Goal: Task Accomplishment & Management: Manage account settings

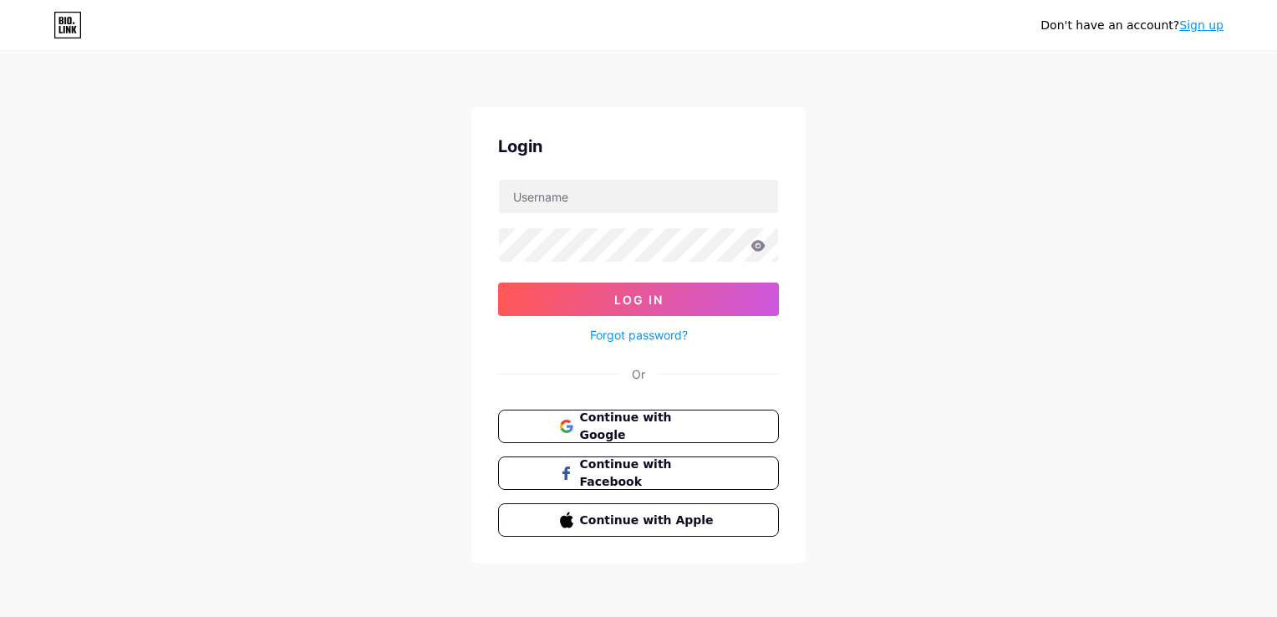
click at [571, 433] on button "Continue with Google" at bounding box center [638, 425] width 281 height 33
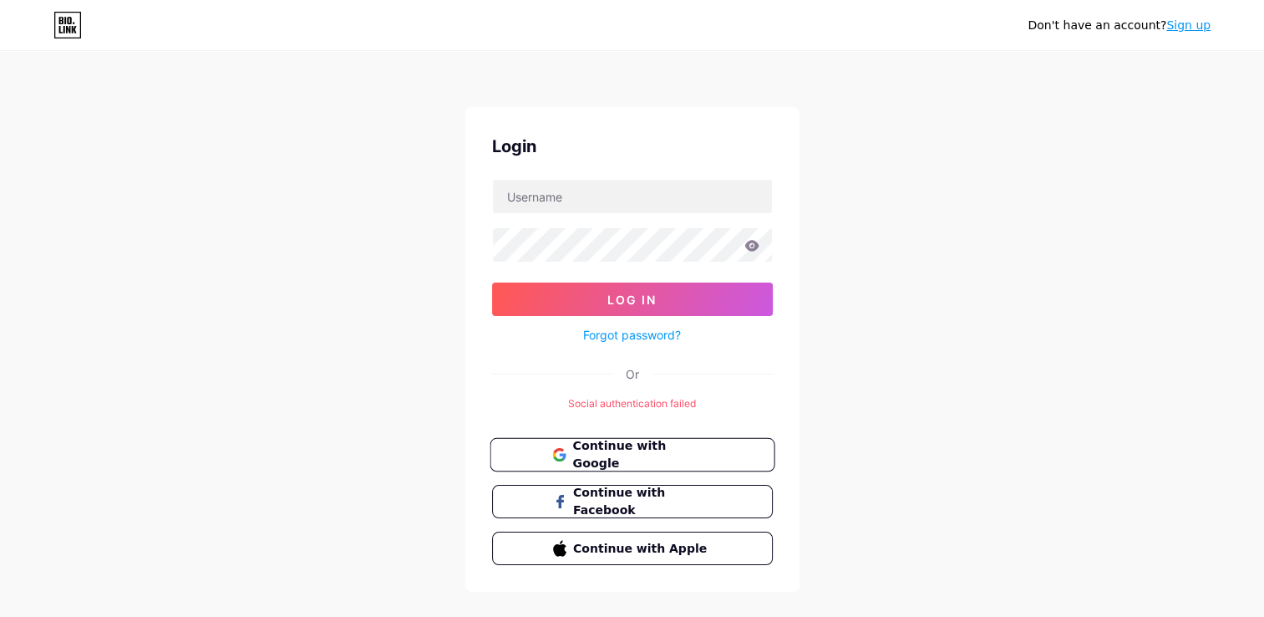
click at [660, 453] on span "Continue with Google" at bounding box center [642, 455] width 140 height 36
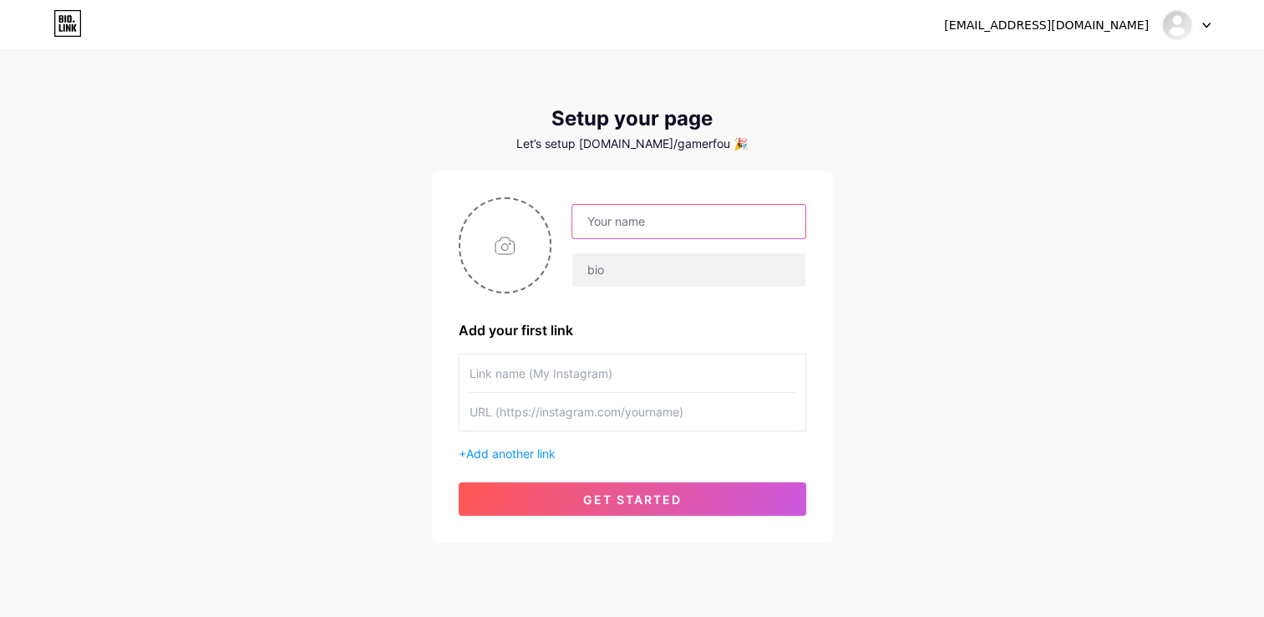
click at [629, 226] on input "text" at bounding box center [688, 221] width 232 height 33
type input "LJC_Zionix"
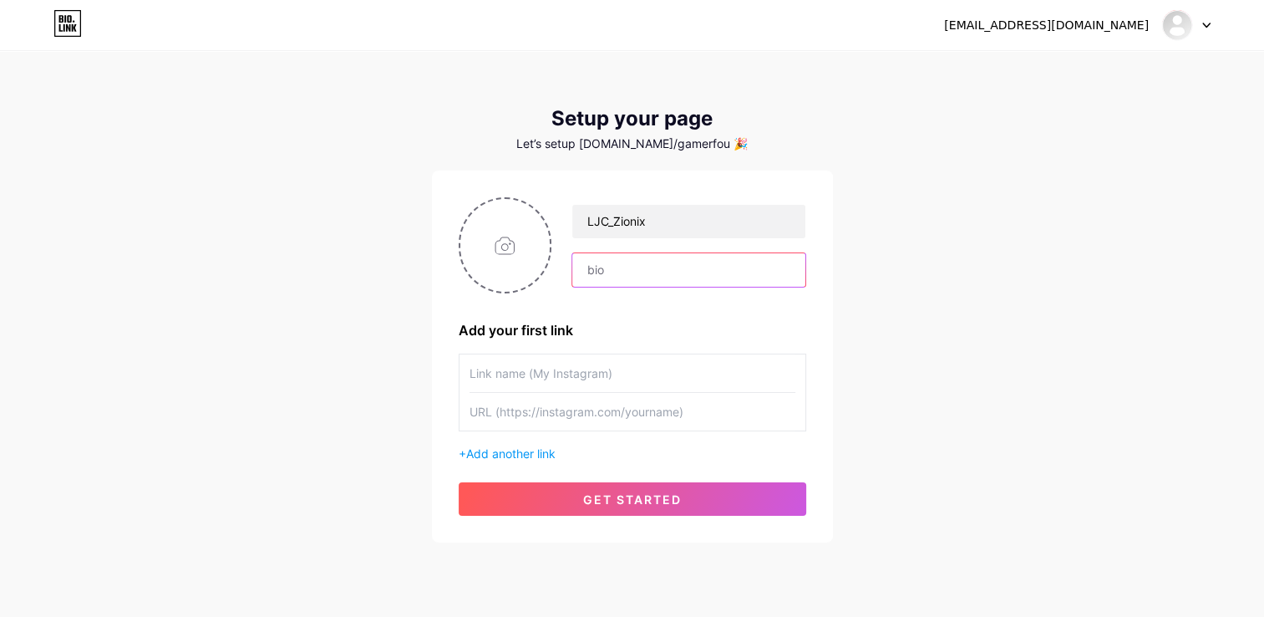
click at [646, 269] on input "text" at bounding box center [688, 269] width 232 height 33
type input "Un lokum pour la CB12 !"
click at [622, 361] on input "text" at bounding box center [633, 373] width 326 height 38
type input "Twitch"
click at [631, 409] on input "text" at bounding box center [633, 412] width 326 height 38
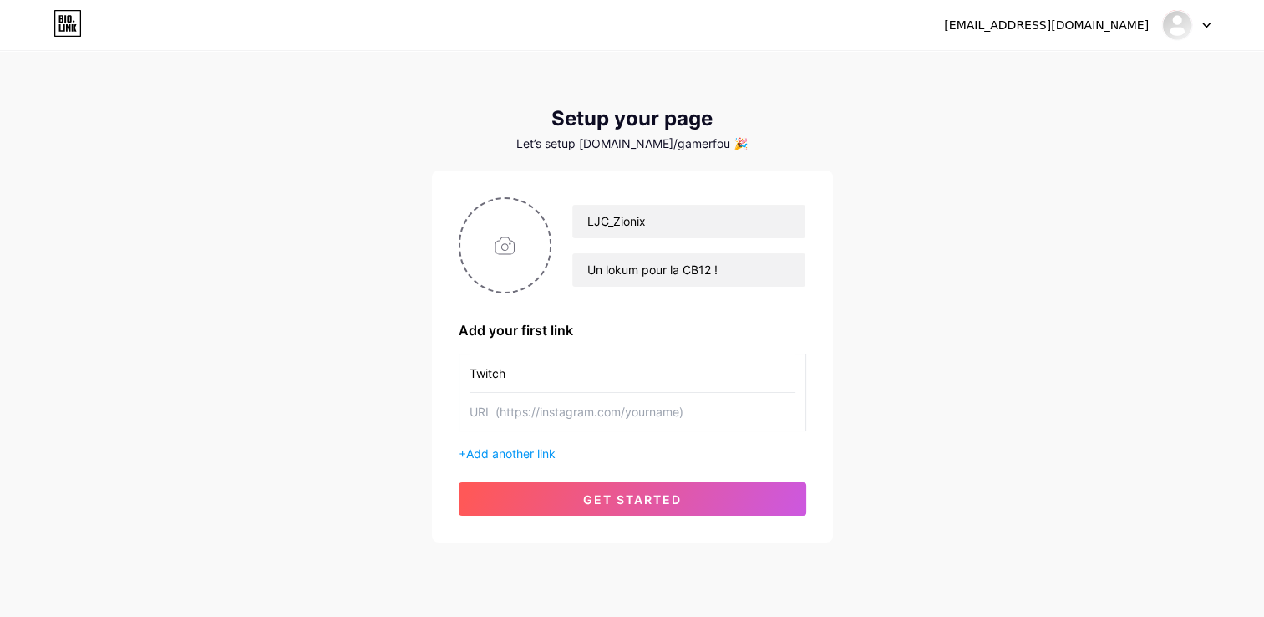
paste input "[URL][DOMAIN_NAME]"
type input "[URL][DOMAIN_NAME]"
click at [533, 453] on span "Add another link" at bounding box center [510, 453] width 89 height 14
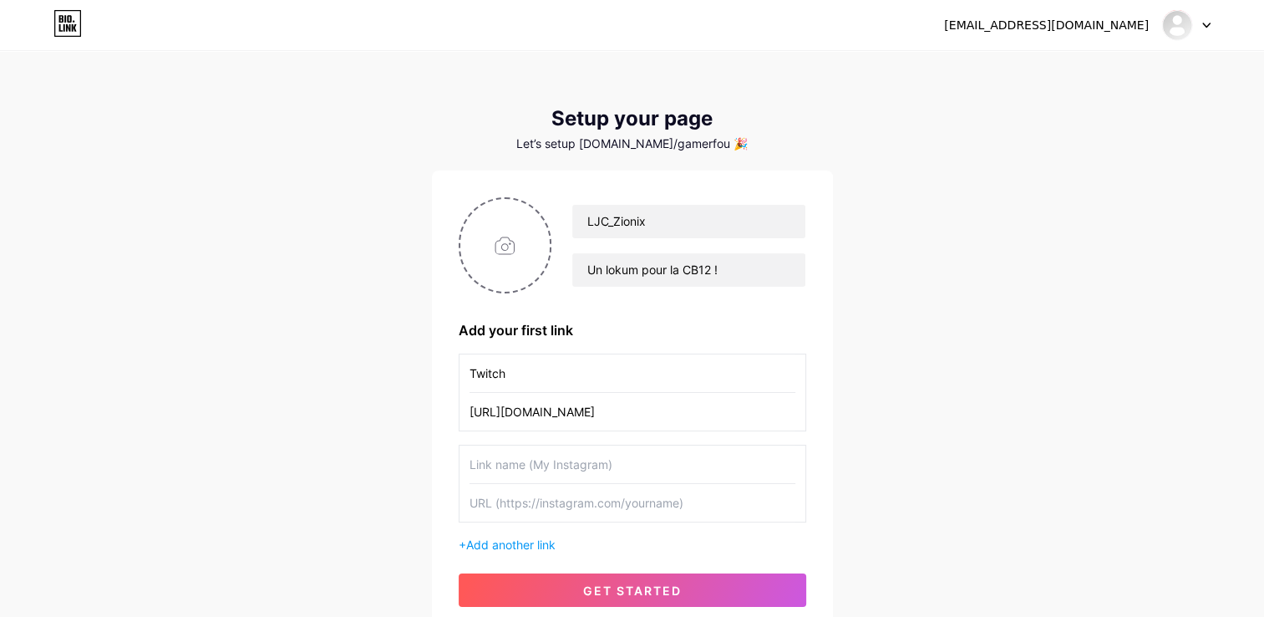
click at [558, 453] on input "text" at bounding box center [633, 464] width 326 height 38
click at [484, 463] on input "Titktok" at bounding box center [633, 464] width 326 height 38
type input "Tiktok"
click at [526, 490] on input "text" at bounding box center [633, 503] width 326 height 38
paste input "[URL][DOMAIN_NAME]"
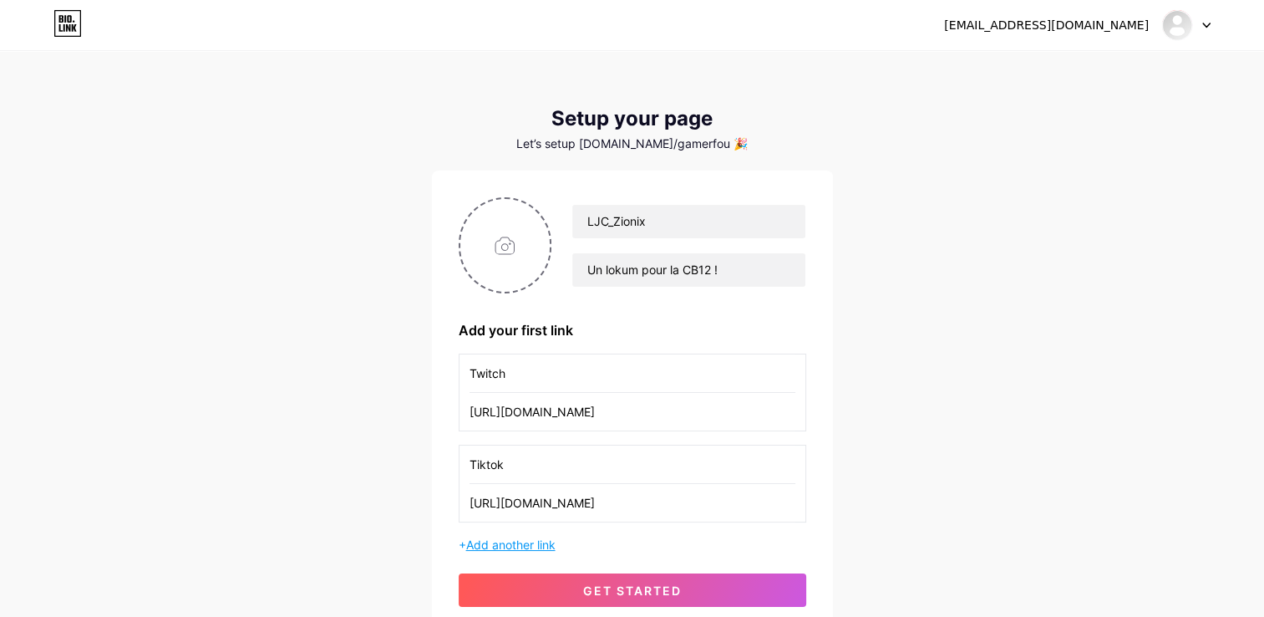
type input "[URL][DOMAIN_NAME]"
click at [541, 539] on span "Add another link" at bounding box center [510, 544] width 89 height 14
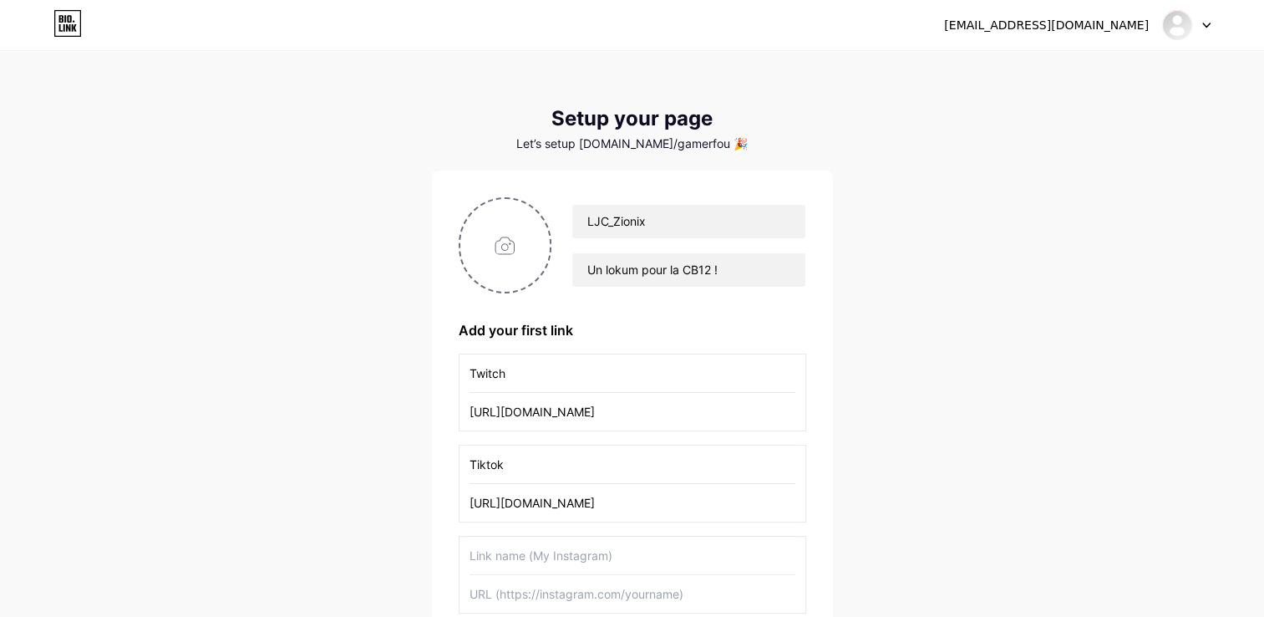
click at [541, 550] on input "text" at bounding box center [633, 555] width 326 height 38
type input "D"
type input "M"
type input "Notre serveur Discord"
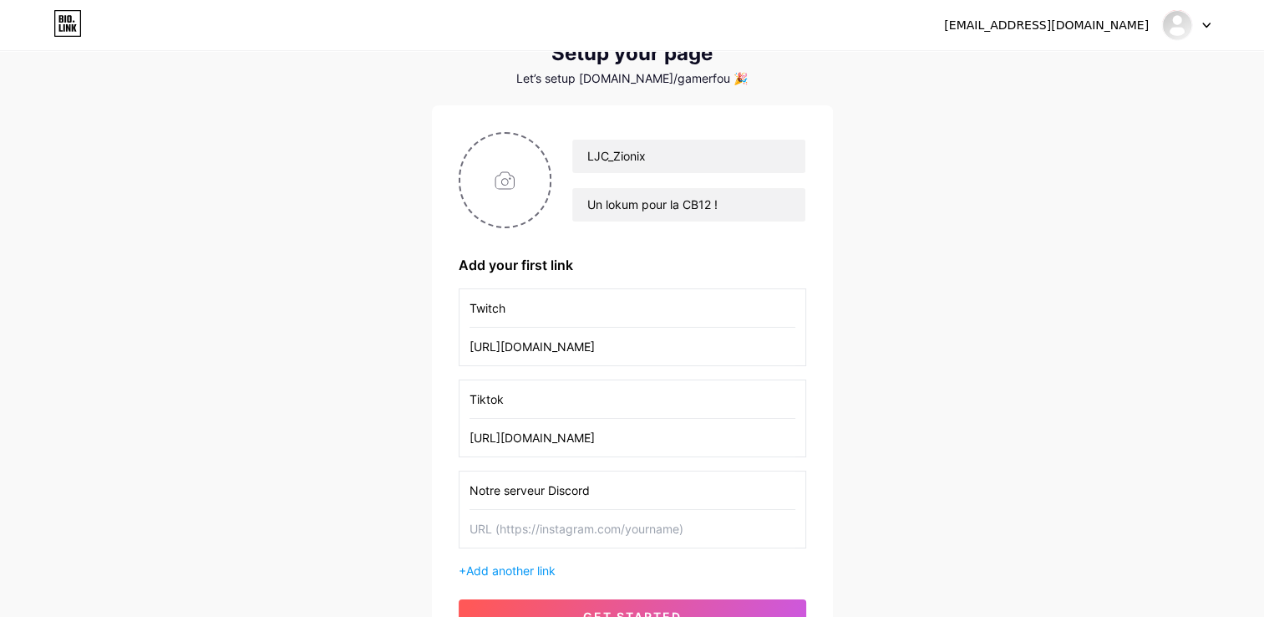
scroll to position [167, 0]
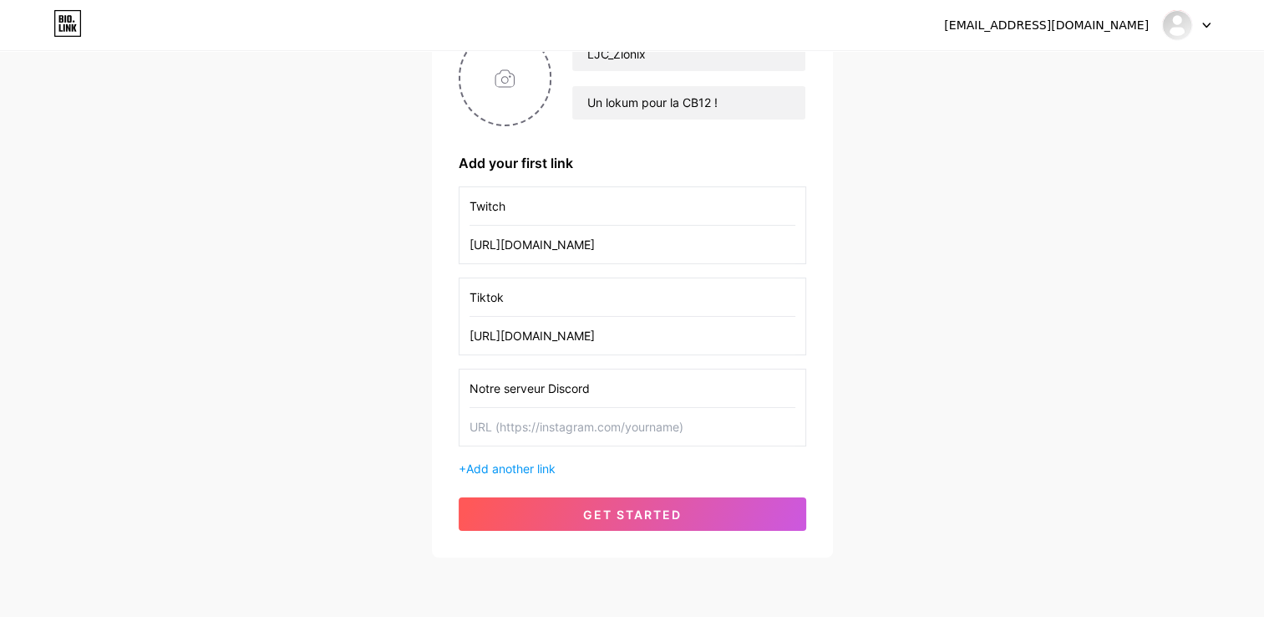
click at [548, 426] on input "text" at bounding box center [633, 427] width 326 height 38
paste input "[URL][DOMAIN_NAME]"
type input "[URL][DOMAIN_NAME]"
click at [521, 470] on span "Add another link" at bounding box center [510, 468] width 89 height 14
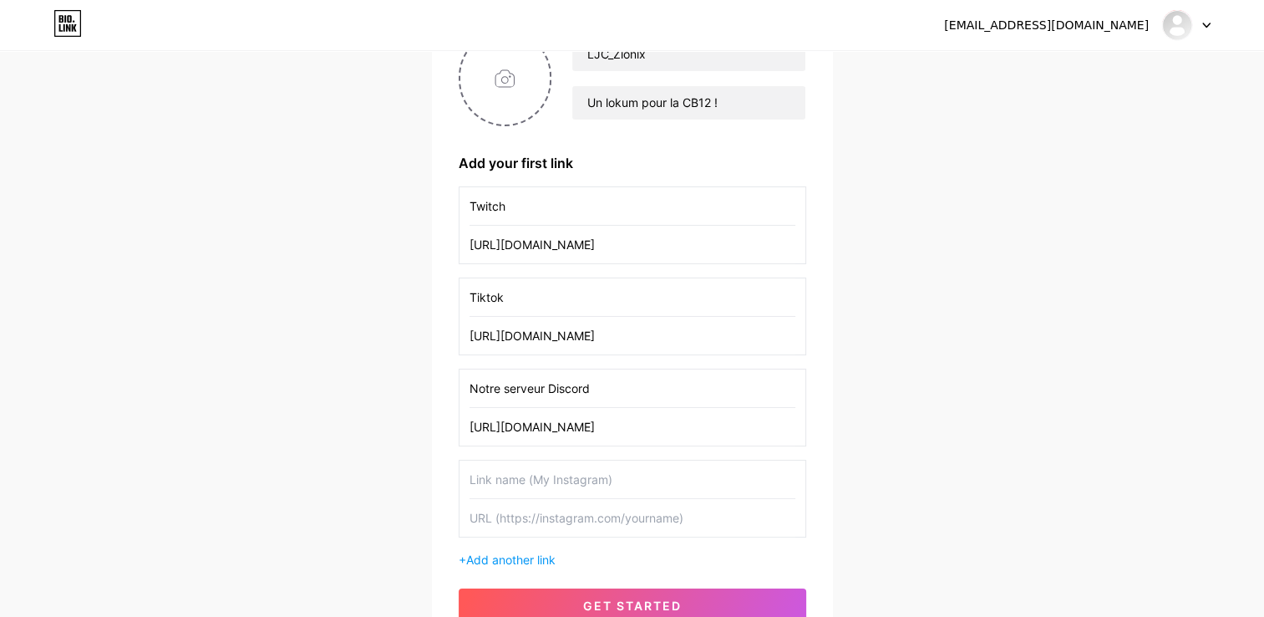
click at [562, 477] on input "text" at bounding box center [633, 479] width 326 height 38
type input "Youtube"
click at [552, 506] on input "text" at bounding box center [633, 518] width 326 height 38
paste input "[URL][DOMAIN_NAME]"
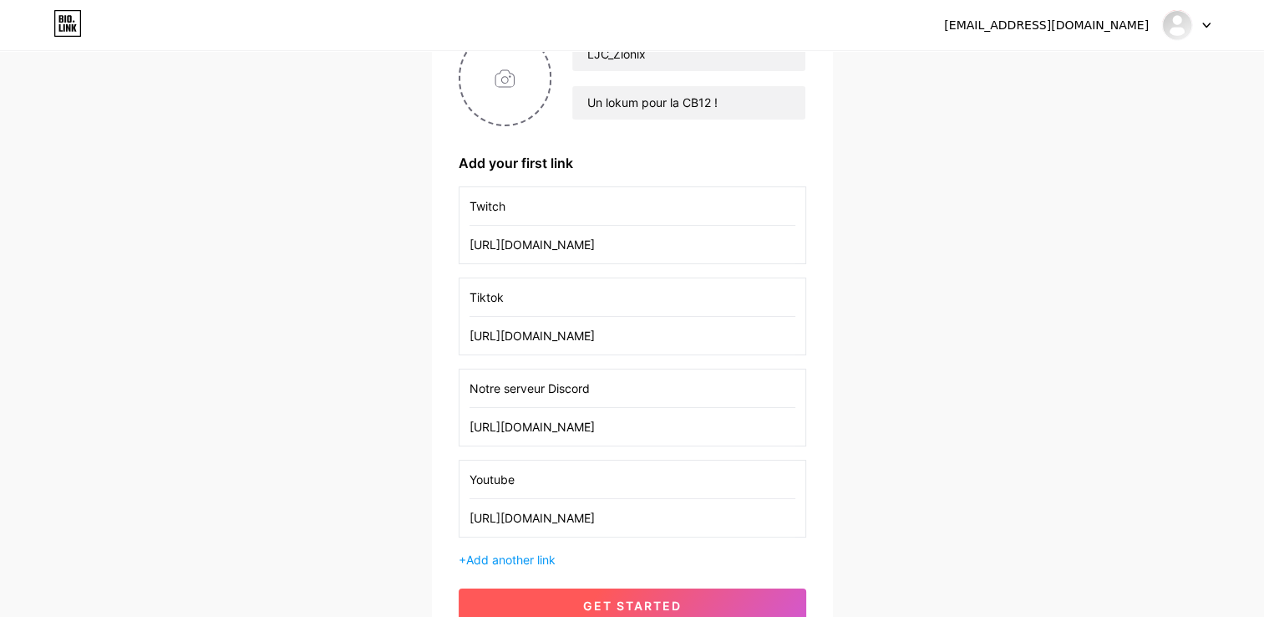
type input "[URL][DOMAIN_NAME]"
click at [582, 588] on button "get started" at bounding box center [633, 604] width 348 height 33
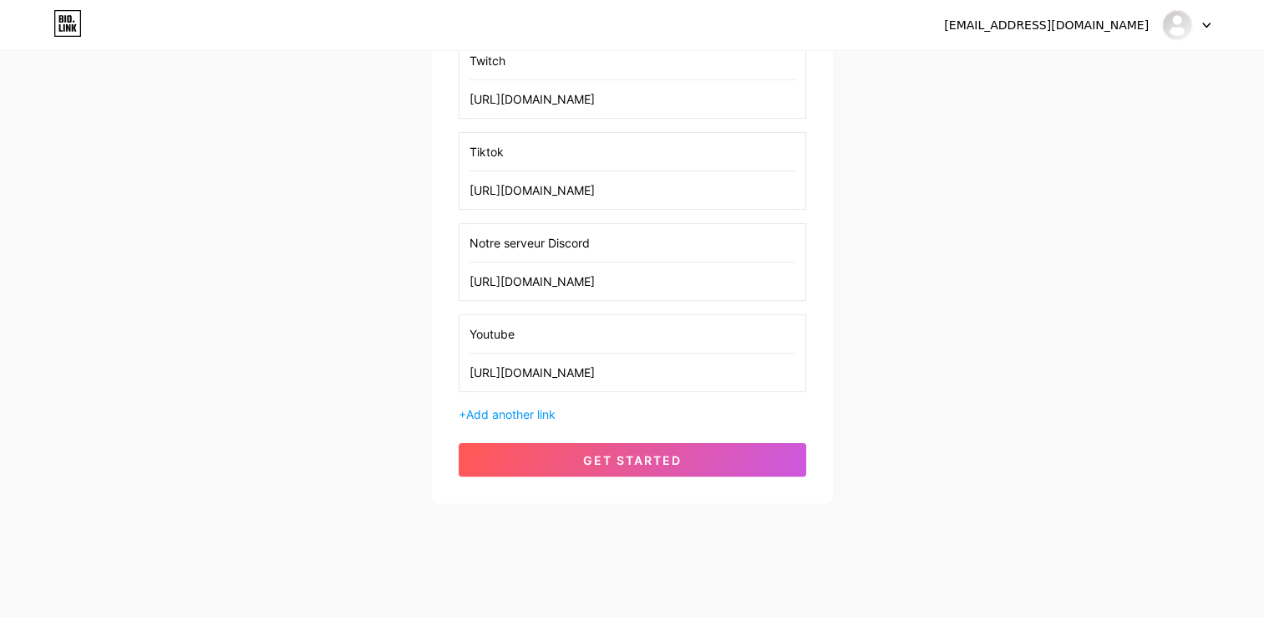
scroll to position [0, 0]
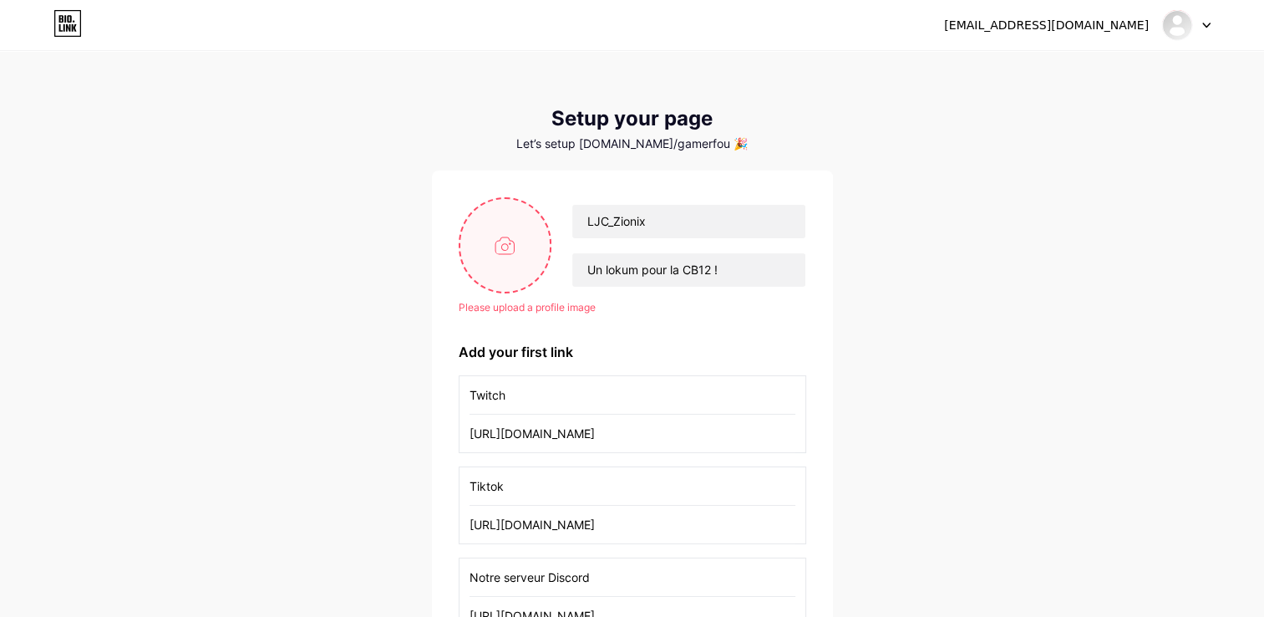
click at [503, 237] on input "file" at bounding box center [505, 245] width 90 height 93
type input "C:\fakepath\Avatar.png"
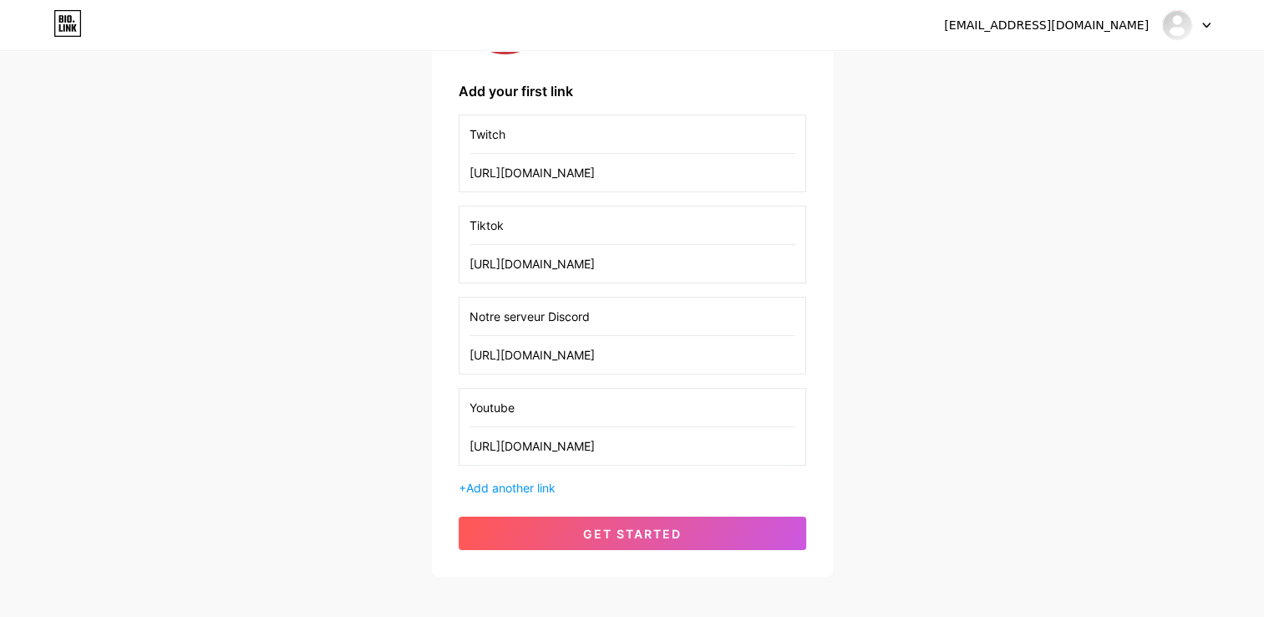
scroll to position [251, 0]
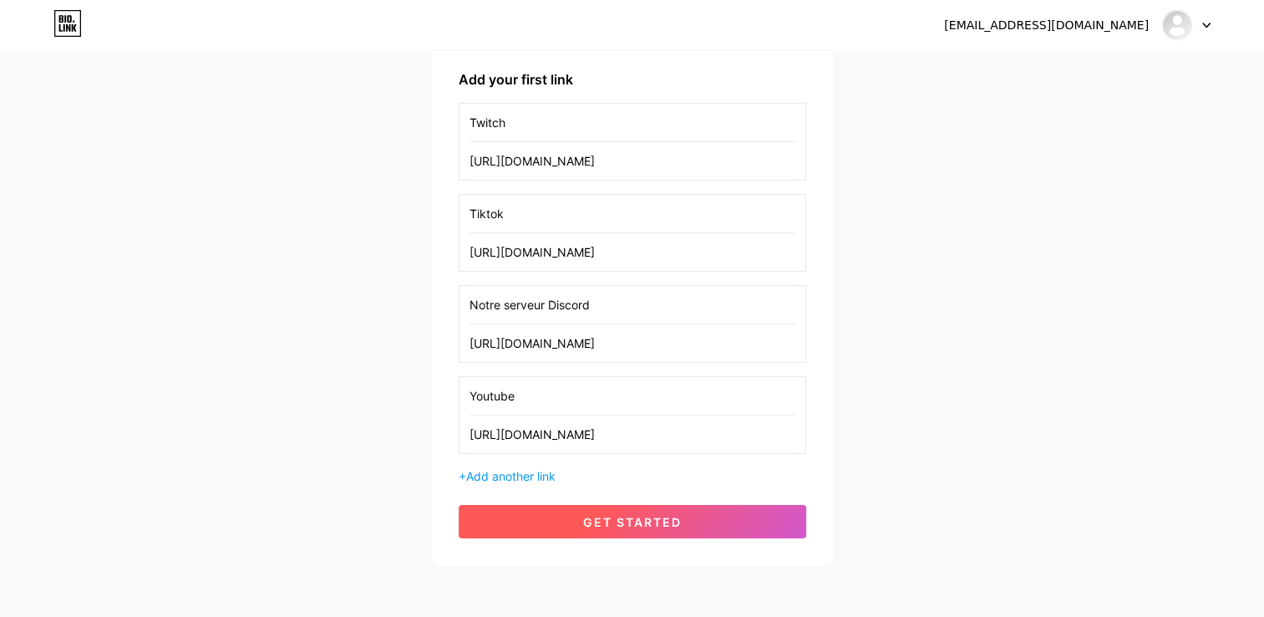
click at [637, 520] on span "get started" at bounding box center [632, 522] width 99 height 14
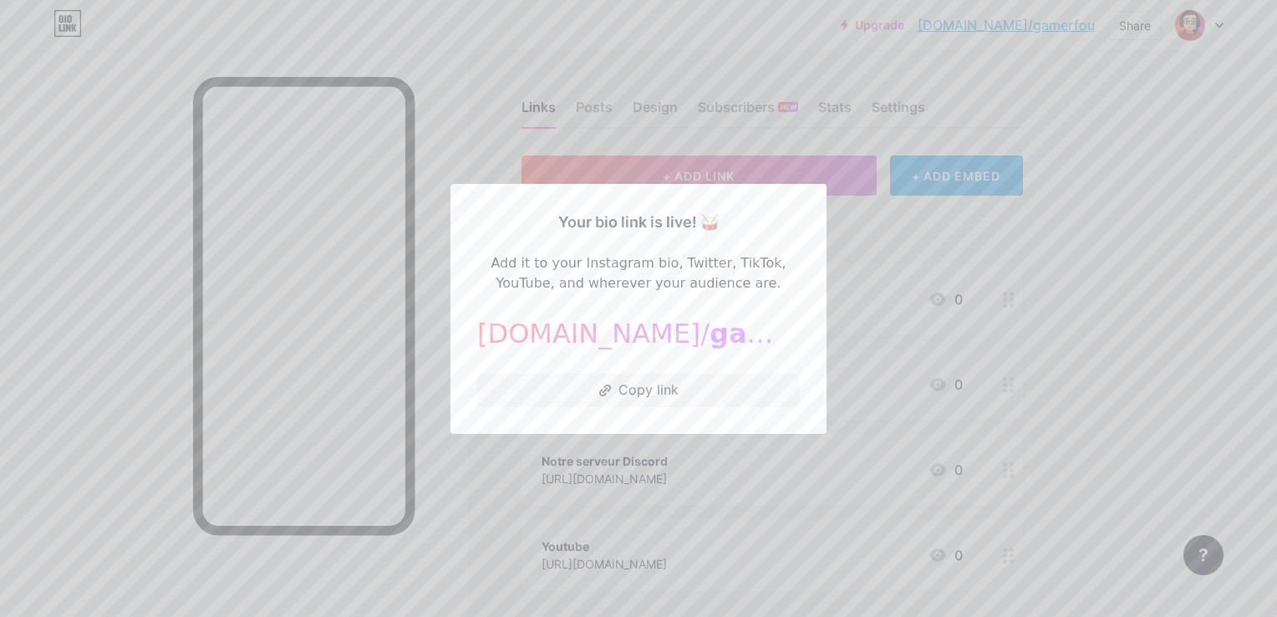
click at [712, 329] on span "gamerfou" at bounding box center [781, 334] width 145 height 32
drag, startPoint x: 739, startPoint y: 330, endPoint x: 615, endPoint y: 333, distance: 123.7
click at [615, 333] on div "[DOMAIN_NAME]/ gamerfou" at bounding box center [638, 333] width 323 height 40
drag, startPoint x: 615, startPoint y: 333, endPoint x: 789, endPoint y: 355, distance: 175.2
click at [788, 355] on div "Your bio link is live! 🥁 Add it to your Instagram bio, Twitter, TikTok, YouTube…" at bounding box center [638, 309] width 323 height 196
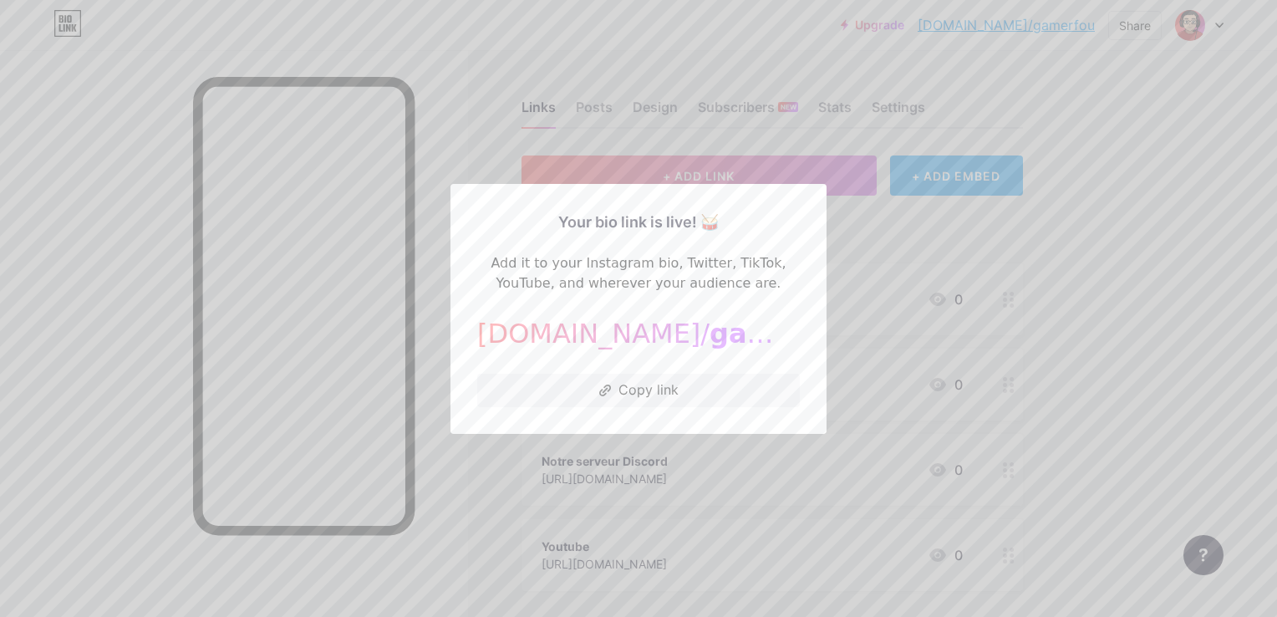
click at [989, 261] on div at bounding box center [638, 308] width 1277 height 617
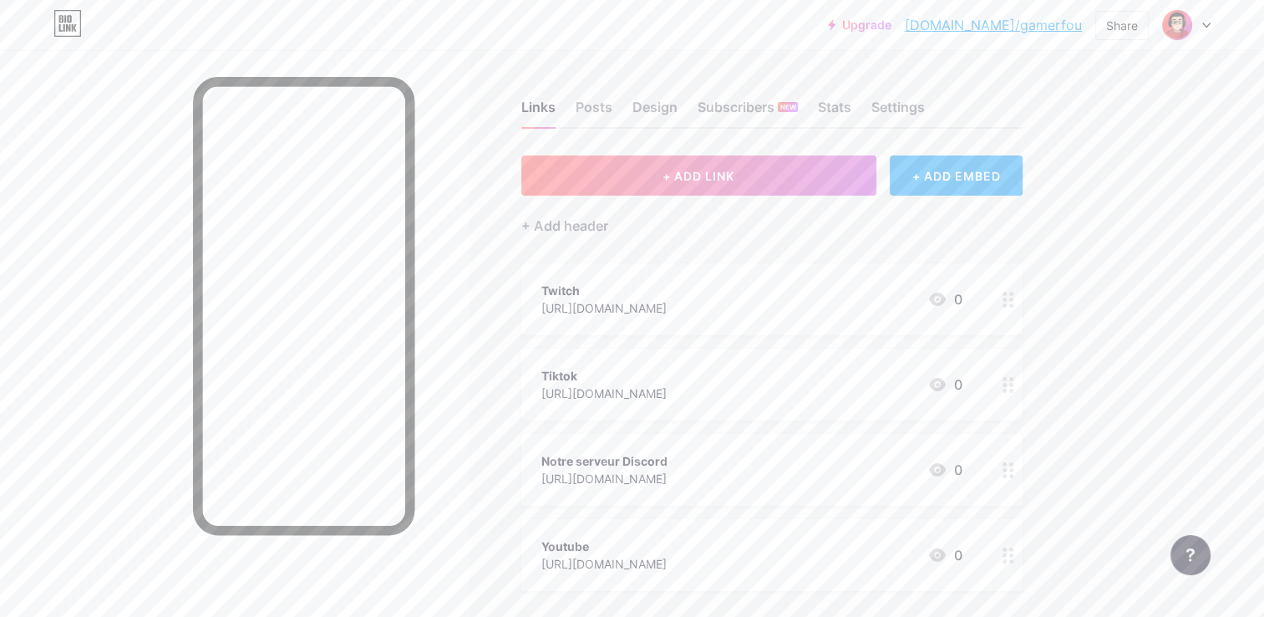
click at [1190, 20] on img at bounding box center [1177, 25] width 27 height 27
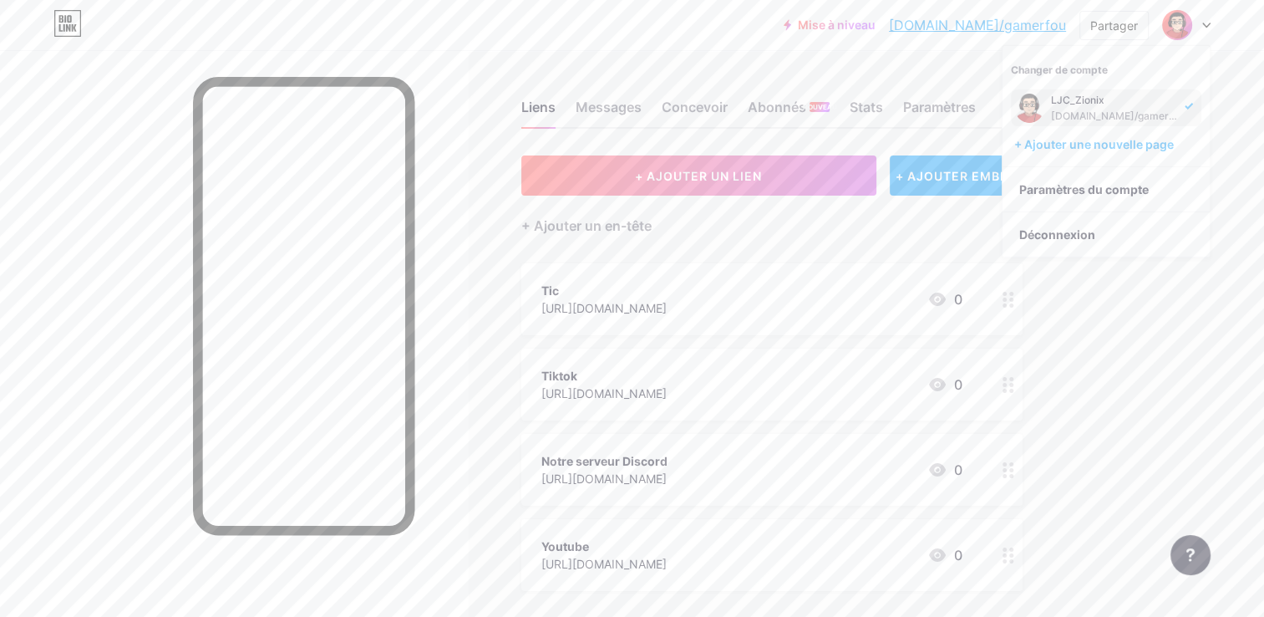
click at [959, 205] on div "+ Ajouter un en-tête" at bounding box center [771, 216] width 501 height 41
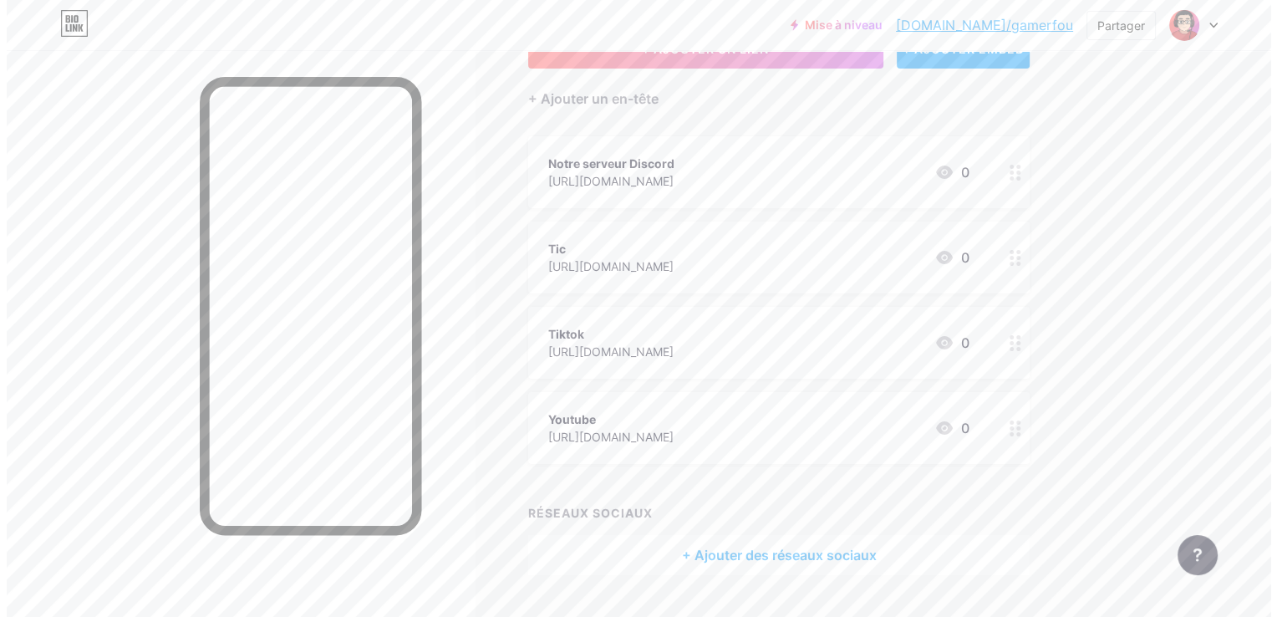
scroll to position [167, 0]
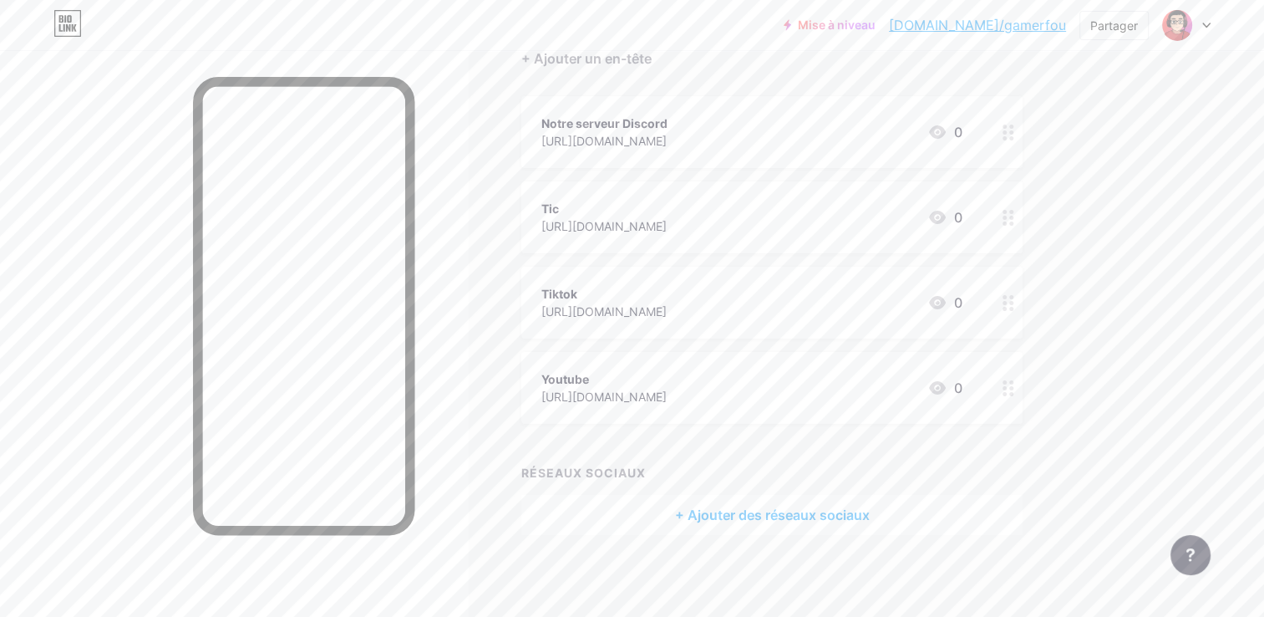
click at [745, 510] on div "+ Ajouter des réseaux sociaux" at bounding box center [771, 515] width 501 height 40
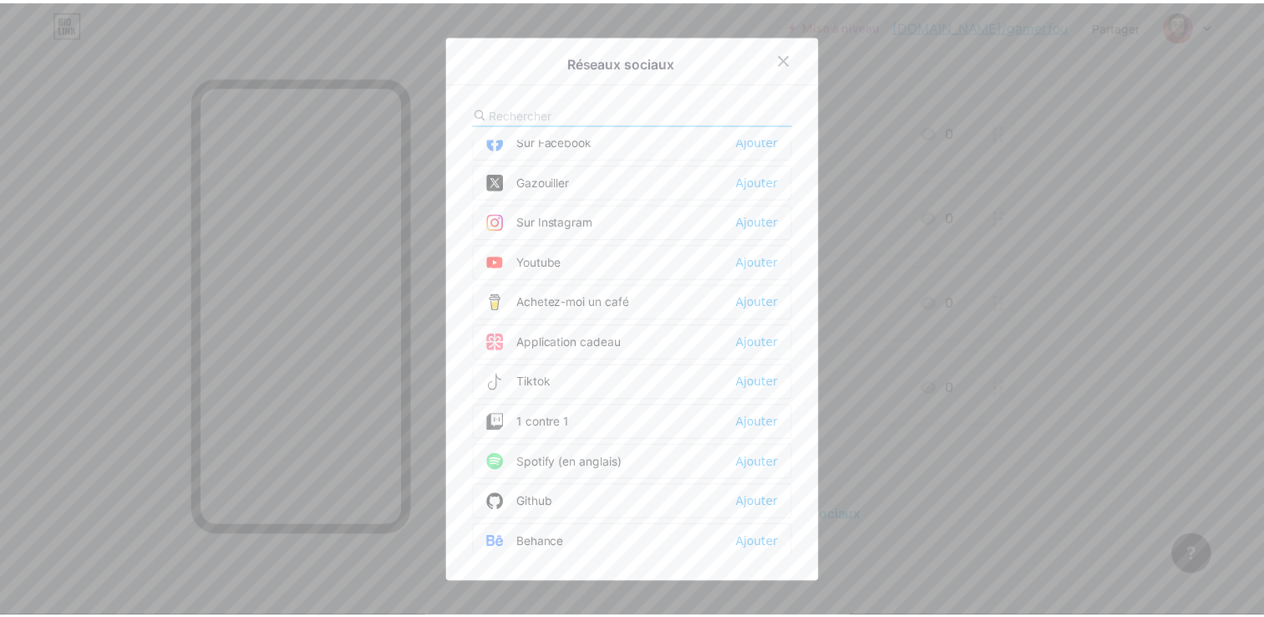
scroll to position [84, 0]
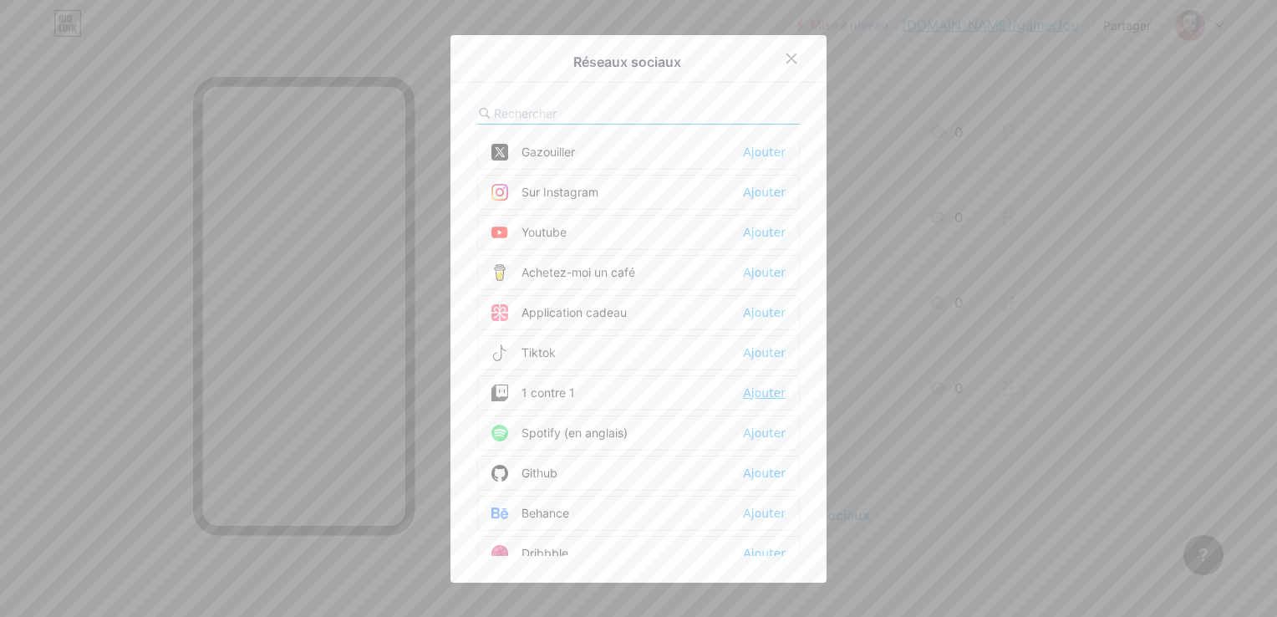
click at [754, 384] on div "Ajouter" at bounding box center [764, 392] width 43 height 17
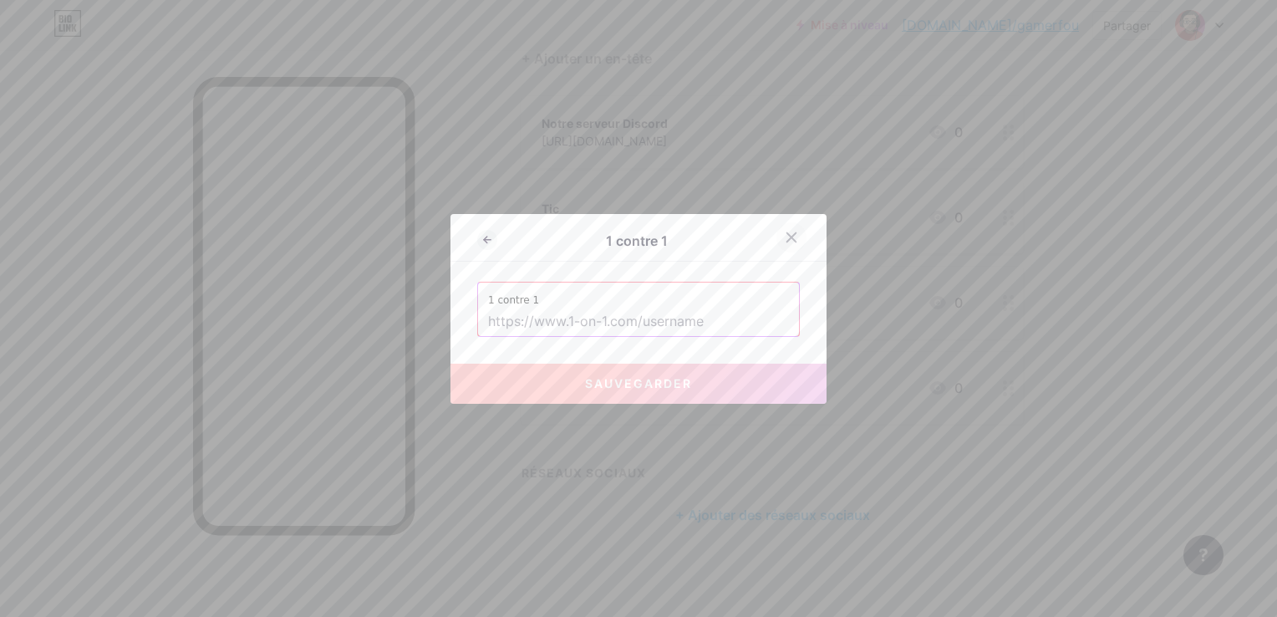
click at [785, 231] on icon at bounding box center [791, 237] width 13 height 13
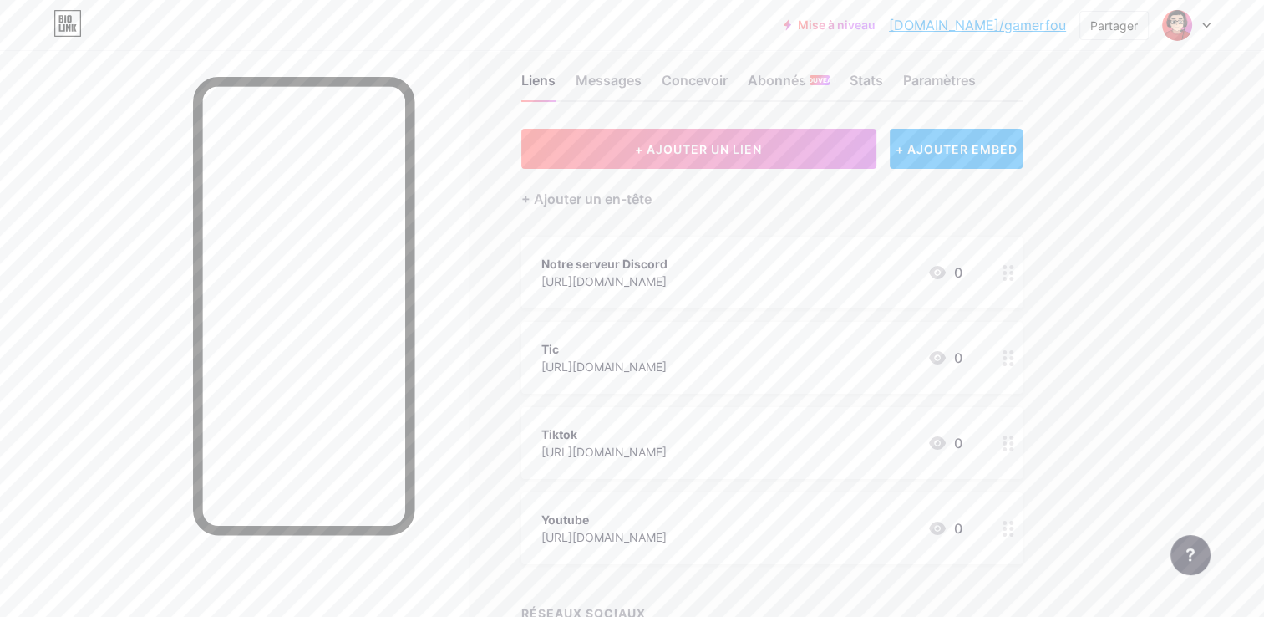
scroll to position [0, 0]
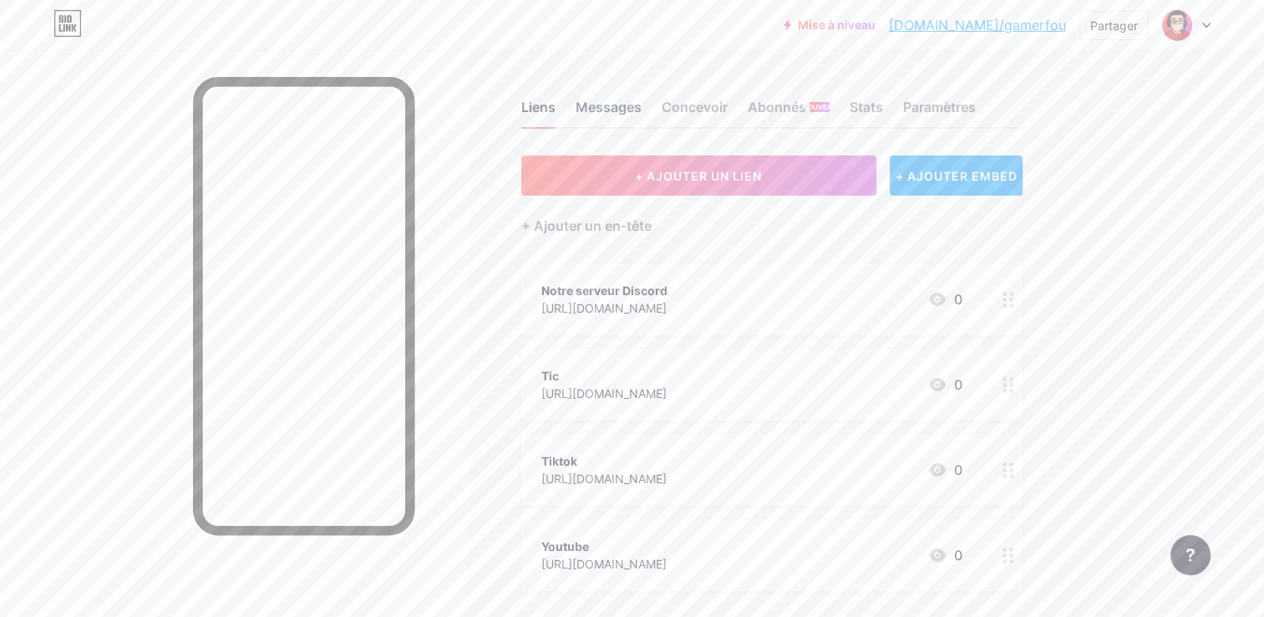
click at [608, 108] on div "Messages" at bounding box center [609, 112] width 66 height 30
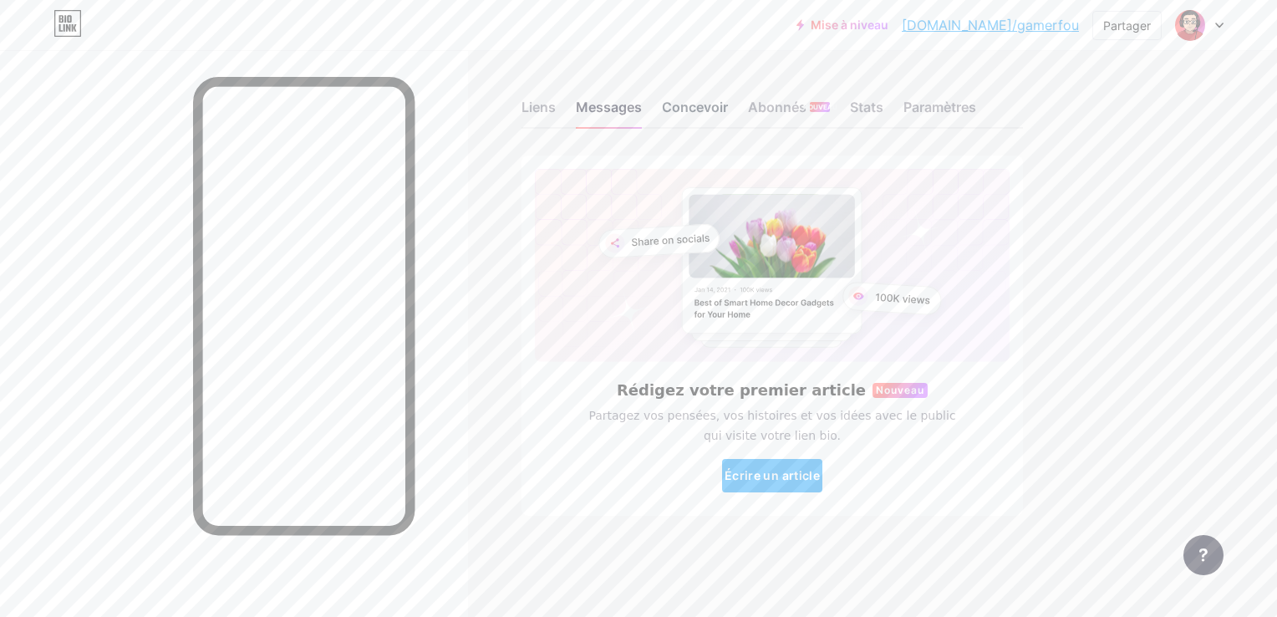
click at [679, 117] on div "Concevoir" at bounding box center [695, 112] width 66 height 30
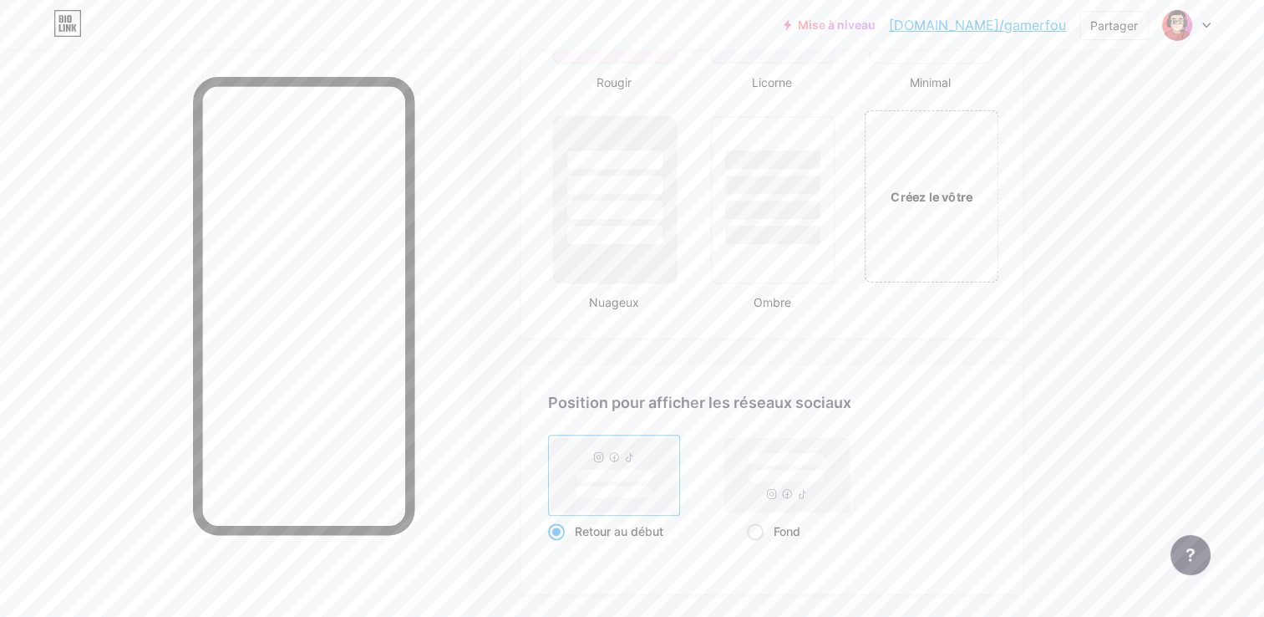
scroll to position [1922, 0]
click at [909, 244] on div "Créez le vôtre" at bounding box center [931, 195] width 135 height 172
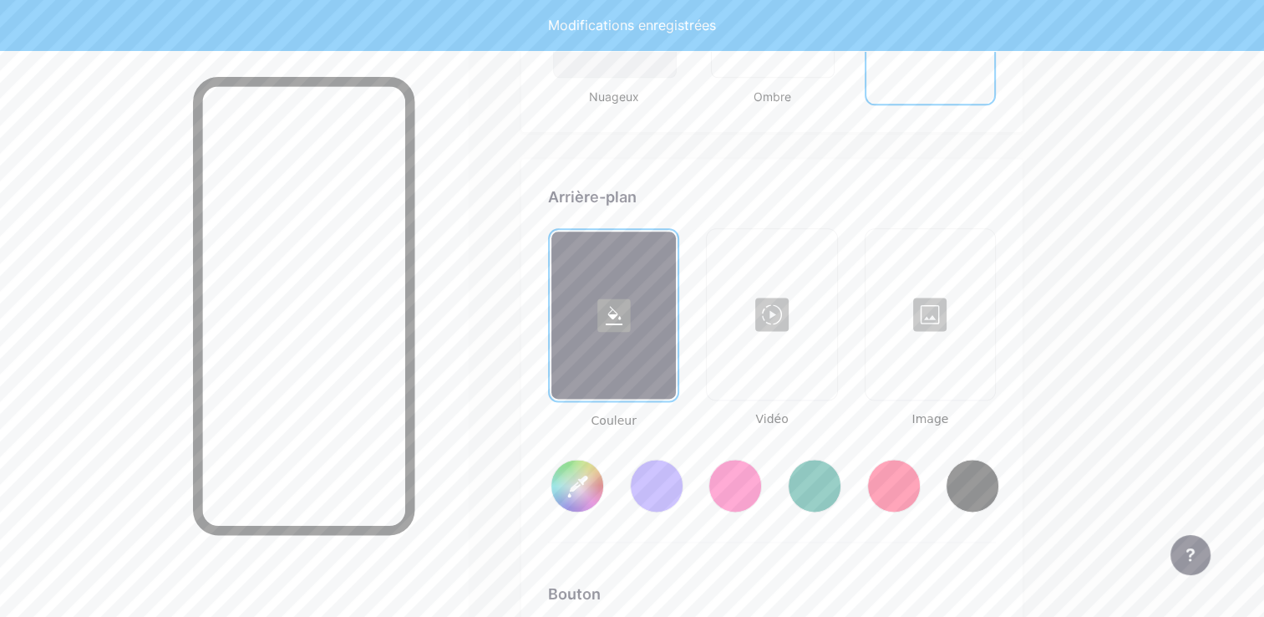
scroll to position [2213, 0]
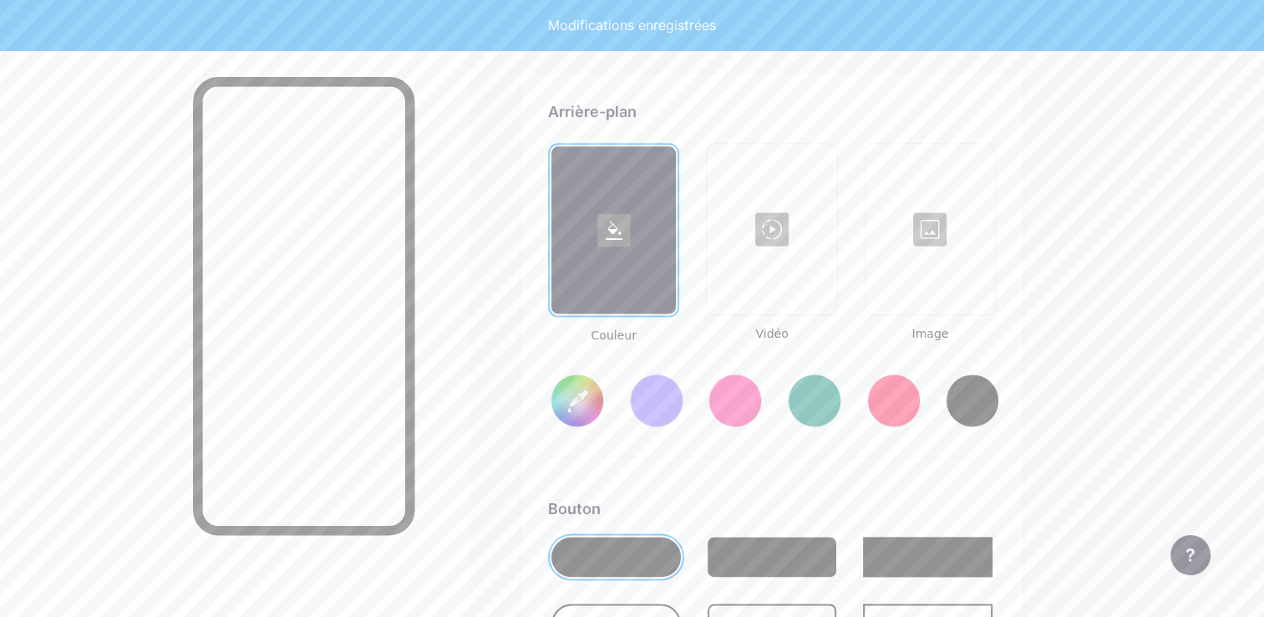
type input "#ffffff"
type input "#000000"
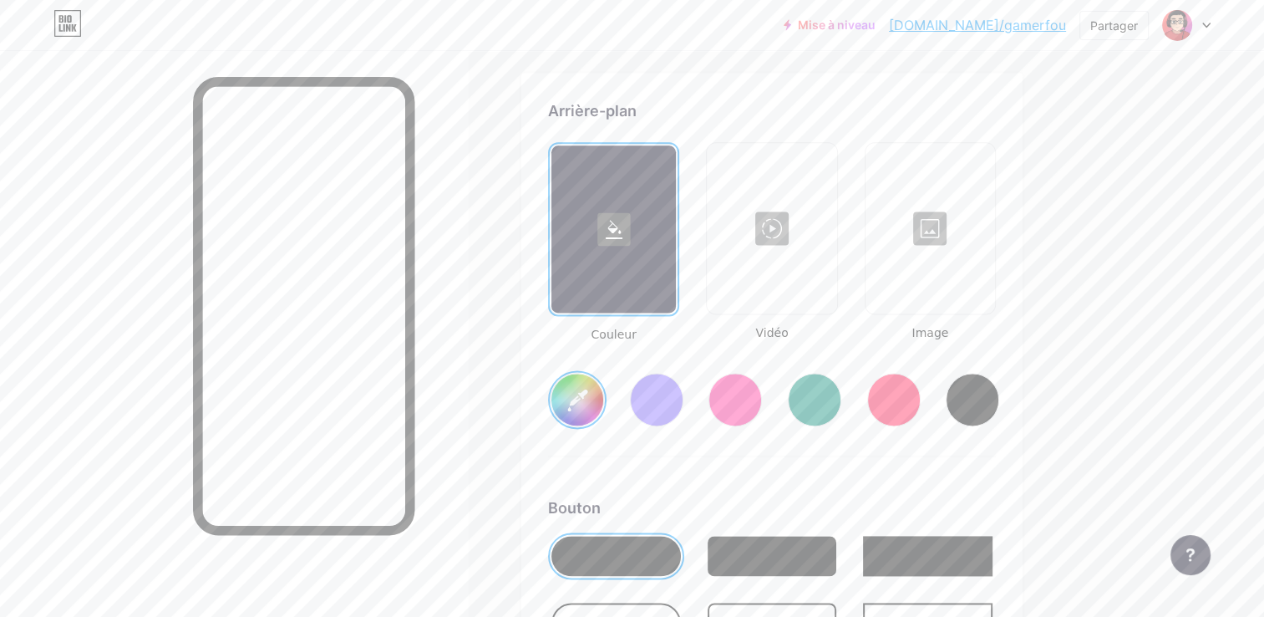
click at [780, 220] on div at bounding box center [772, 228] width 126 height 167
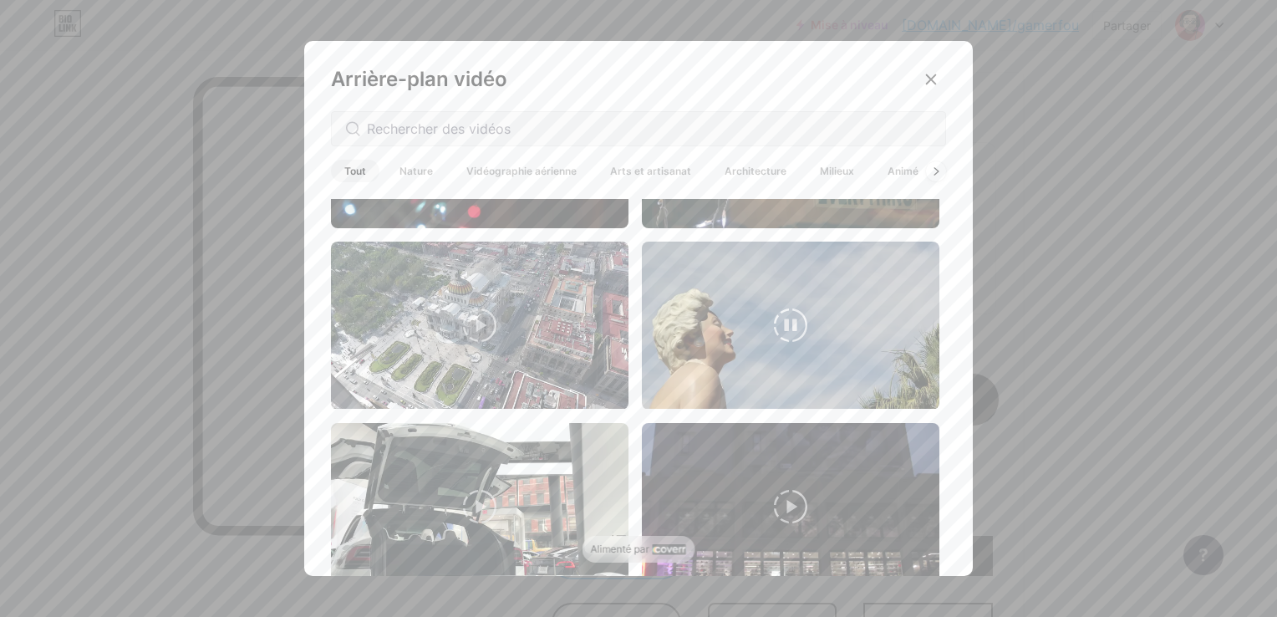
scroll to position [167, 0]
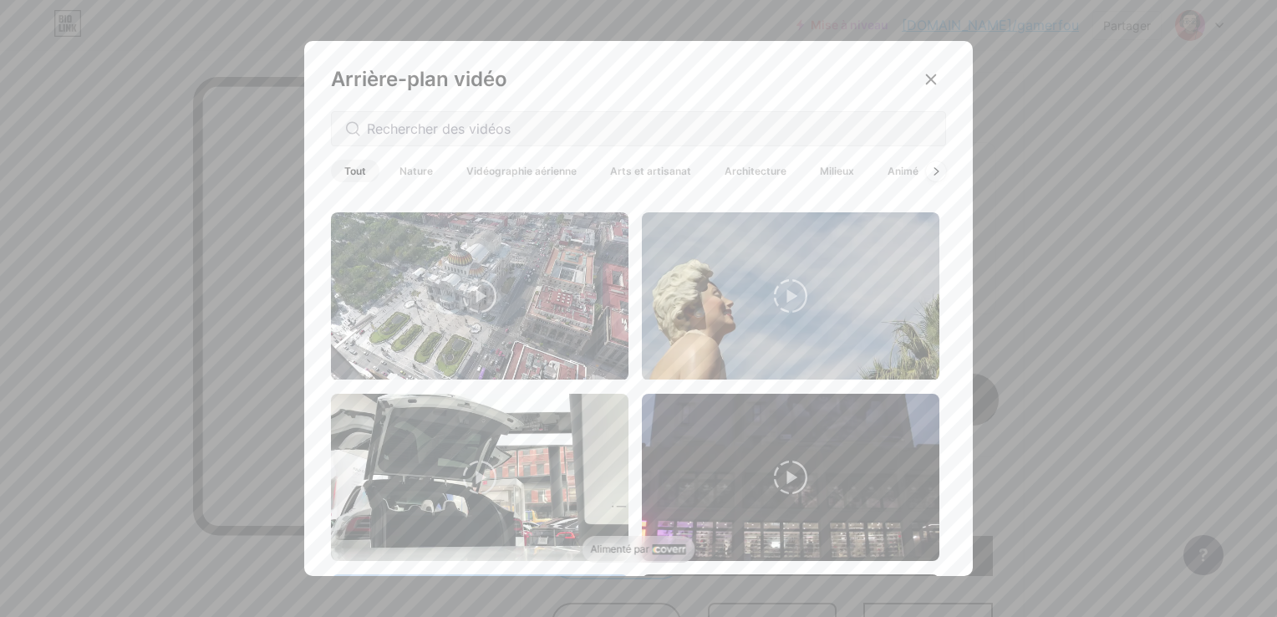
click at [879, 172] on span "Animé" at bounding box center [903, 171] width 58 height 23
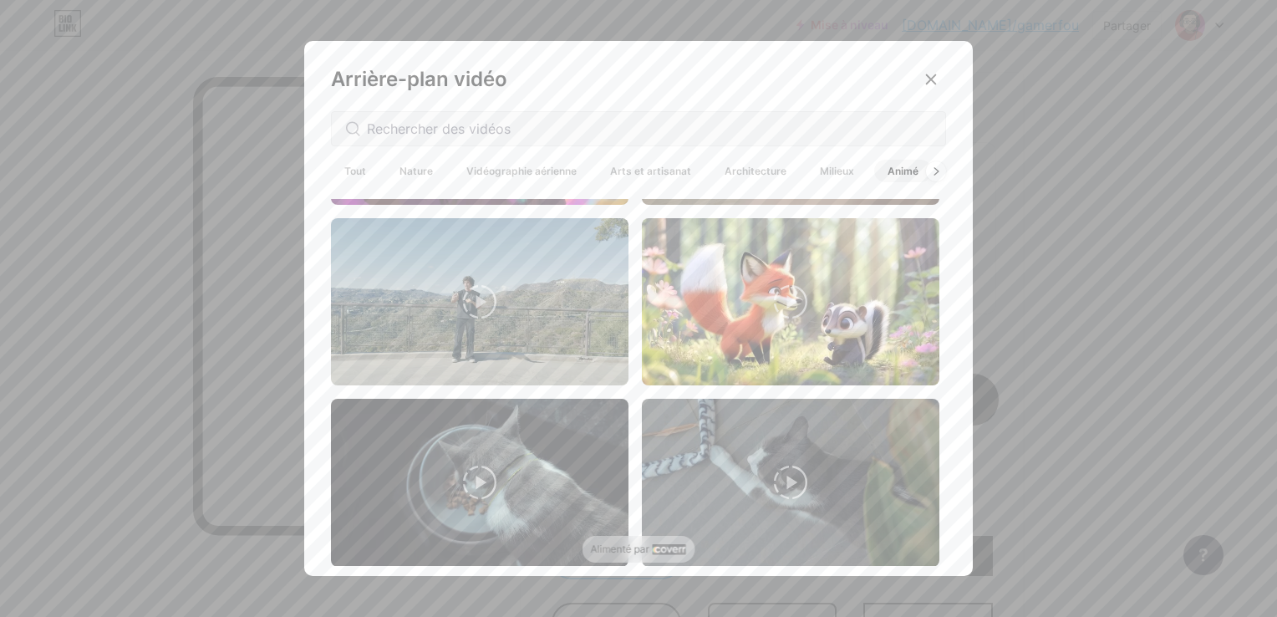
scroll to position [1838, 0]
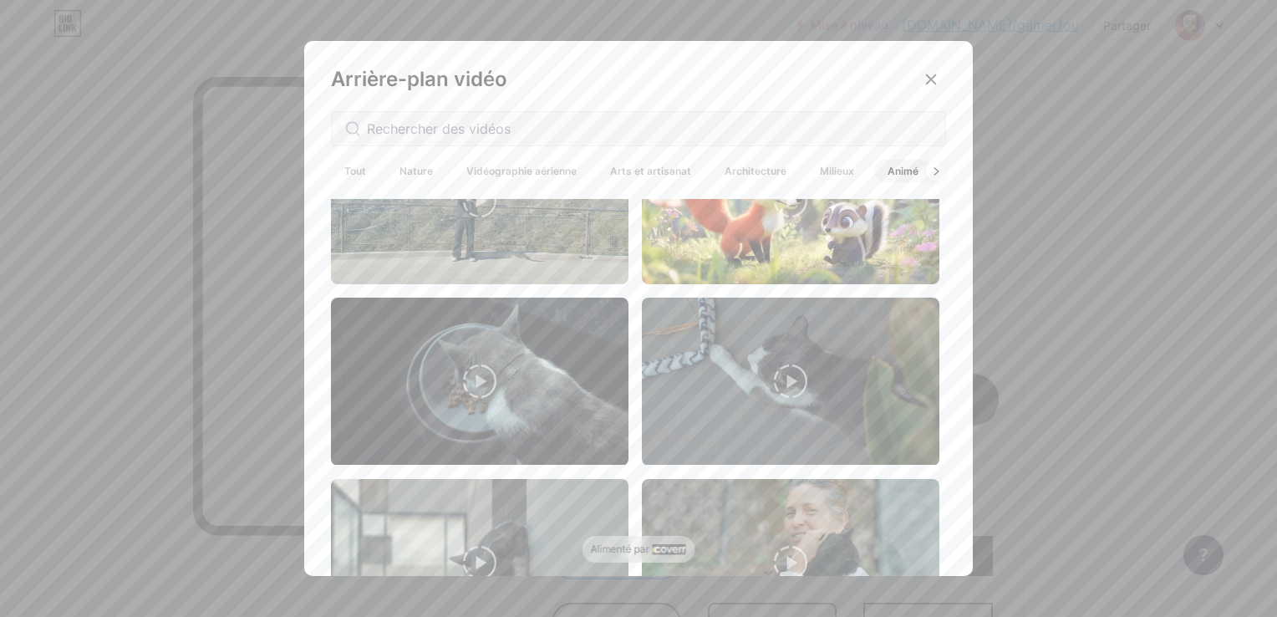
click at [349, 165] on span "Tout" at bounding box center [355, 171] width 48 height 23
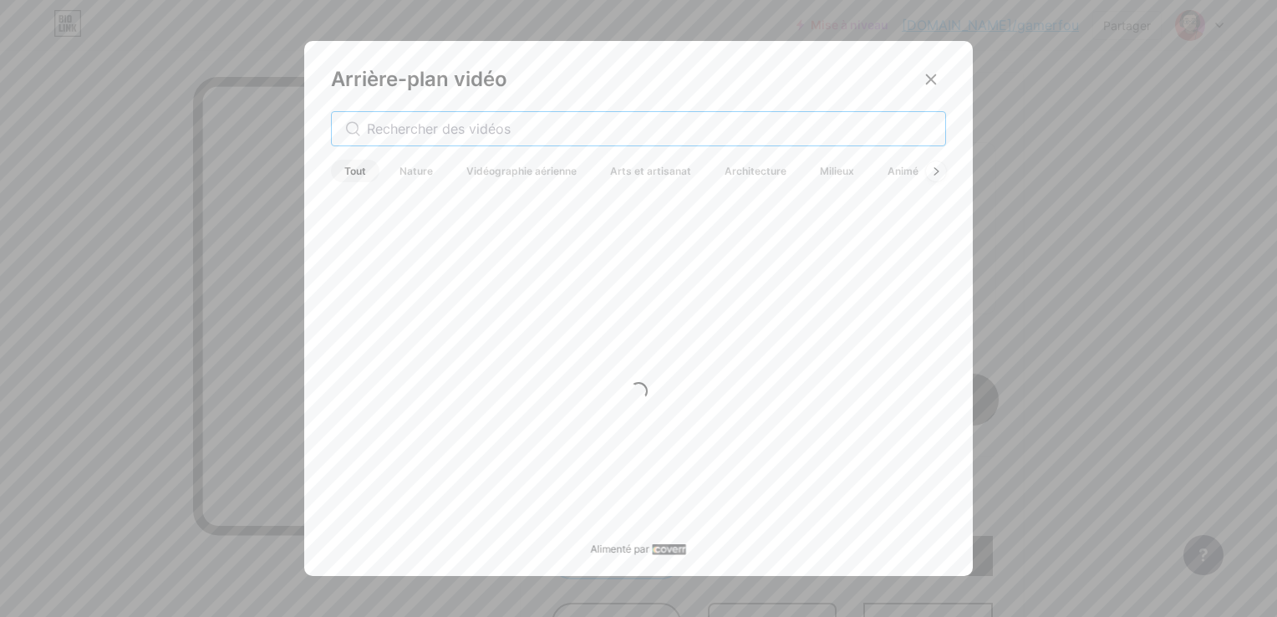
click at [399, 138] on input "text" at bounding box center [649, 129] width 565 height 20
click at [467, 113] on div "one piece" at bounding box center [638, 128] width 615 height 35
click at [465, 119] on input "one piece" at bounding box center [640, 129] width 547 height 20
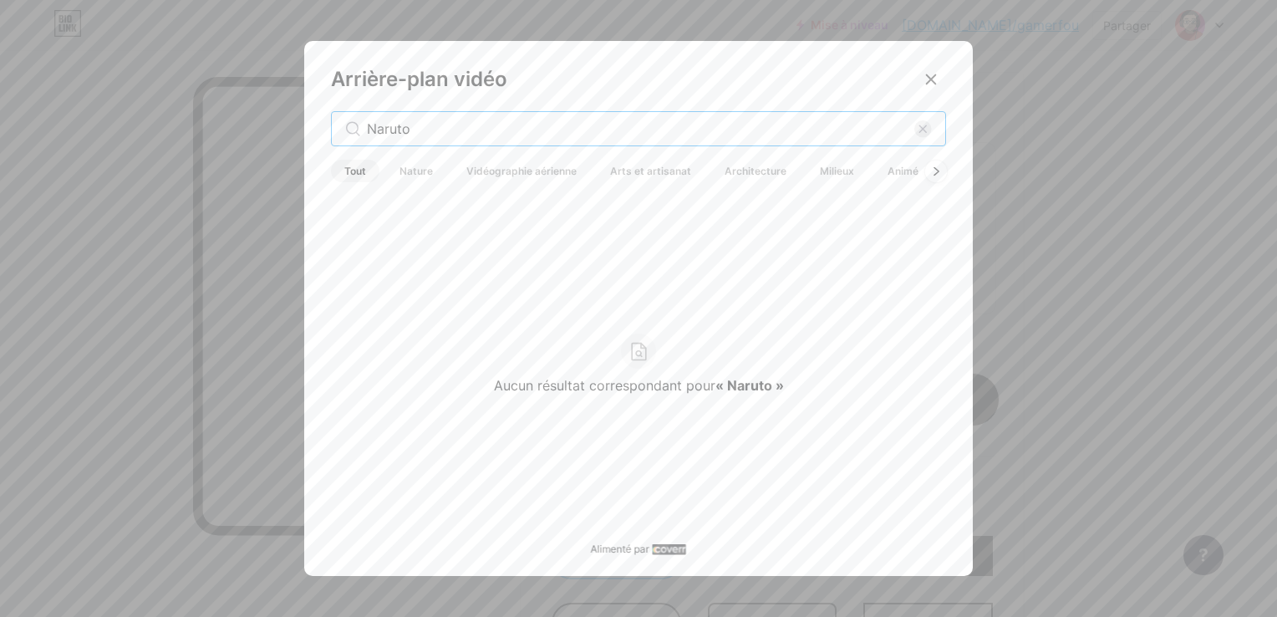
type input "Naruto"
click at [933, 177] on div at bounding box center [936, 171] width 22 height 22
click at [933, 175] on icon at bounding box center [936, 170] width 7 height 9
click at [933, 172] on icon at bounding box center [936, 170] width 7 height 9
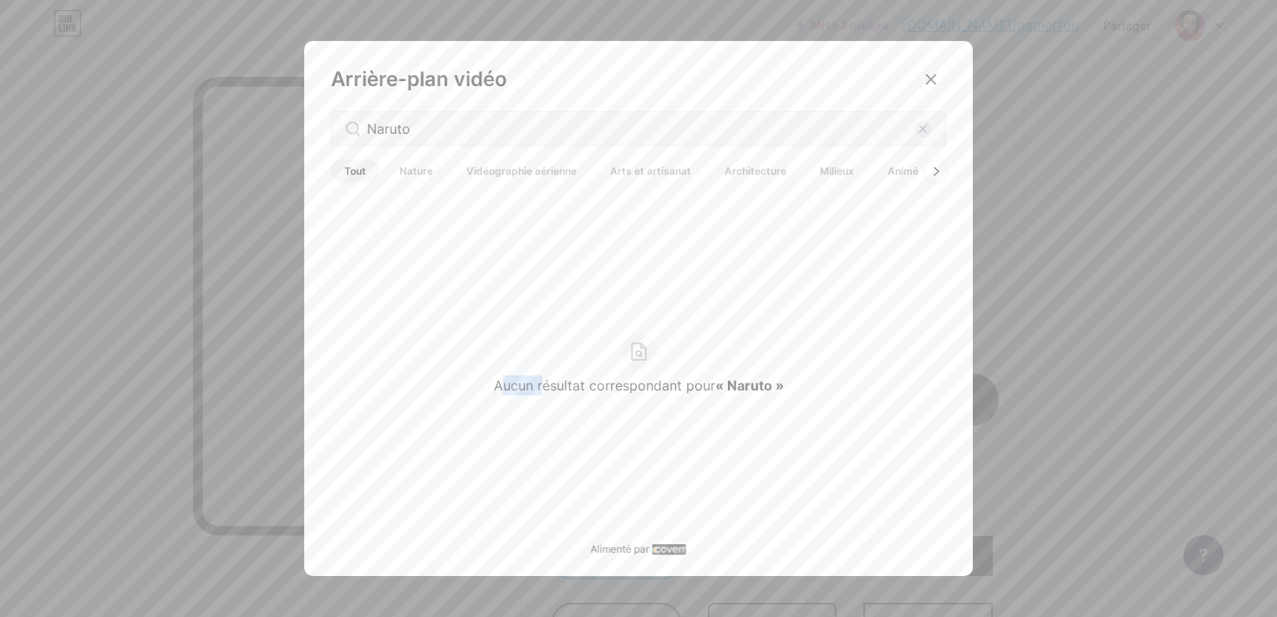
click at [933, 172] on icon at bounding box center [936, 170] width 7 height 9
click at [925, 172] on div at bounding box center [936, 171] width 22 height 22
click at [914, 128] on rect at bounding box center [923, 129] width 18 height 18
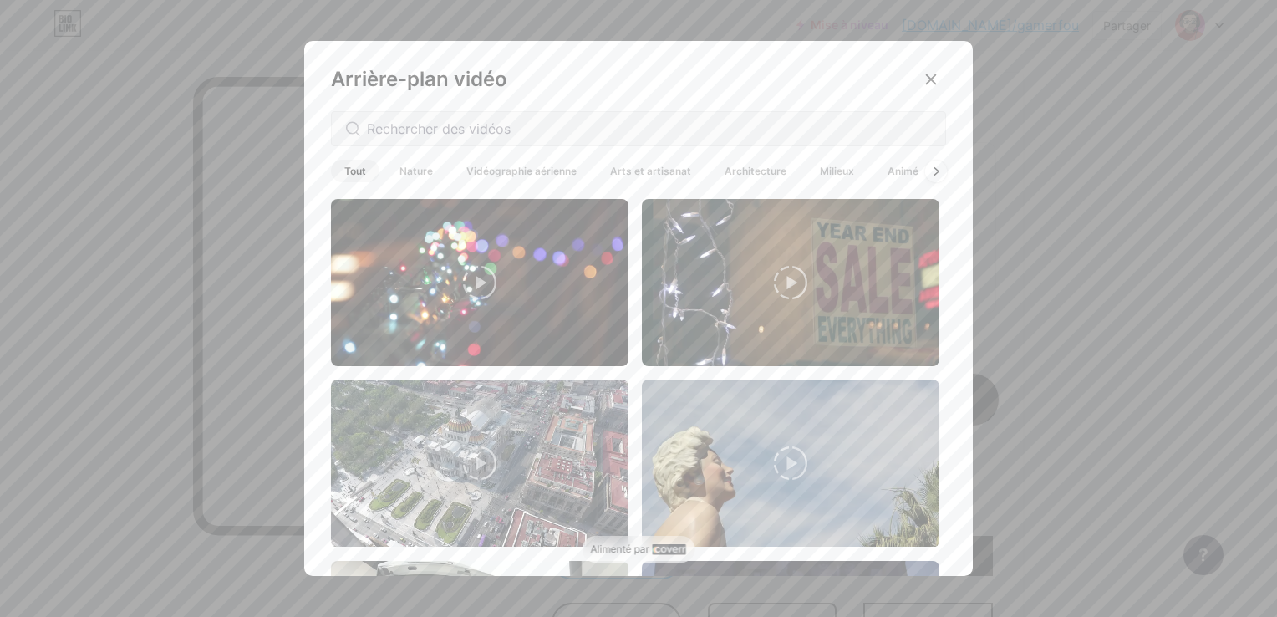
click at [925, 171] on div at bounding box center [936, 171] width 22 height 22
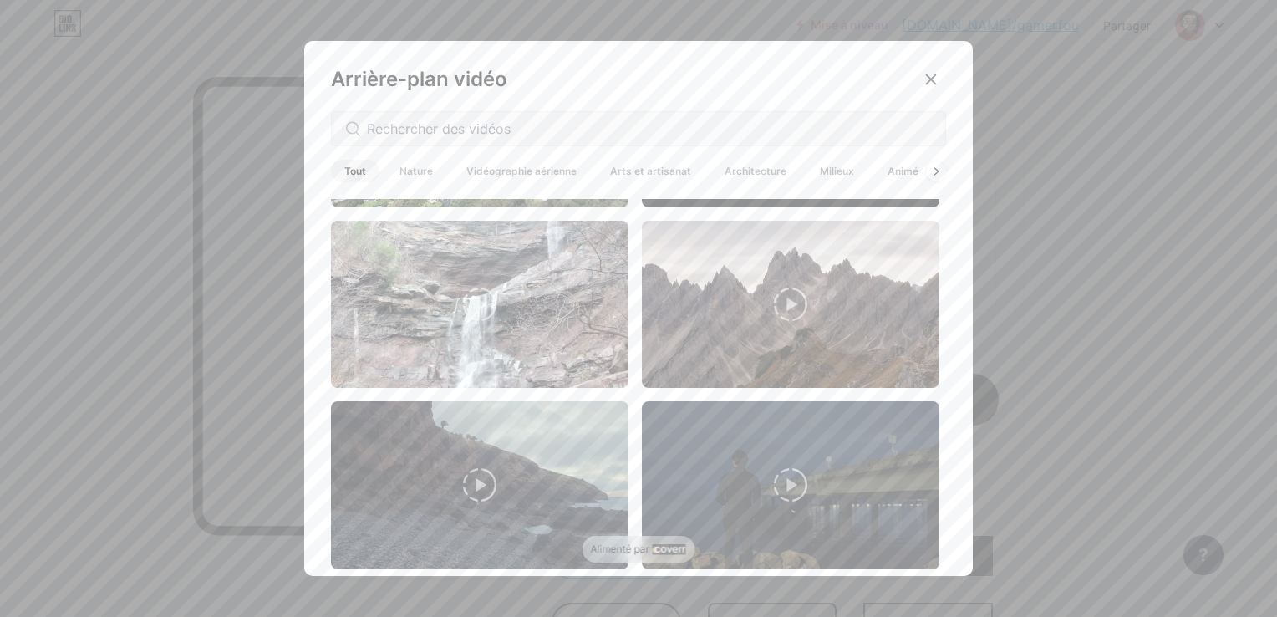
scroll to position [668, 0]
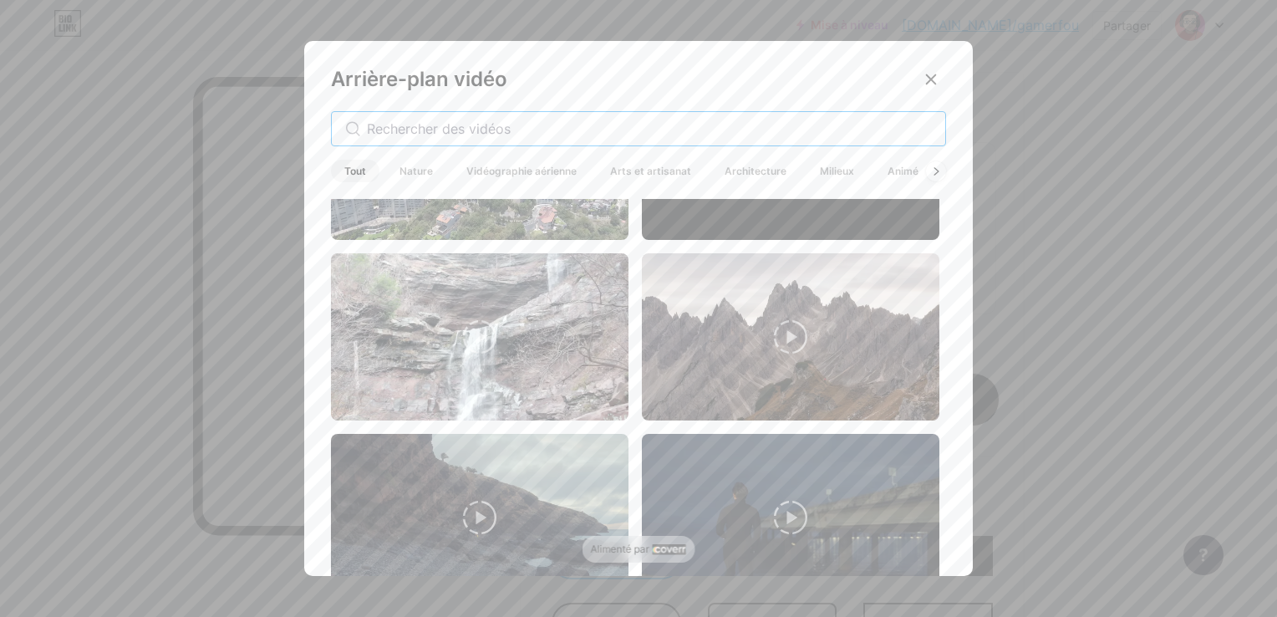
click at [496, 133] on input "text" at bounding box center [649, 129] width 565 height 20
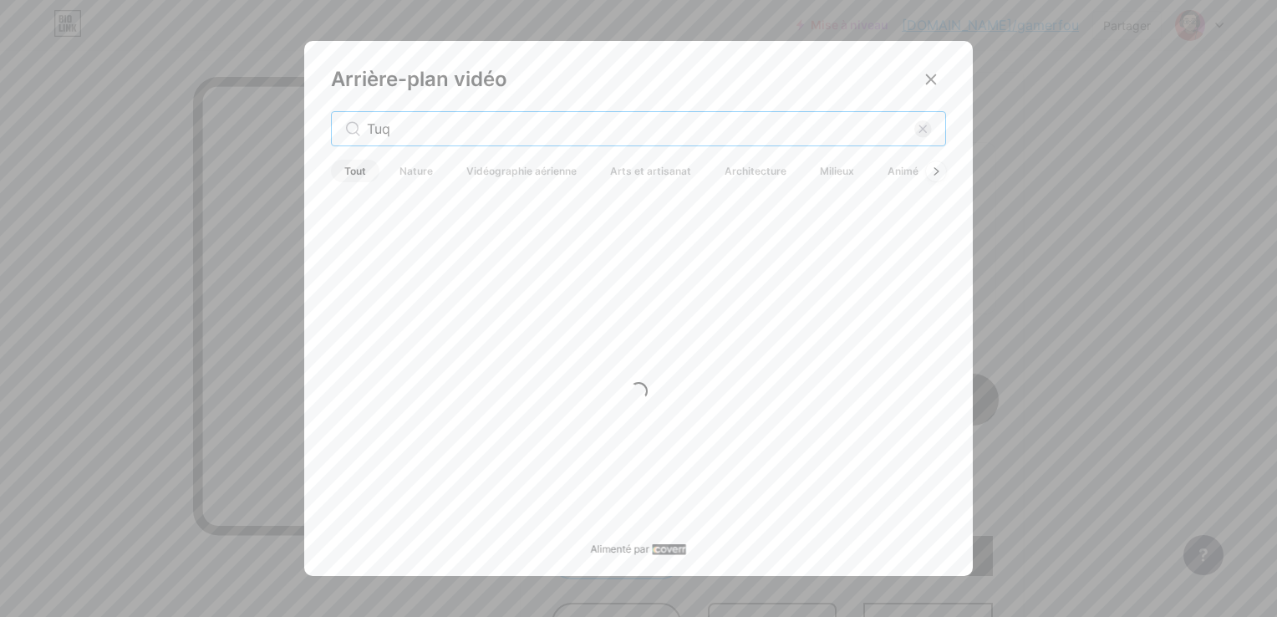
scroll to position [0, 0]
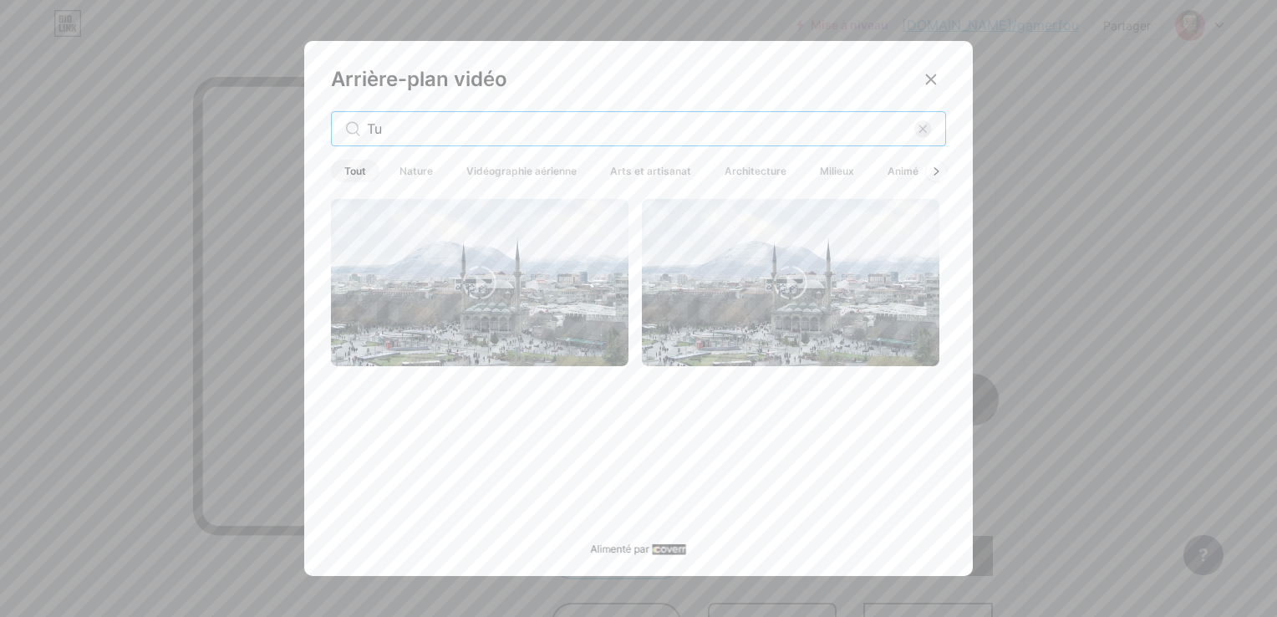
type input "T"
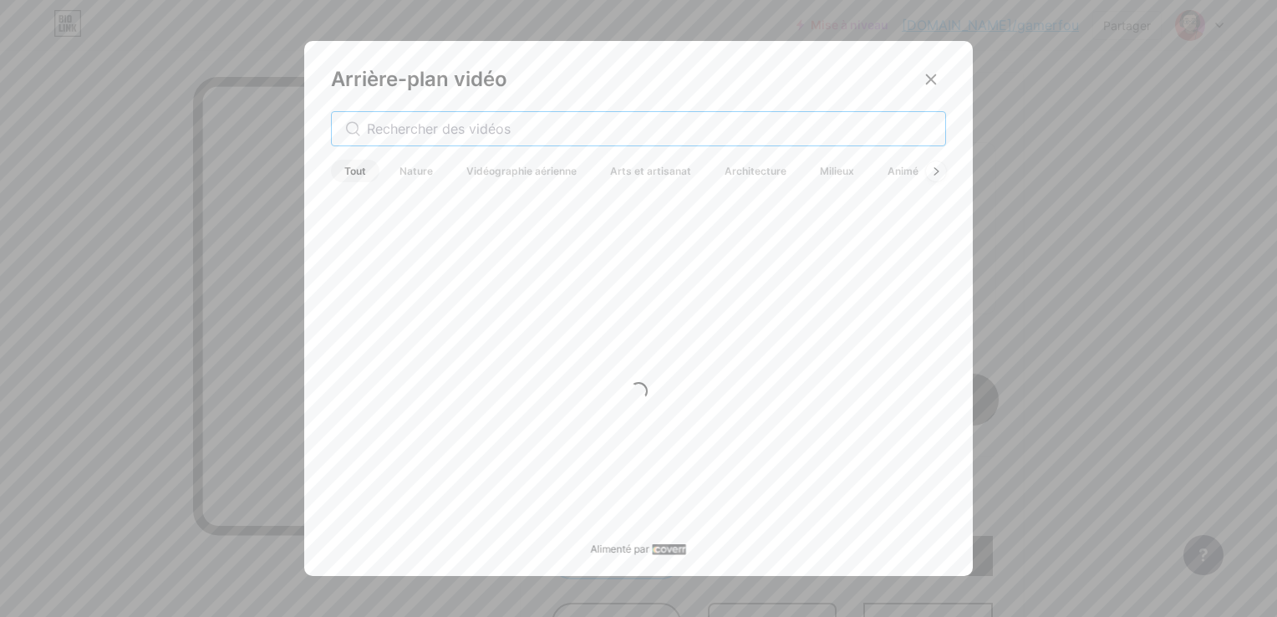
type input "P"
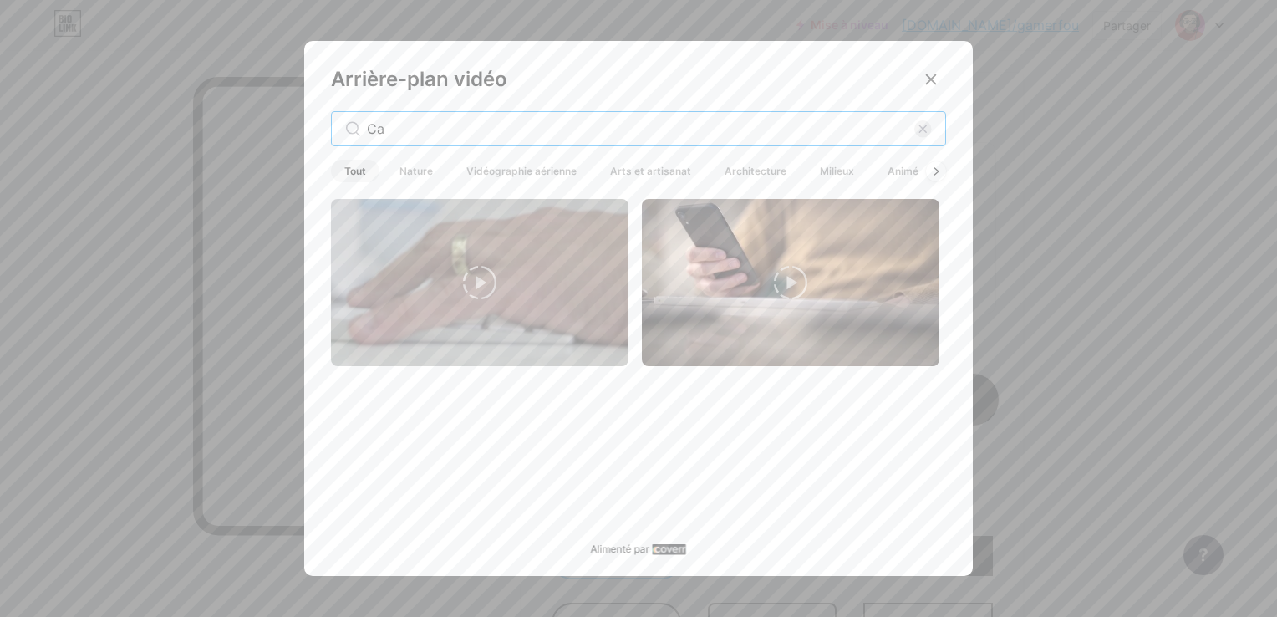
type input "C"
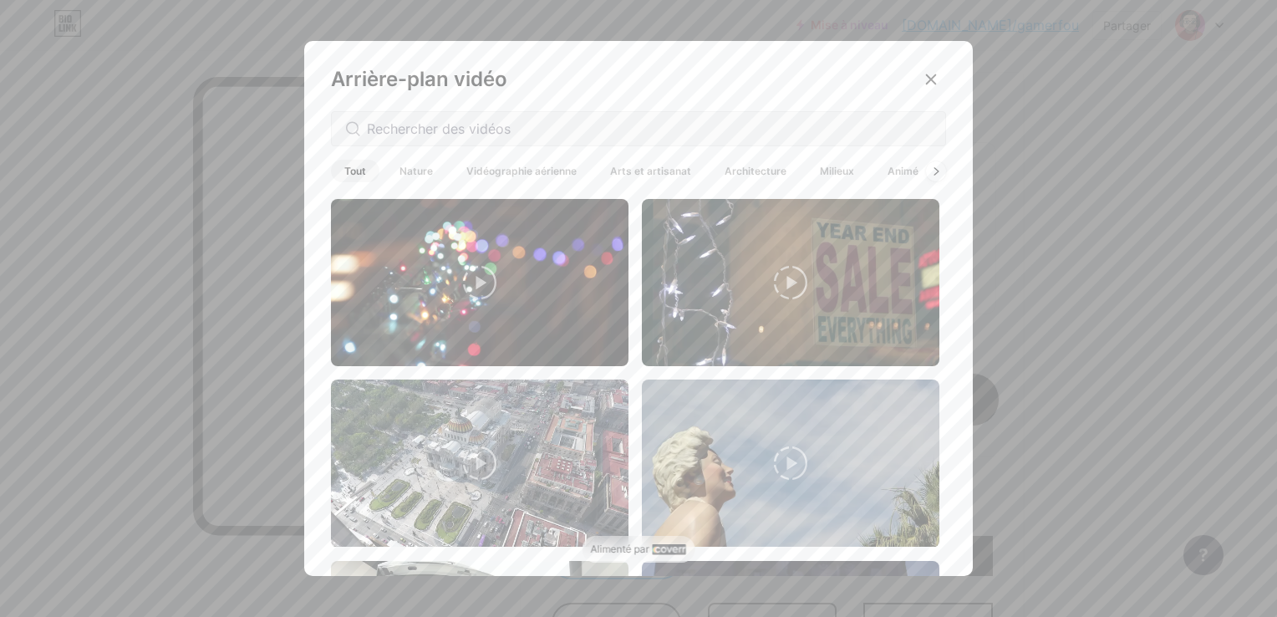
click at [882, 170] on span "Animé" at bounding box center [903, 171] width 58 height 23
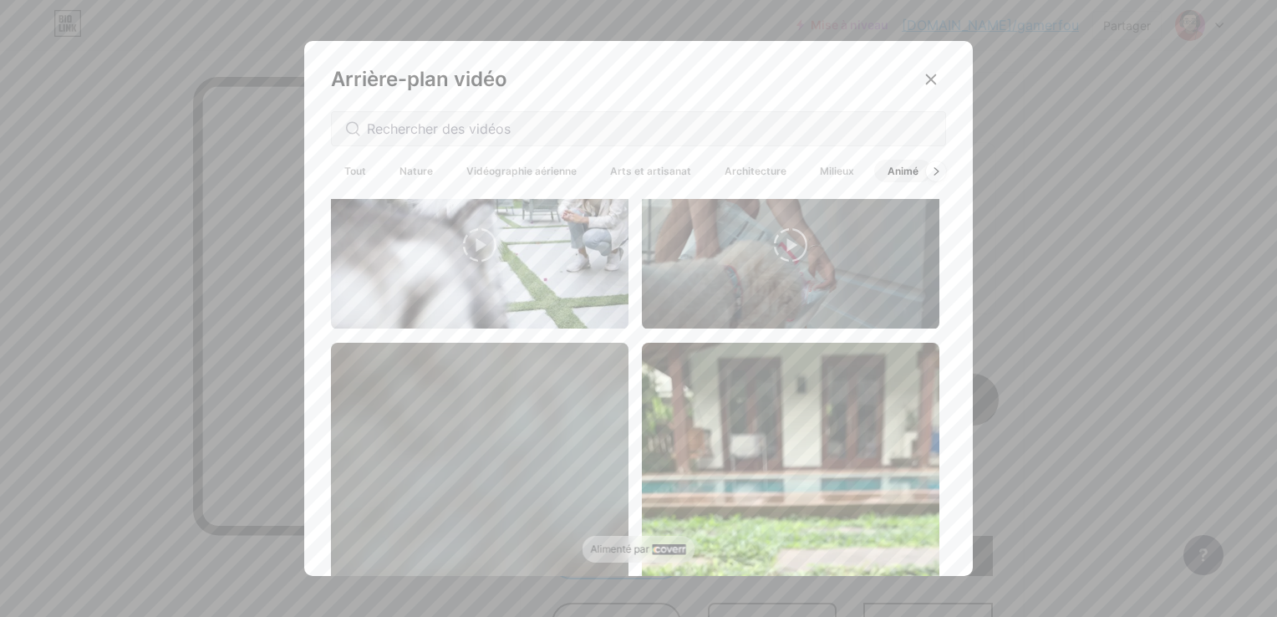
scroll to position [3510, 0]
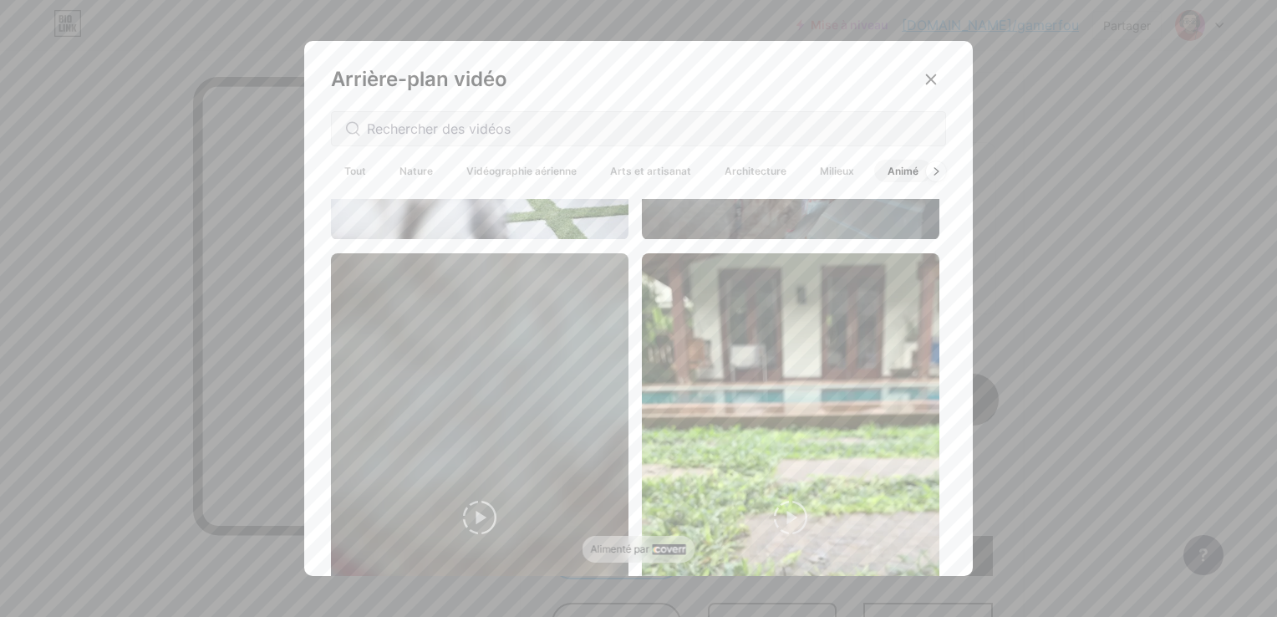
click at [623, 175] on span "Arts et artisanat" at bounding box center [651, 171] width 108 height 23
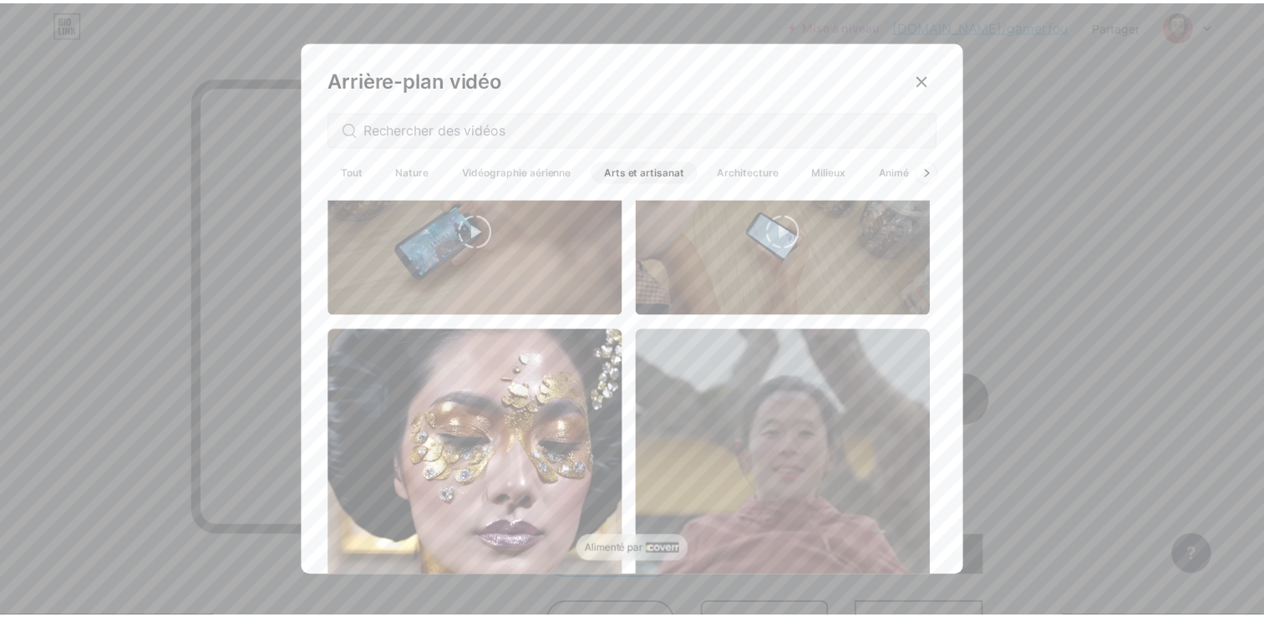
scroll to position [2925, 0]
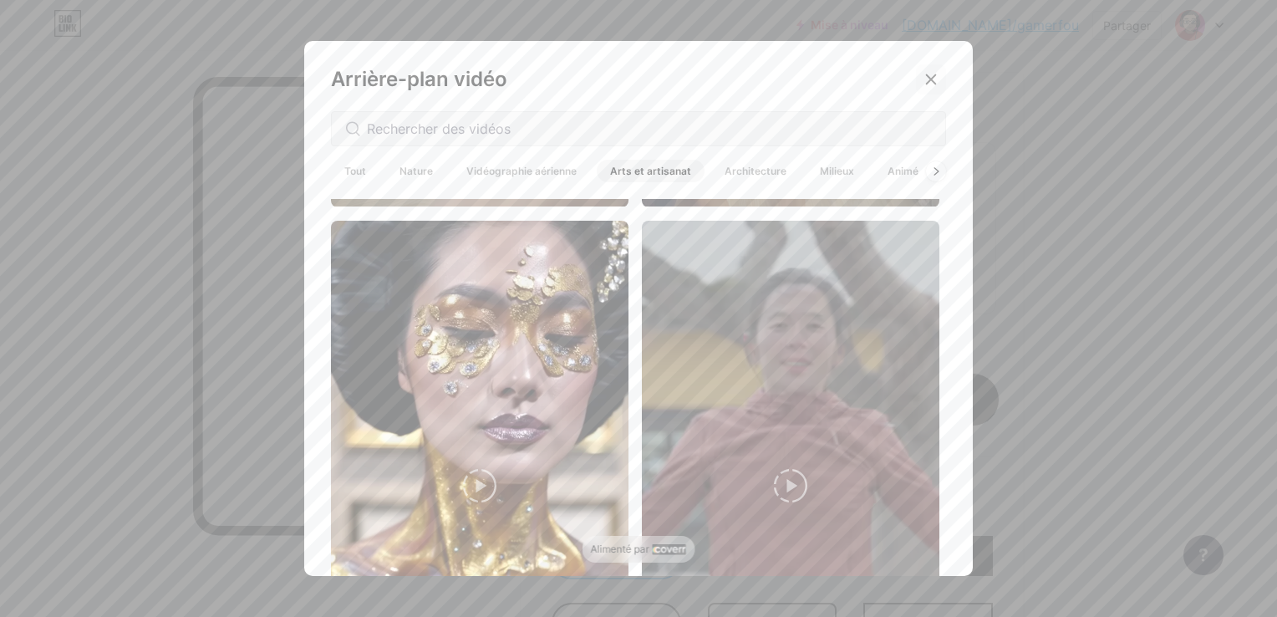
click at [925, 89] on div at bounding box center [931, 79] width 30 height 30
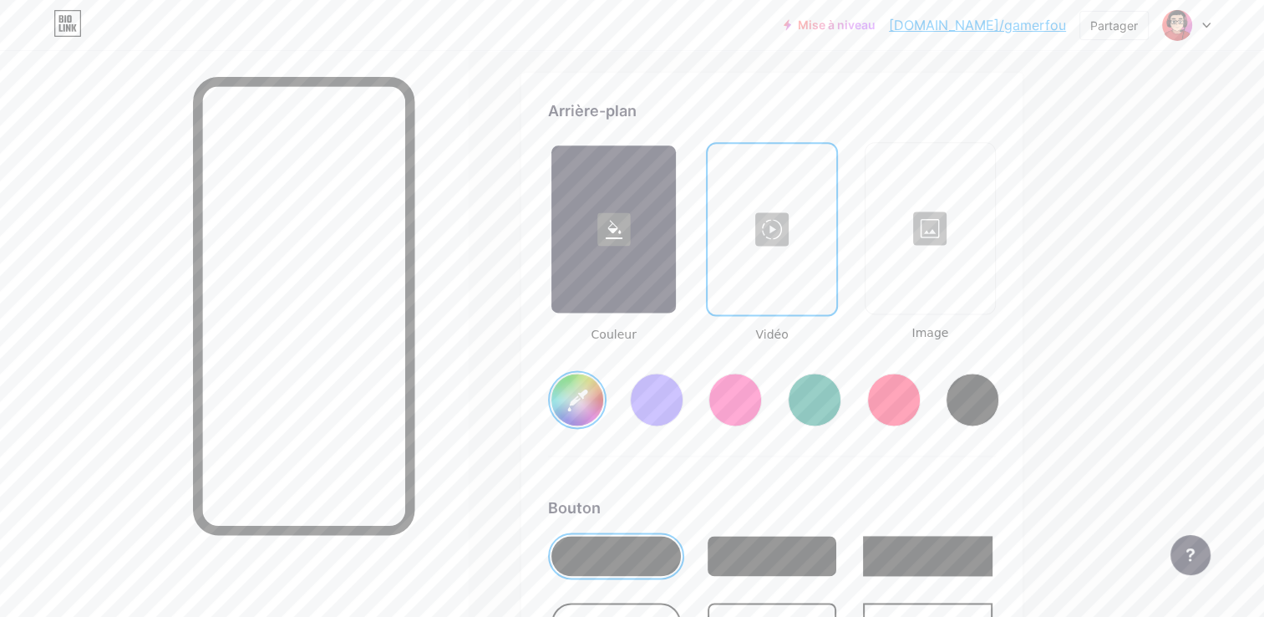
click at [923, 201] on div at bounding box center [930, 228] width 126 height 167
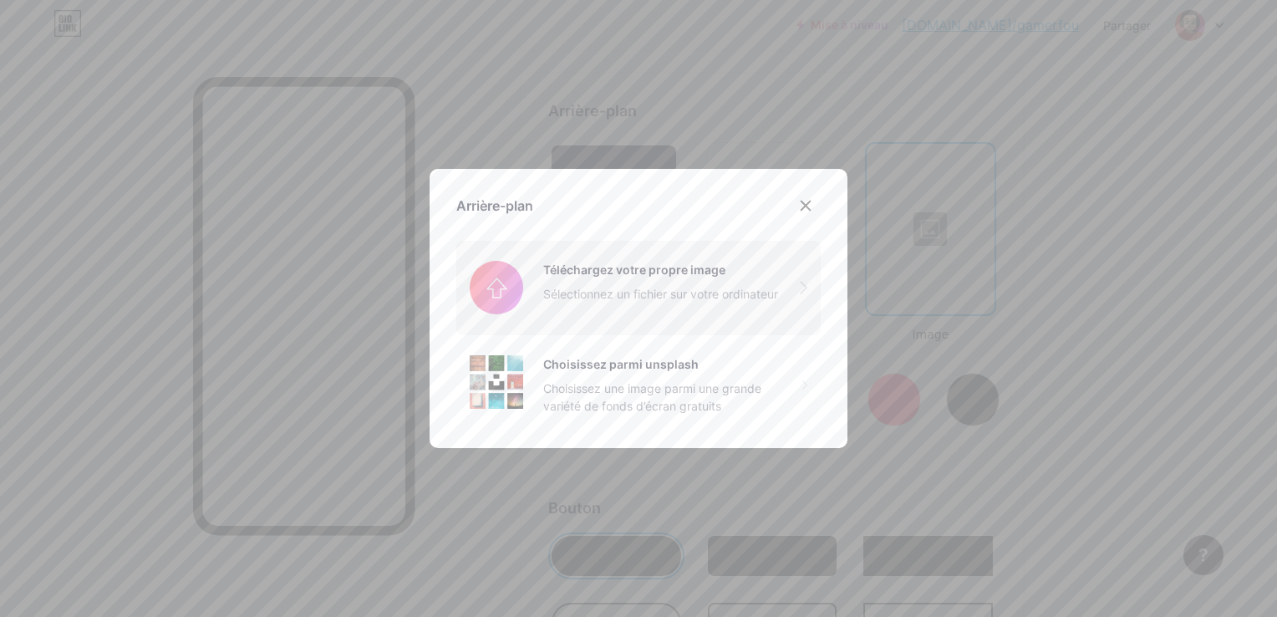
click at [713, 302] on input "file" at bounding box center [638, 288] width 364 height 94
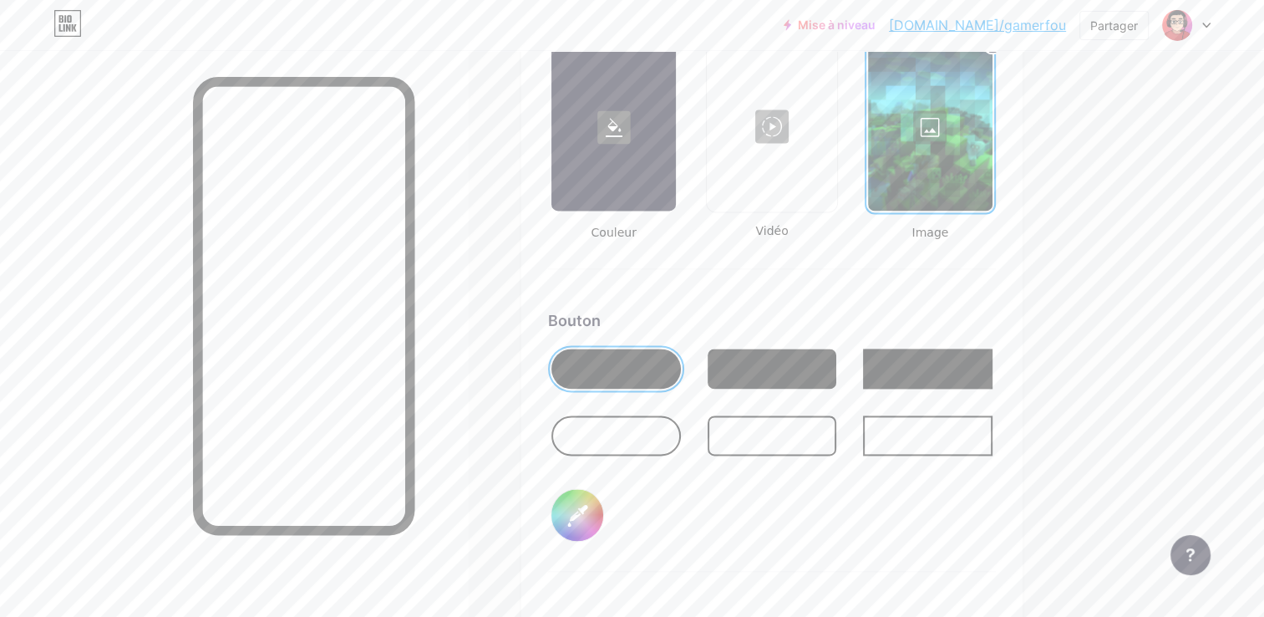
scroll to position [2380, 0]
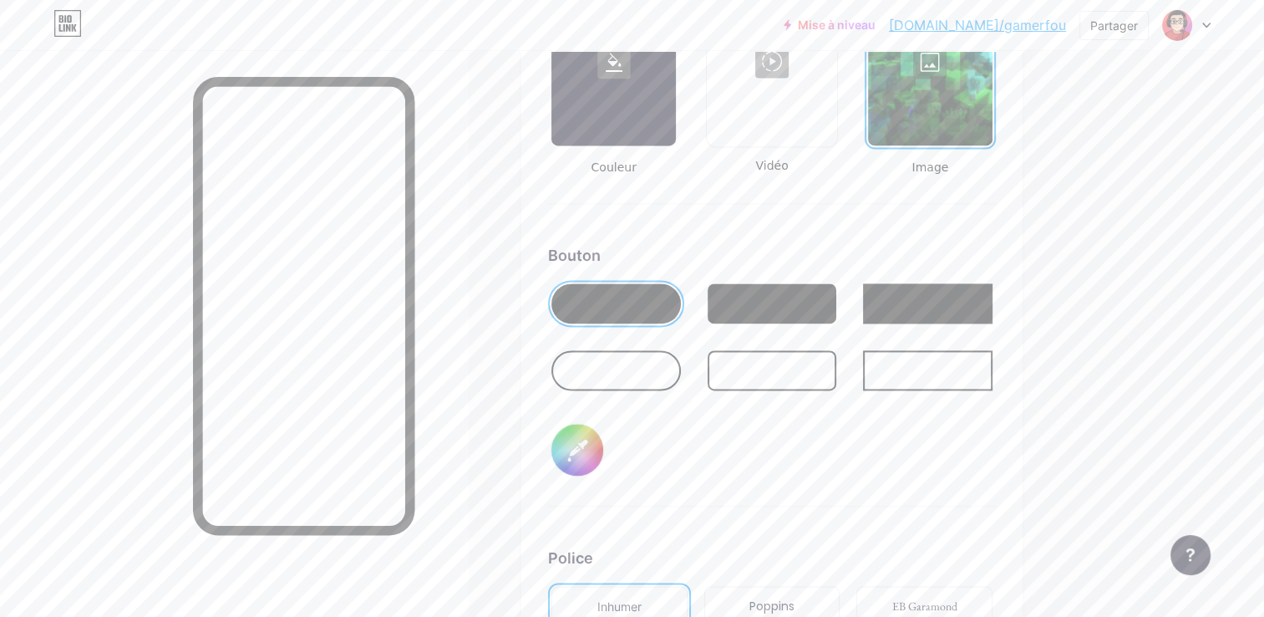
click at [795, 293] on div at bounding box center [773, 303] width 130 height 40
click at [635, 303] on div at bounding box center [617, 303] width 130 height 40
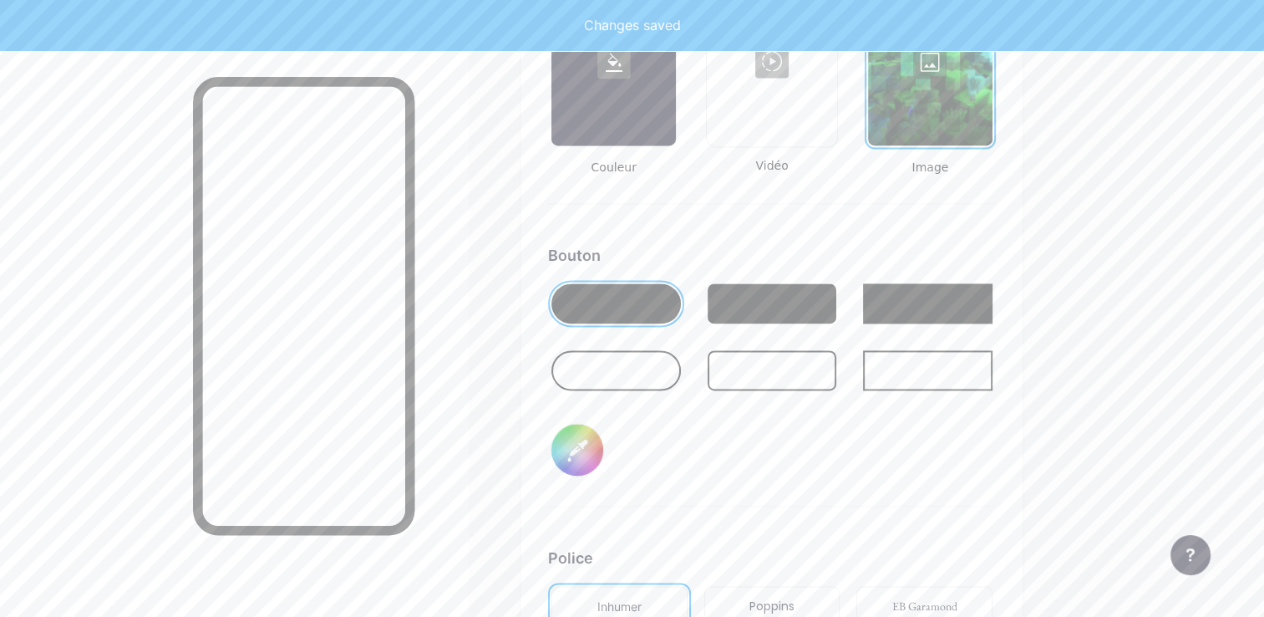
click at [638, 368] on div at bounding box center [617, 370] width 130 height 40
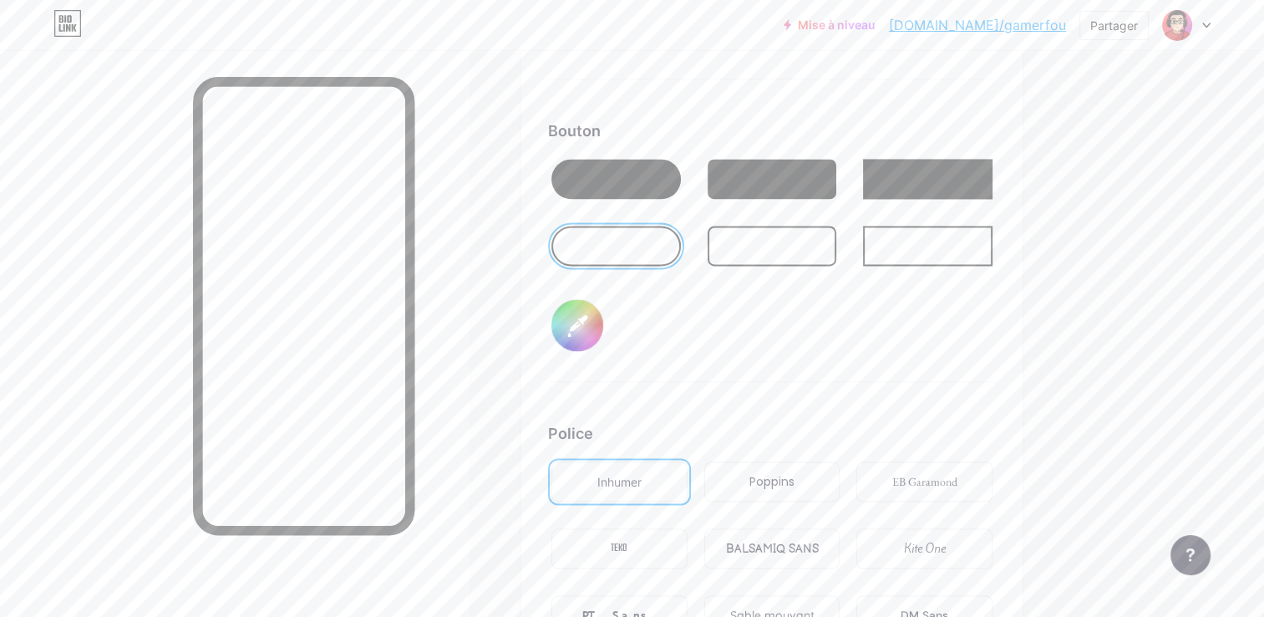
scroll to position [2547, 0]
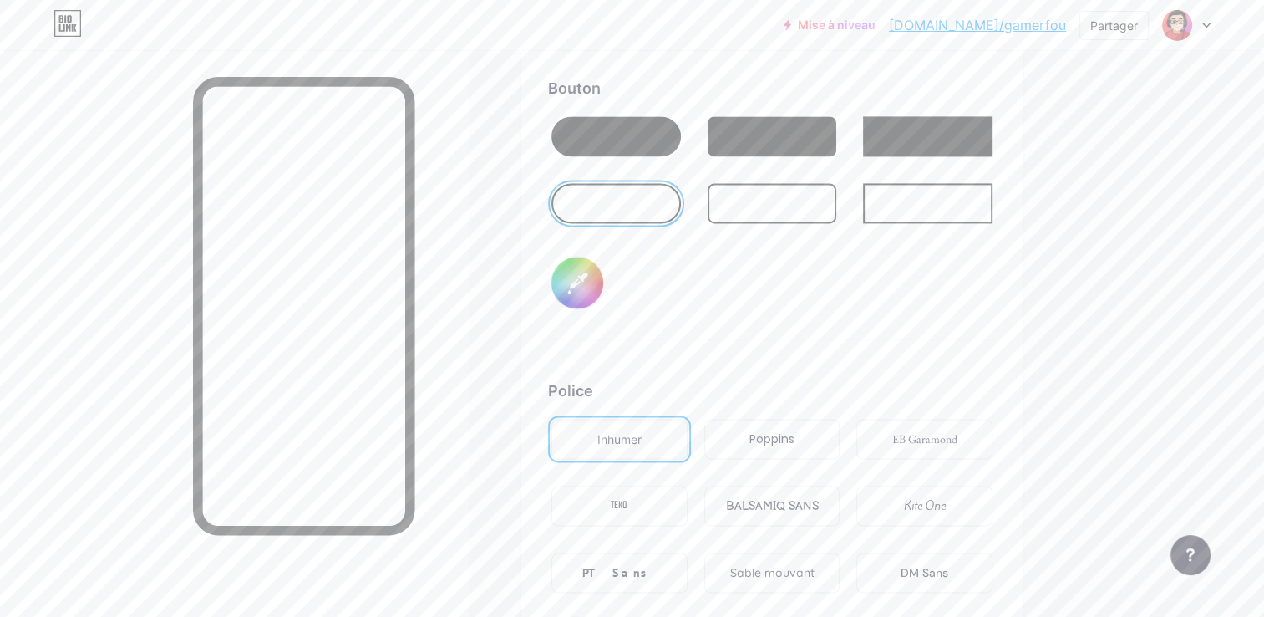
click at [601, 132] on div at bounding box center [617, 136] width 130 height 40
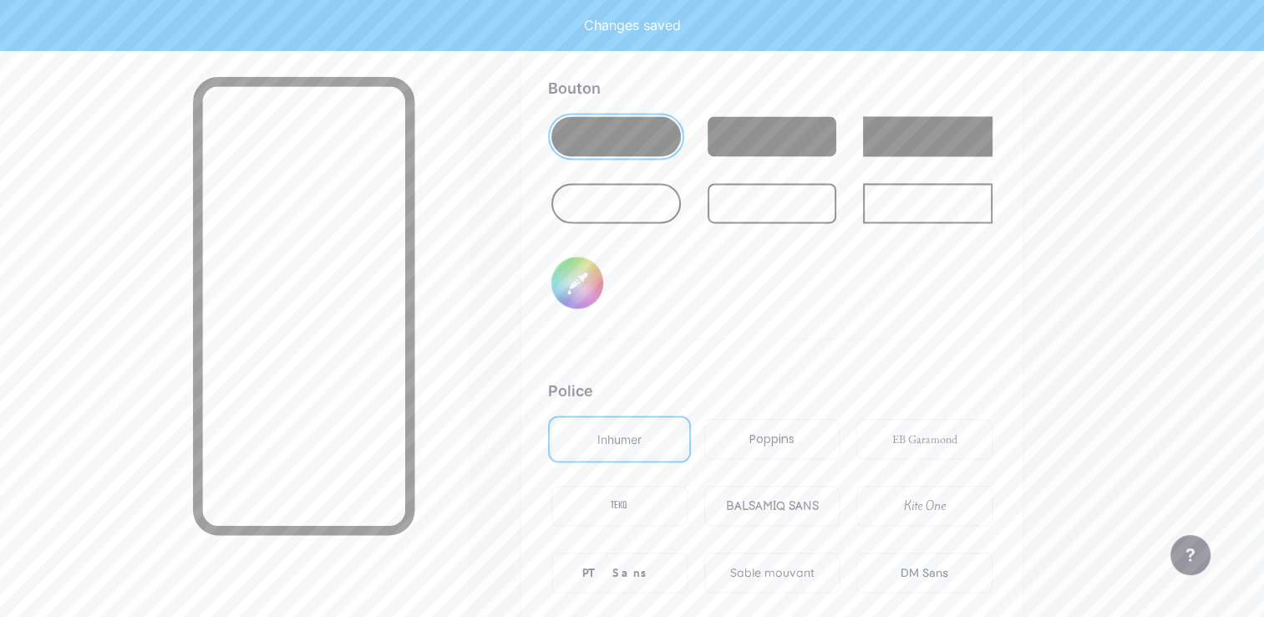
click at [583, 281] on input "#000000" at bounding box center [578, 283] width 52 height 52
click at [819, 342] on div "Arrière-plan Couleur Vidéo Image Bouton #0000ff Police Inhumer Poppins EB Garam…" at bounding box center [772, 217] width 448 height 904
click at [585, 292] on input "#0000ff" at bounding box center [578, 283] width 52 height 52
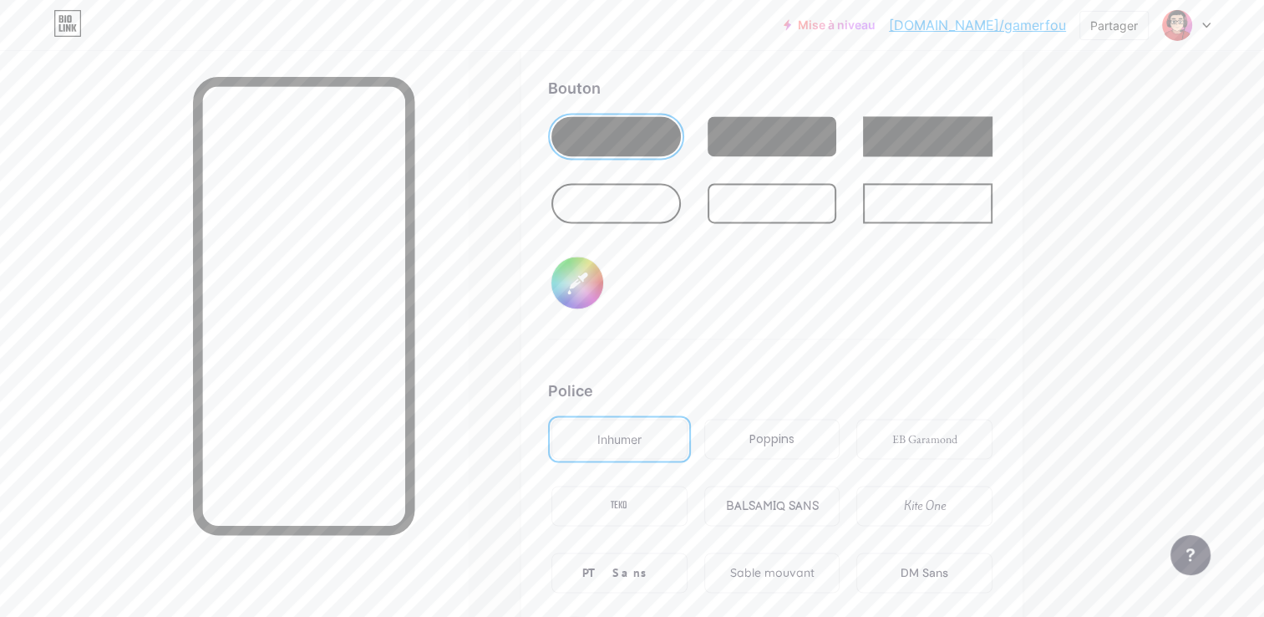
type input "#165804"
click at [774, 364] on div "Arrière-plan Couleur Vidéo Image Bouton #165804 Police Inhumer Poppins EB Garam…" at bounding box center [772, 217] width 448 height 904
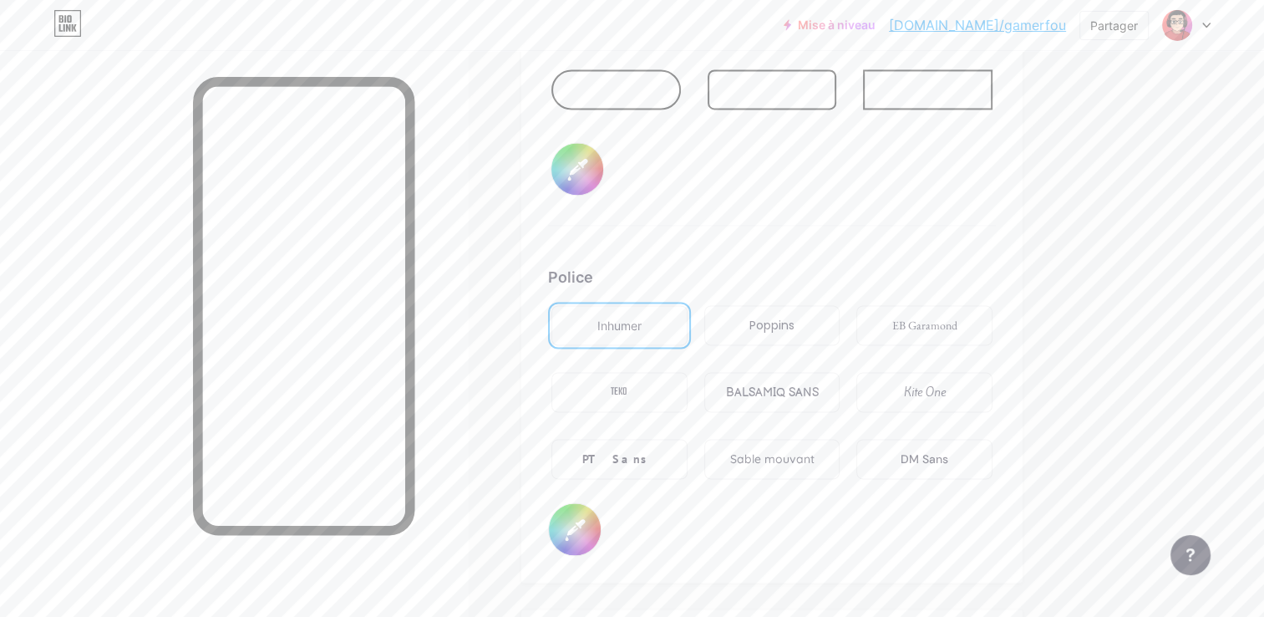
scroll to position [2714, 0]
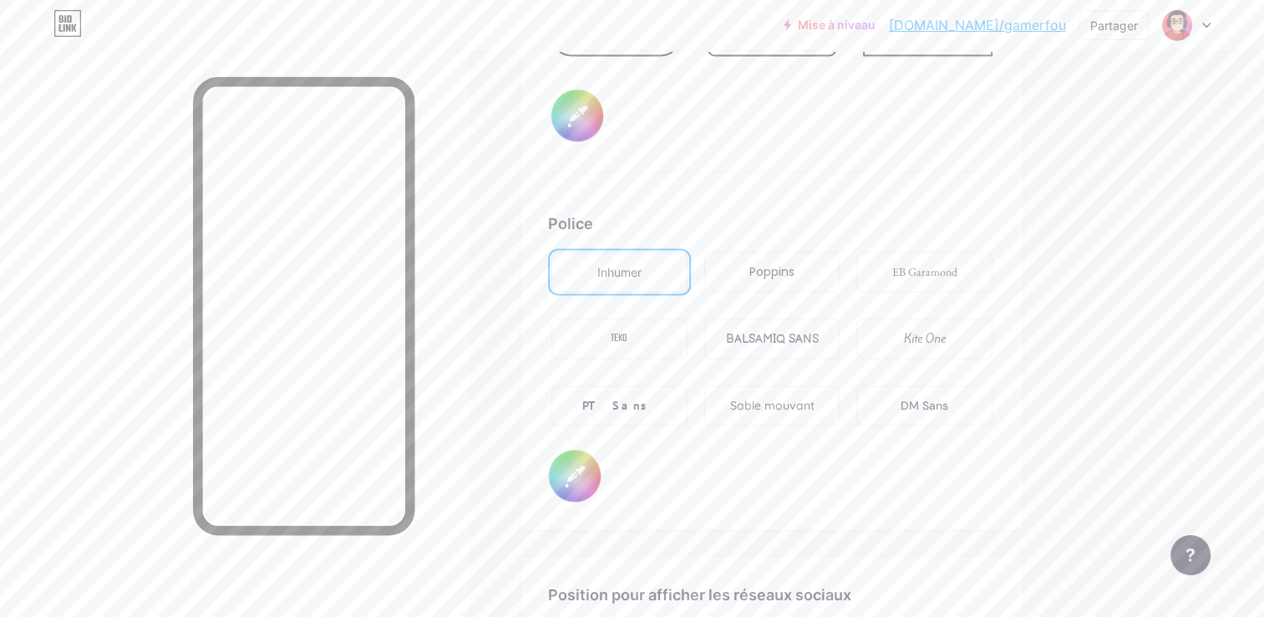
click at [877, 396] on div "DM Sans" at bounding box center [924, 405] width 136 height 40
click at [631, 389] on div "PT Sans" at bounding box center [620, 405] width 136 height 40
click at [748, 339] on div "BALSAMIQ SANS" at bounding box center [771, 339] width 93 height 18
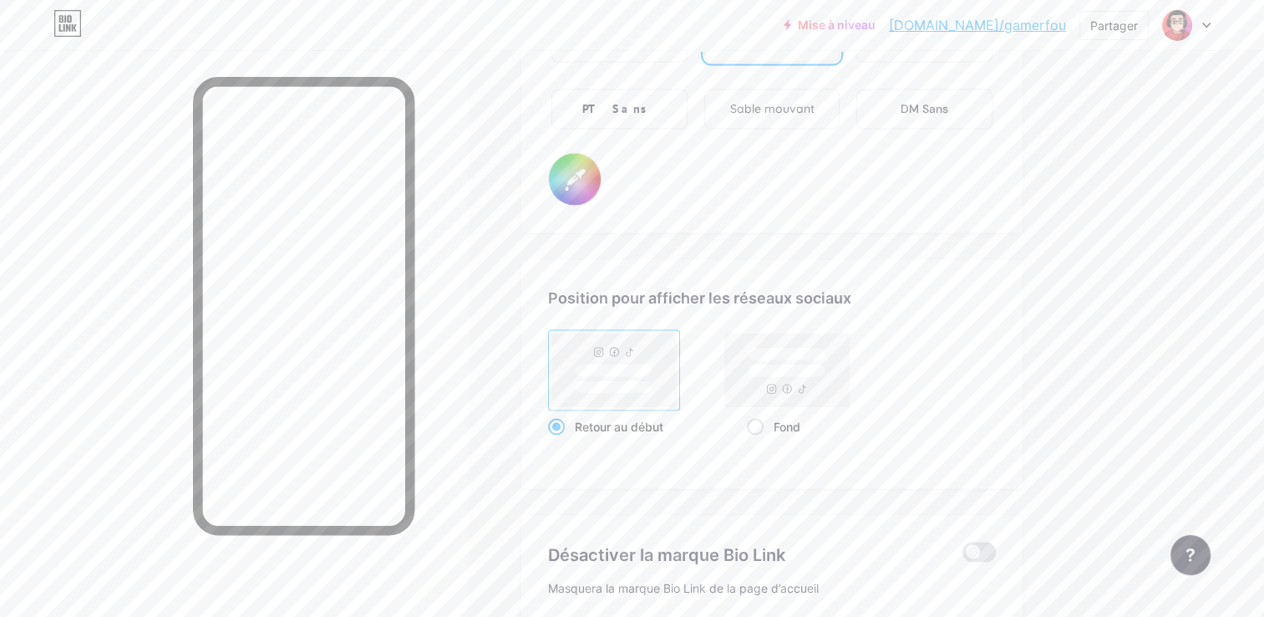
scroll to position [3048, 0]
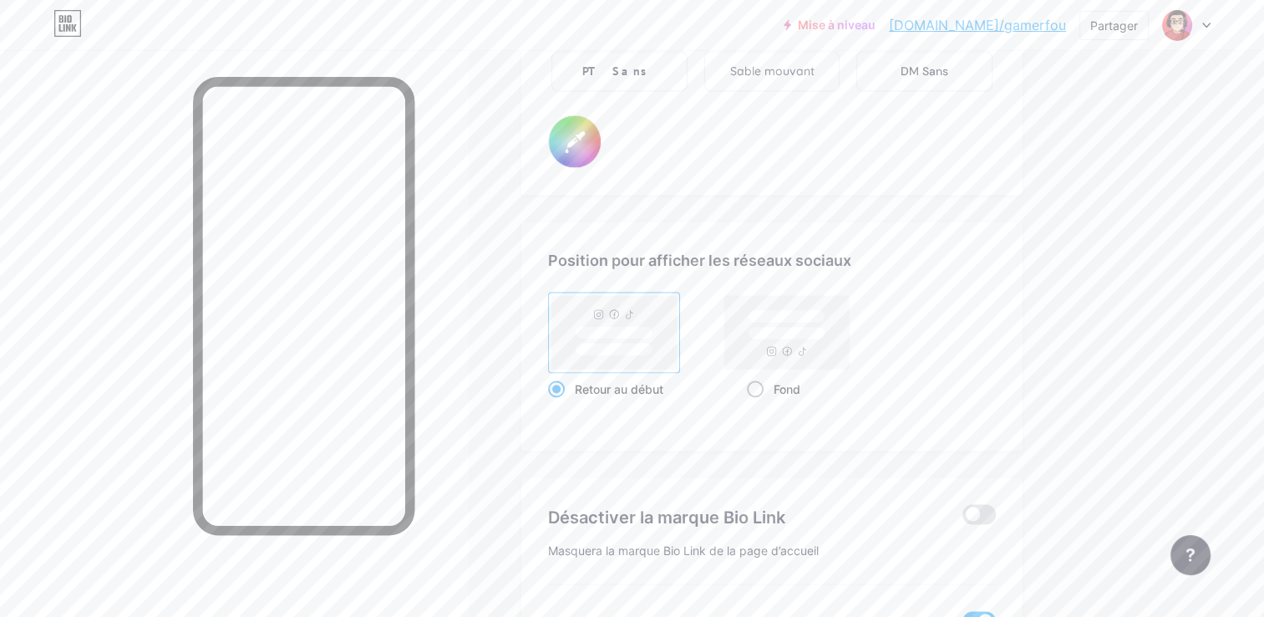
click at [759, 361] on rect at bounding box center [787, 332] width 125 height 74
click at [758, 404] on input "Fond" at bounding box center [752, 409] width 11 height 11
radio input "true"
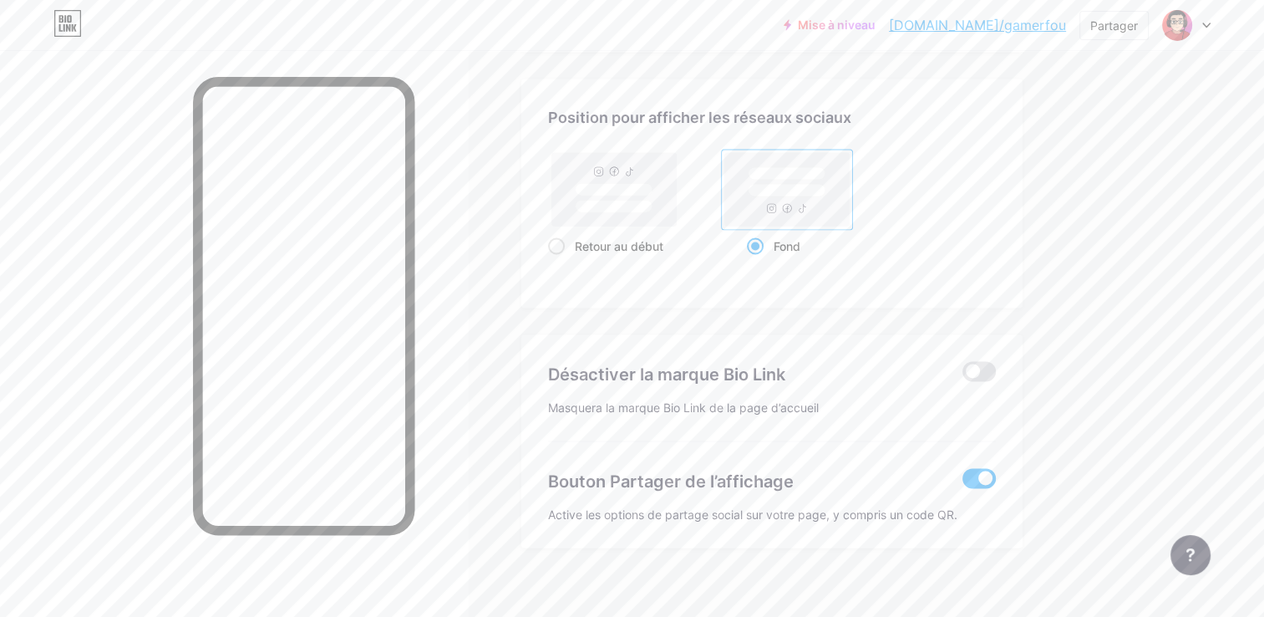
scroll to position [3199, 0]
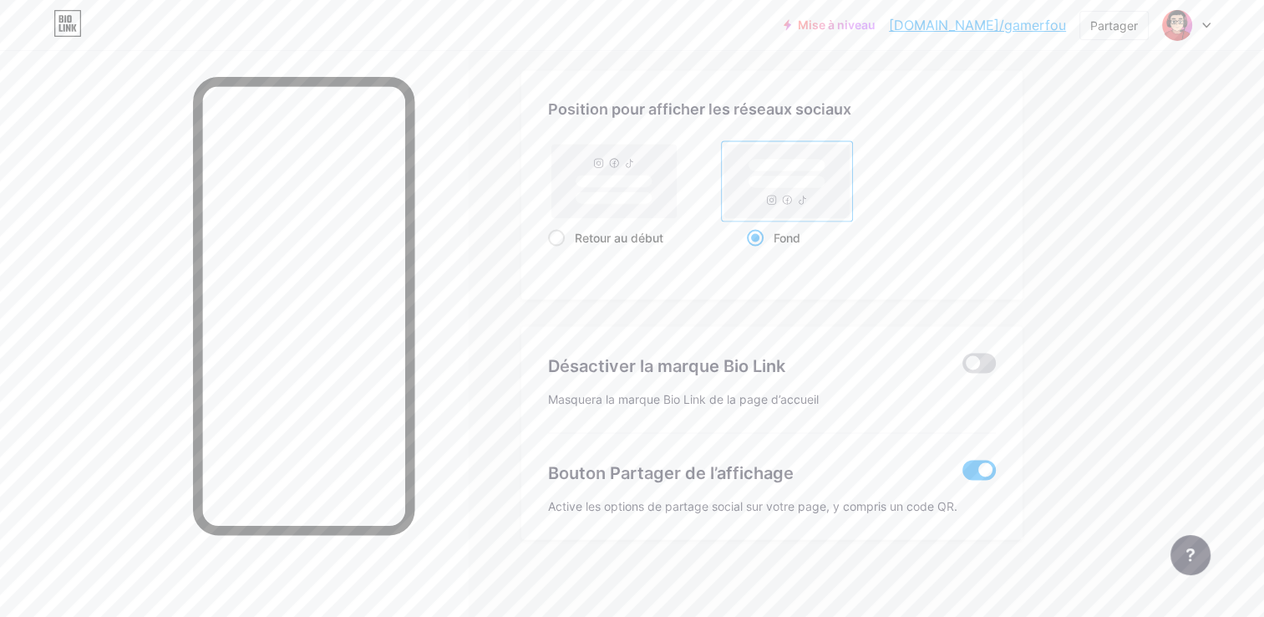
click at [992, 356] on span at bounding box center [979, 363] width 33 height 20
click at [963, 368] on input "checkbox" at bounding box center [963, 368] width 0 height 0
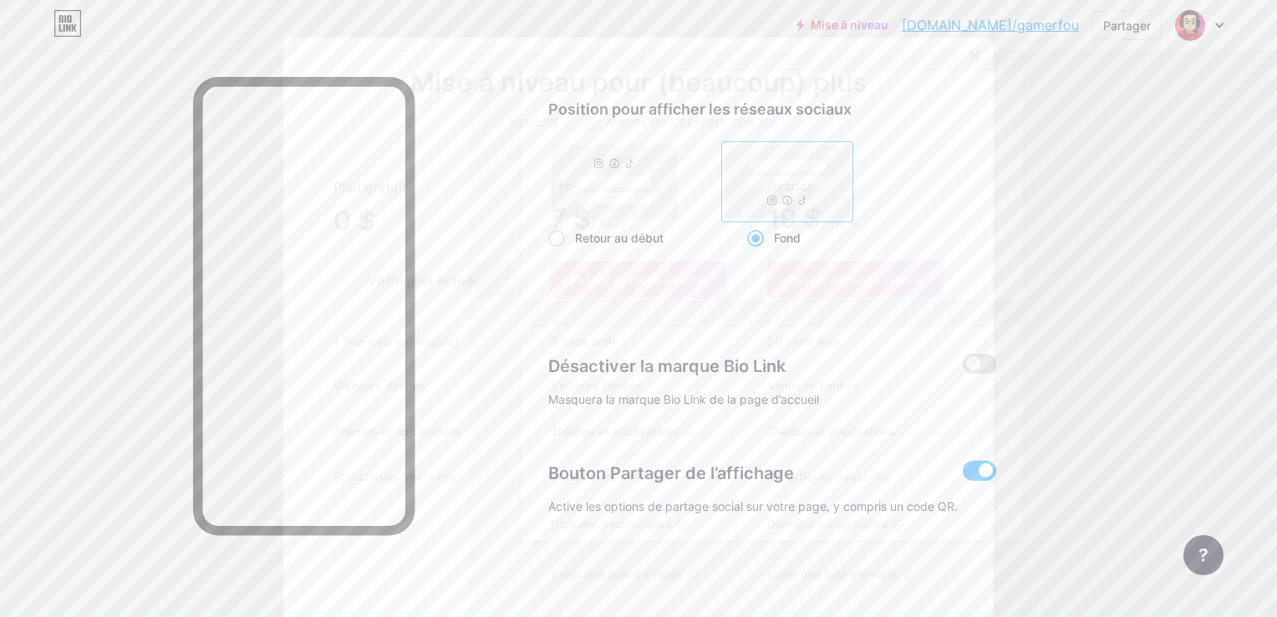
click at [968, 64] on div at bounding box center [975, 56] width 30 height 30
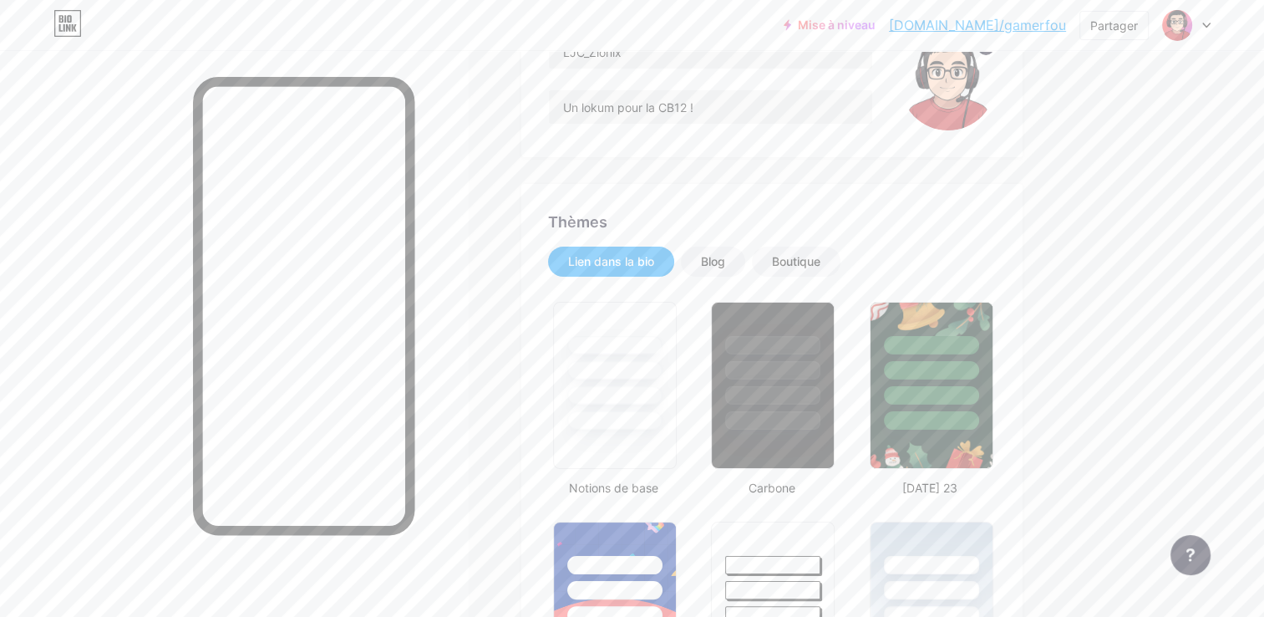
scroll to position [191, 0]
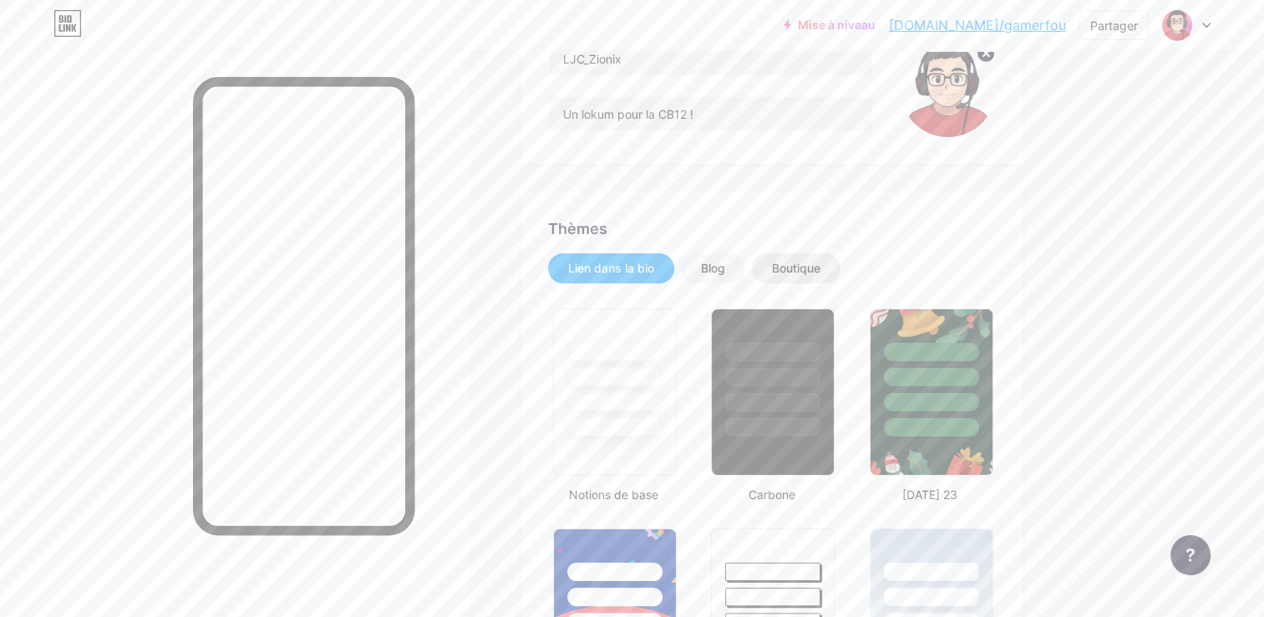
click at [770, 271] on div "Boutique" at bounding box center [796, 268] width 89 height 30
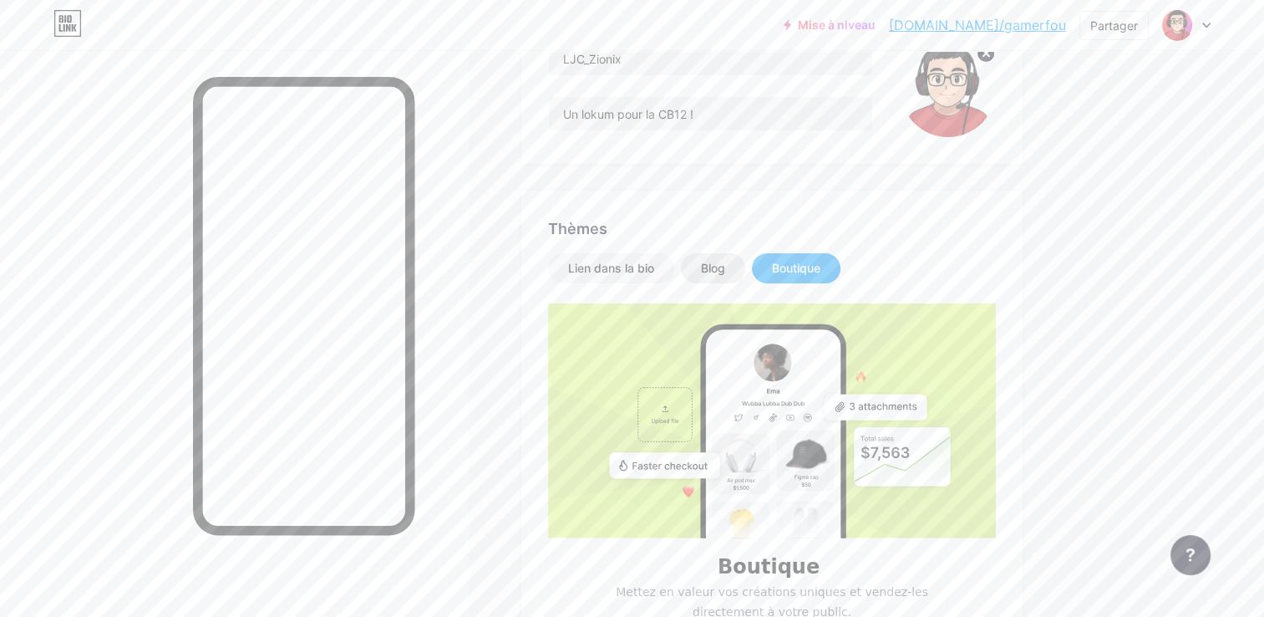
click at [705, 264] on div "Blog" at bounding box center [713, 268] width 24 height 17
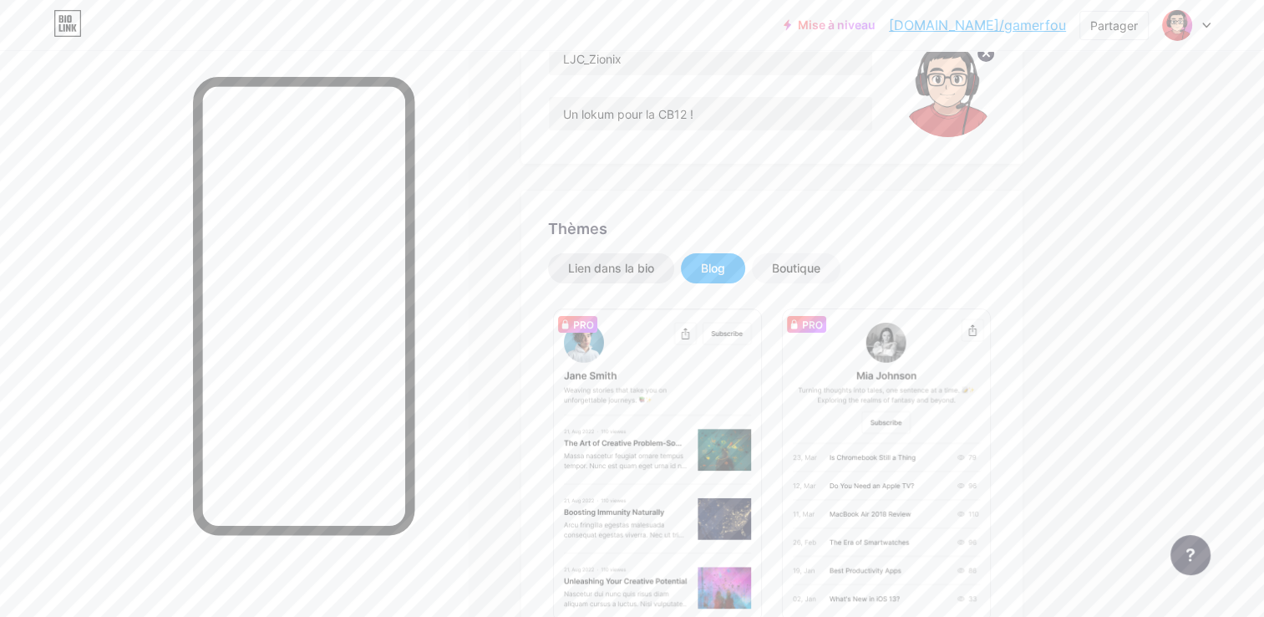
click at [640, 271] on div "Lien dans la bio" at bounding box center [611, 268] width 86 height 17
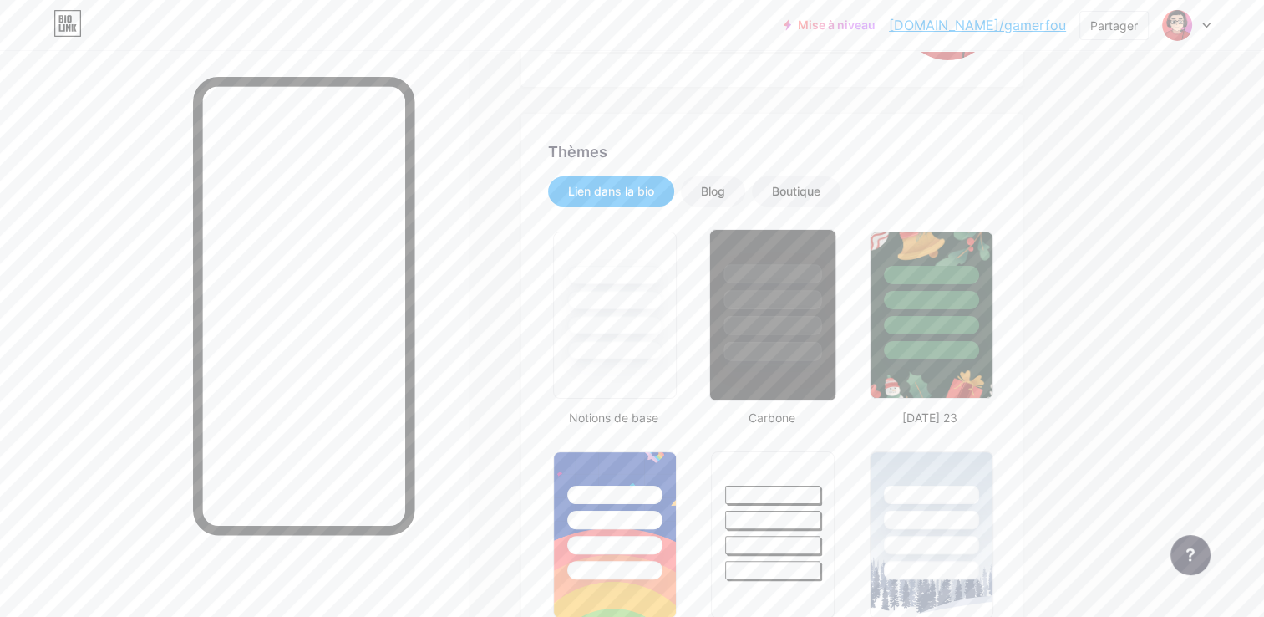
scroll to position [358, 0]
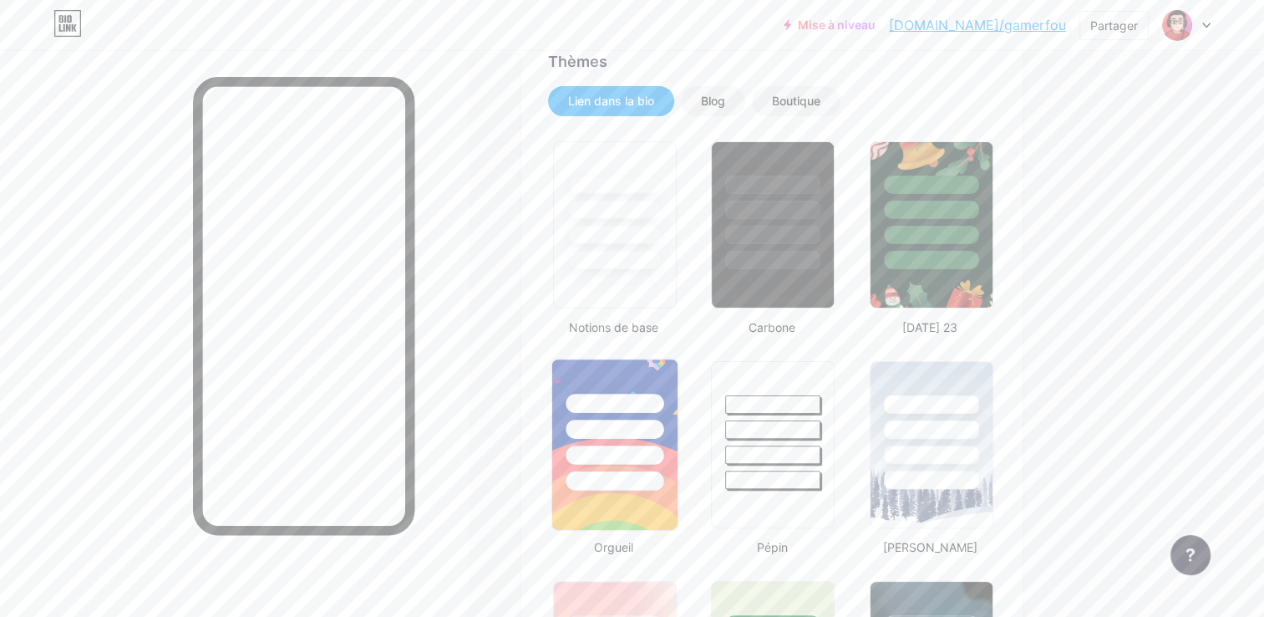
click at [667, 419] on div at bounding box center [614, 424] width 125 height 131
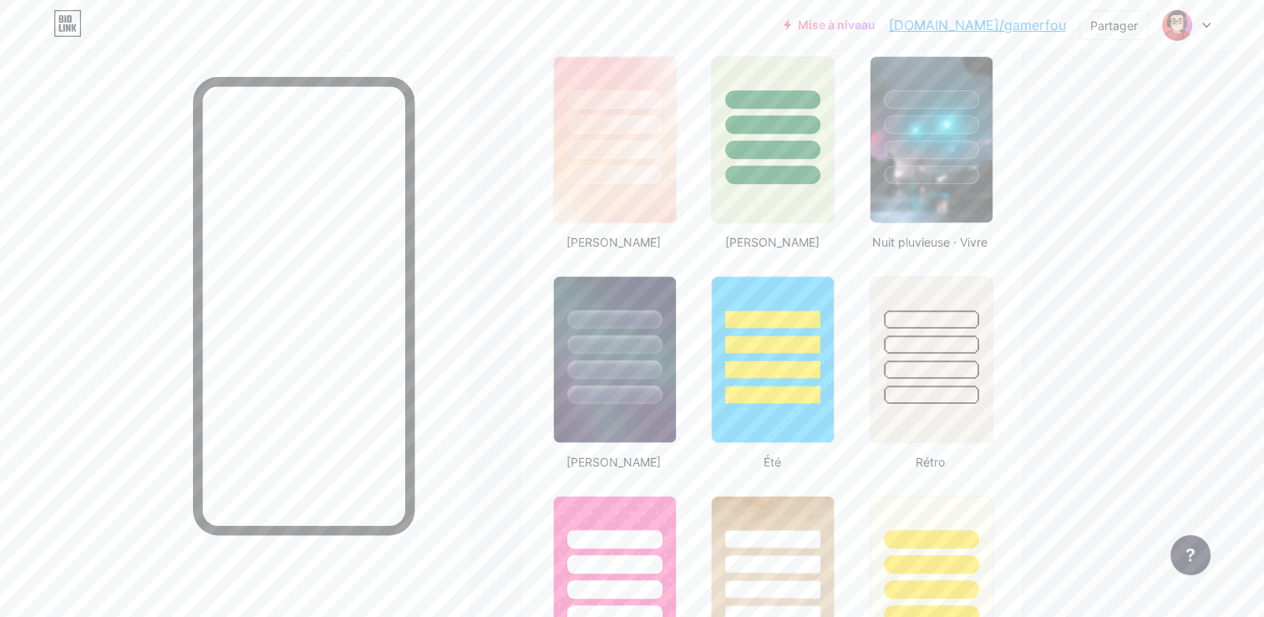
scroll to position [878, 0]
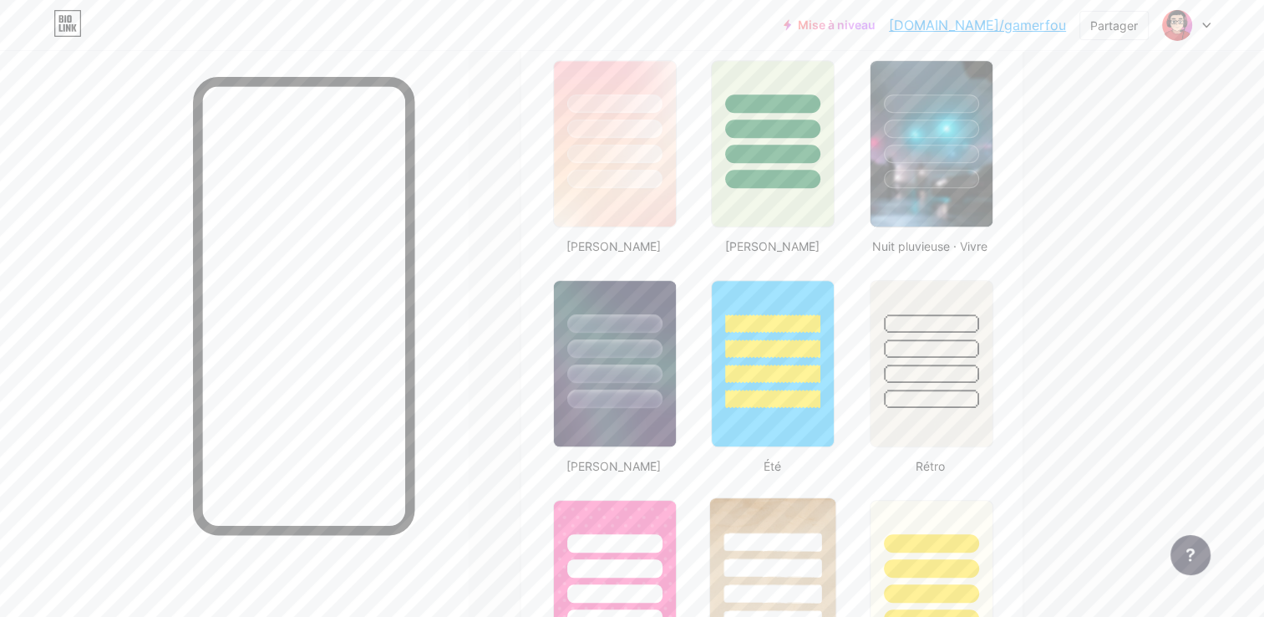
click at [770, 521] on div at bounding box center [772, 563] width 125 height 131
click at [934, 390] on div at bounding box center [931, 399] width 98 height 19
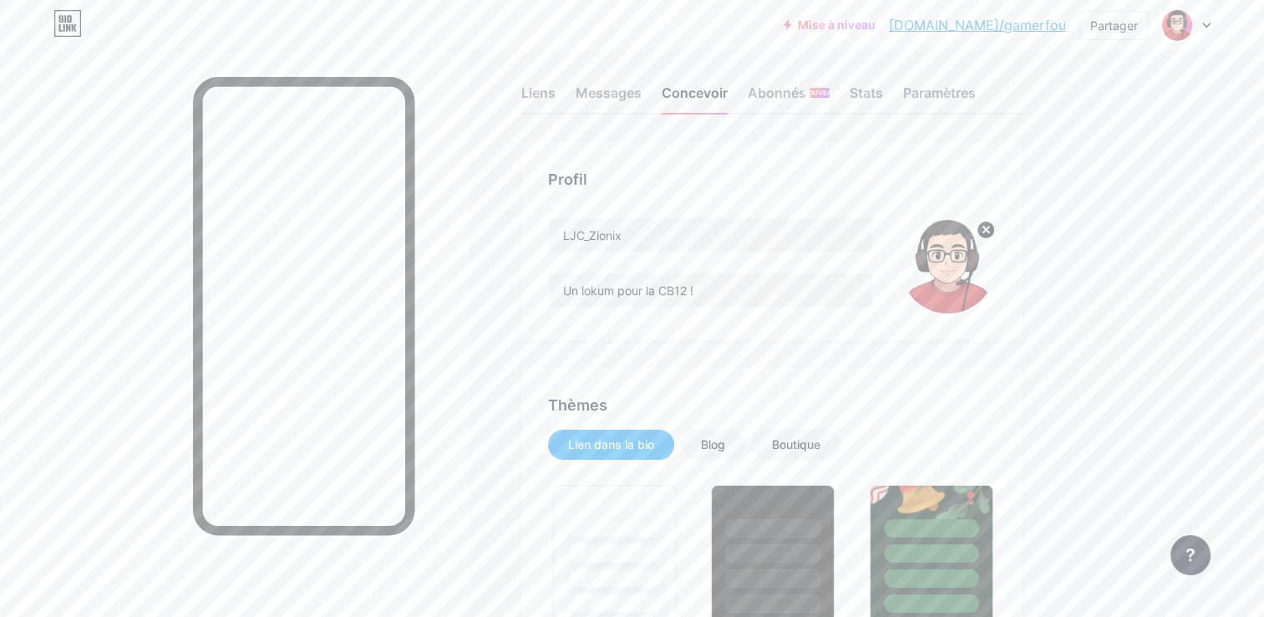
scroll to position [0, 0]
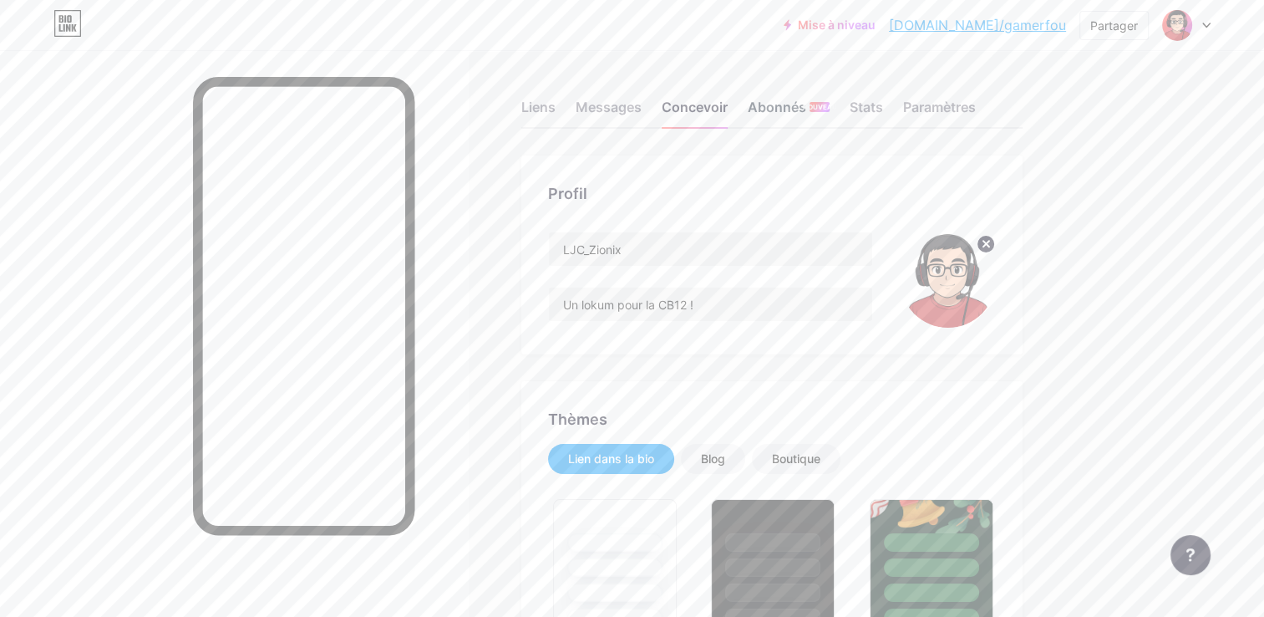
click at [791, 100] on font "Abonnés" at bounding box center [777, 107] width 58 height 20
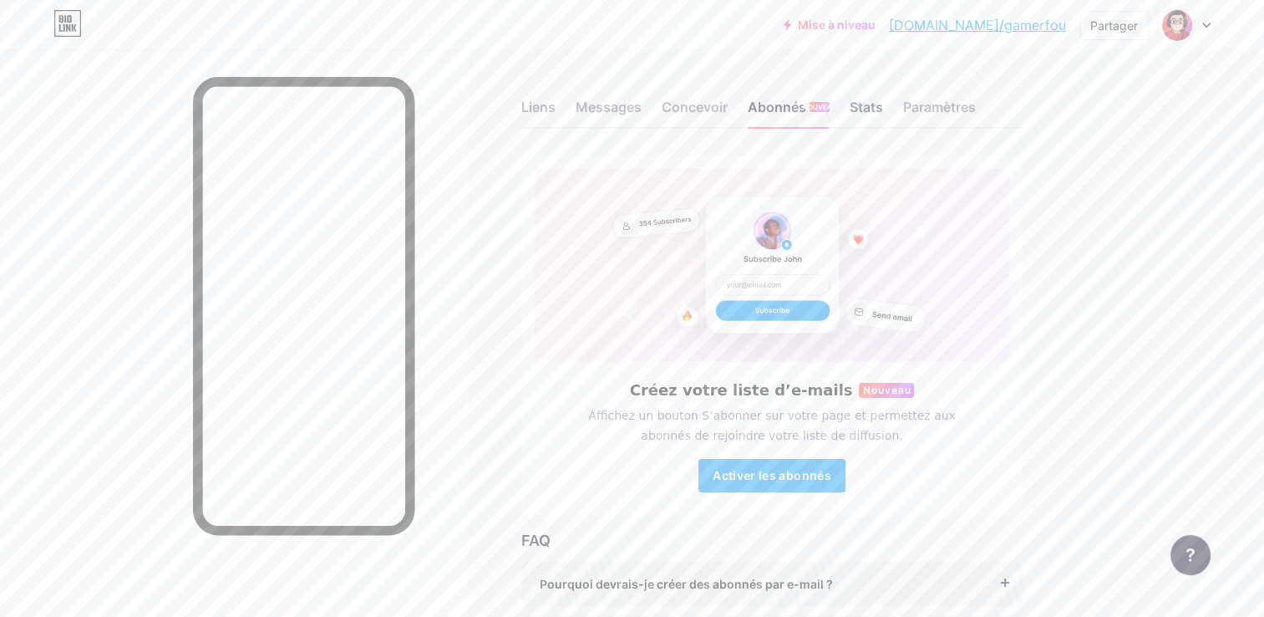
click at [858, 97] on div "Stats" at bounding box center [866, 112] width 33 height 30
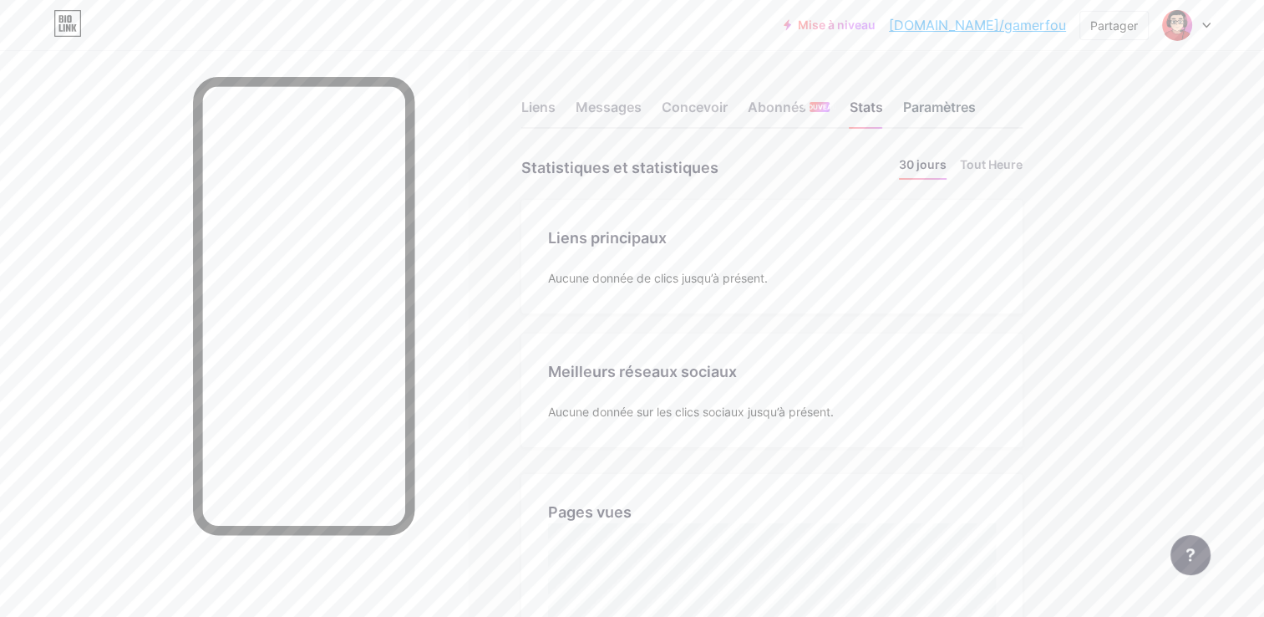
click at [946, 117] on div "Paramètres" at bounding box center [939, 112] width 73 height 30
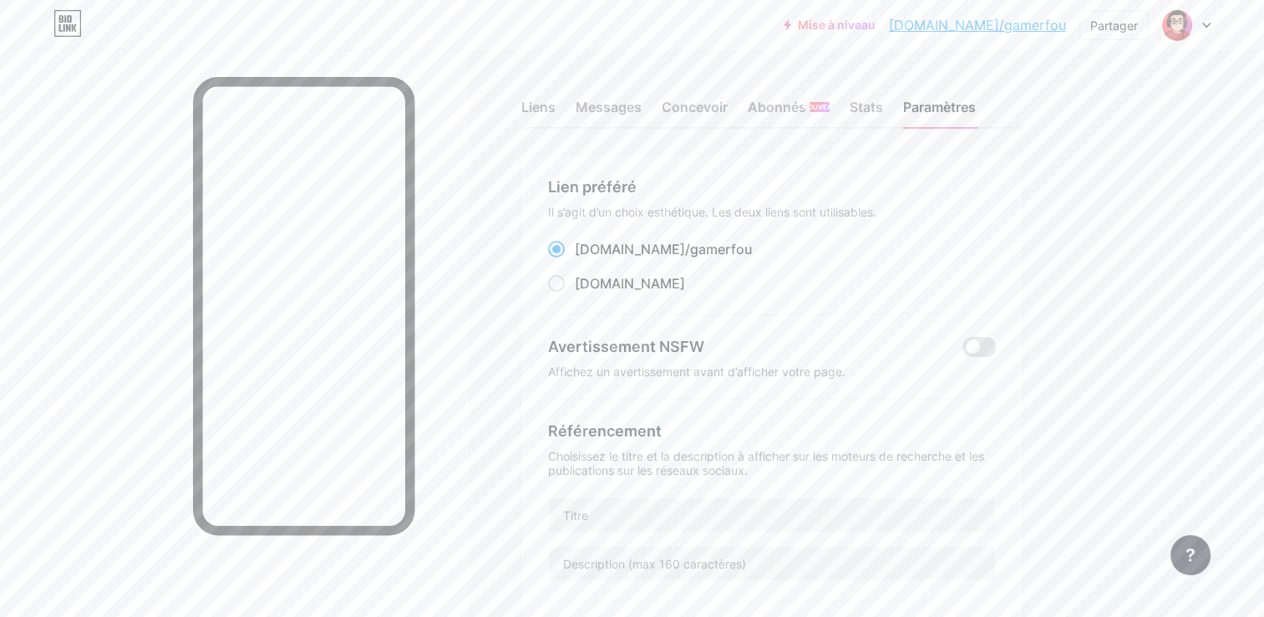
click at [1197, 18] on div at bounding box center [1186, 25] width 48 height 30
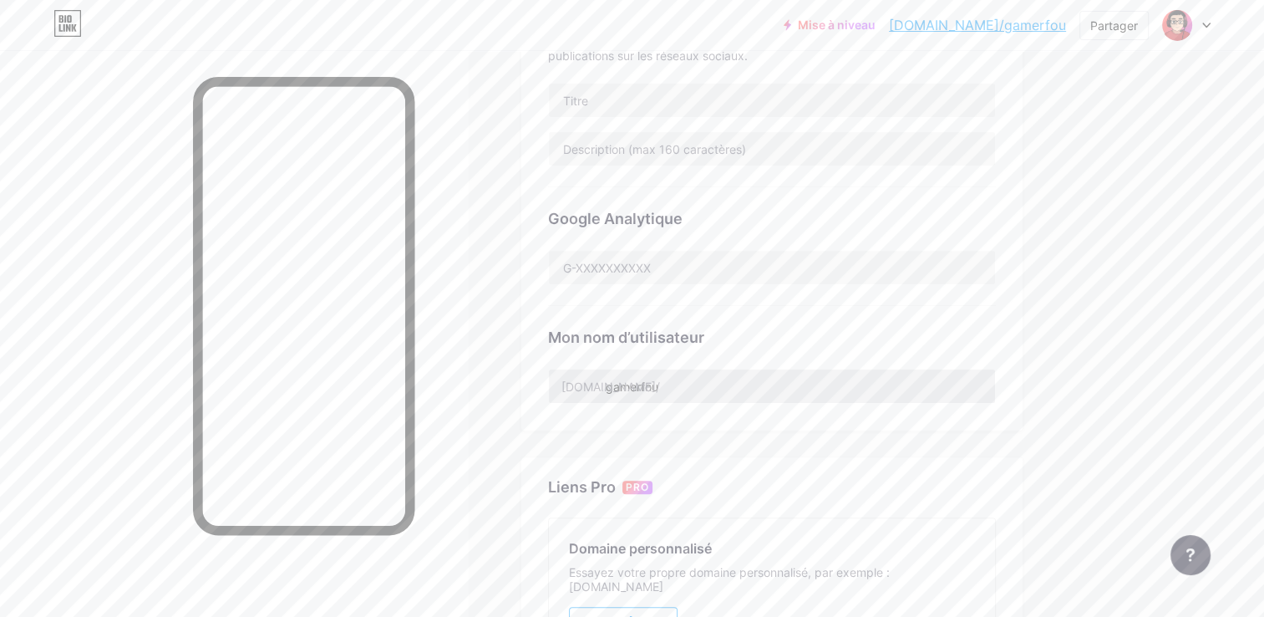
scroll to position [418, 0]
drag, startPoint x: 668, startPoint y: 381, endPoint x: 607, endPoint y: 382, distance: 60.2
click at [607, 382] on input "gamerfou" at bounding box center [772, 382] width 446 height 33
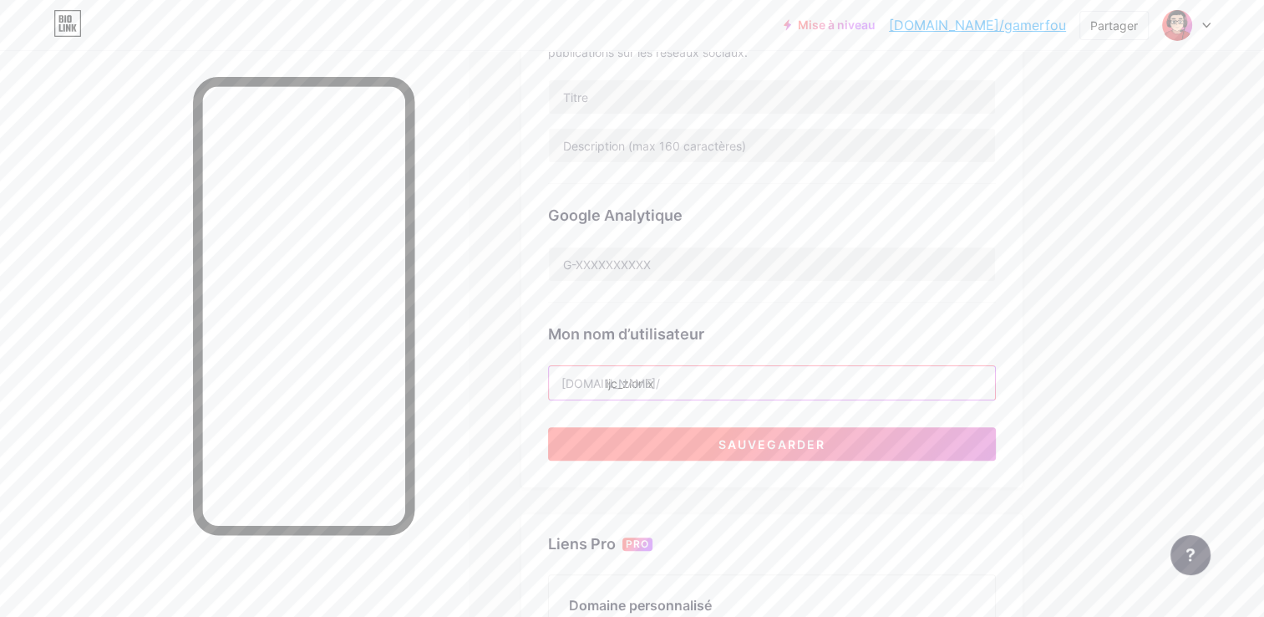
type input "LJC_Zionix"
click at [689, 432] on button "Sauvegarder" at bounding box center [772, 443] width 448 height 33
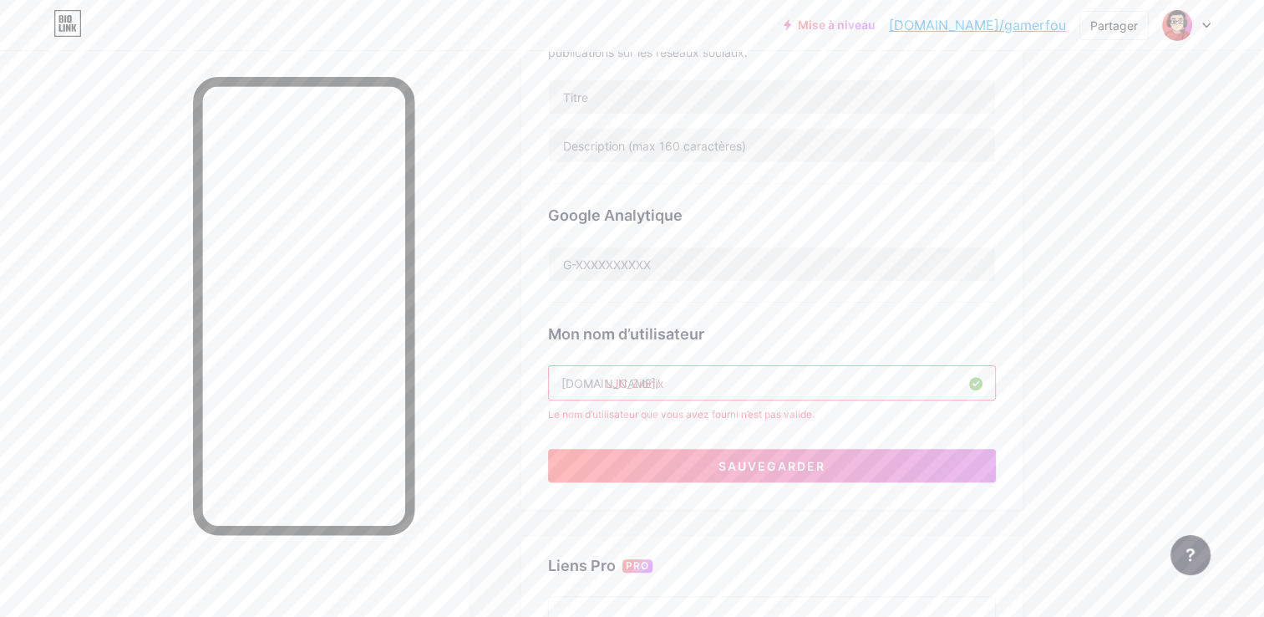
click at [777, 384] on input "LJC_Zionix" at bounding box center [772, 382] width 446 height 33
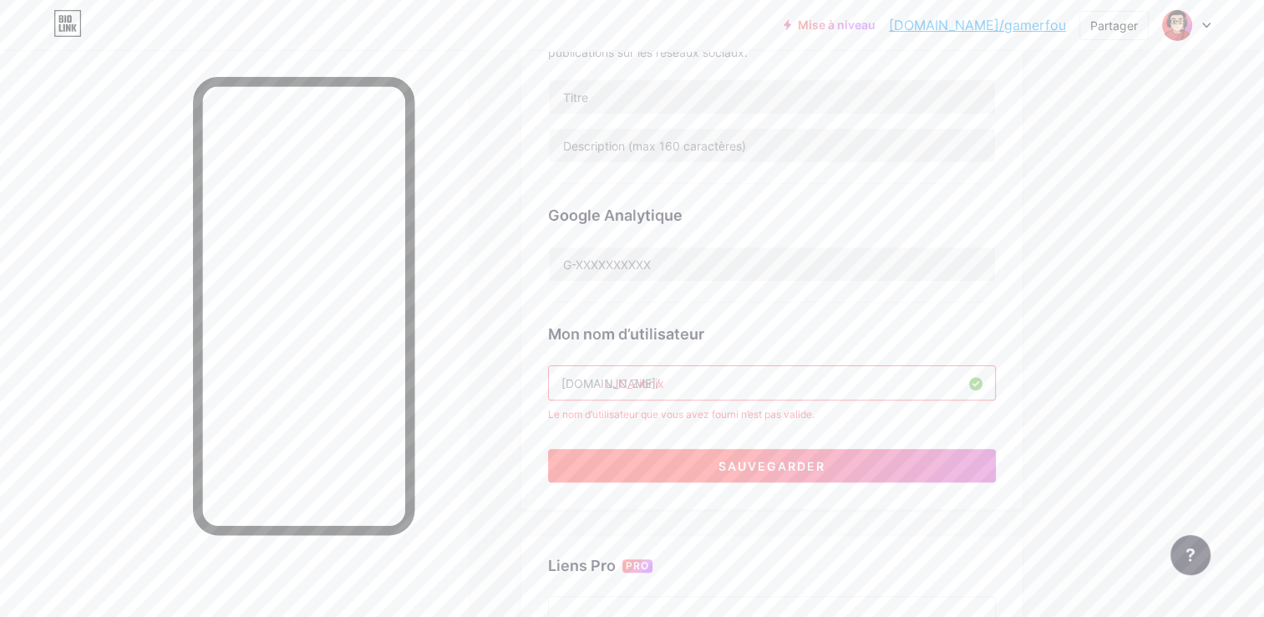
click at [756, 459] on span "Sauvegarder" at bounding box center [772, 466] width 107 height 14
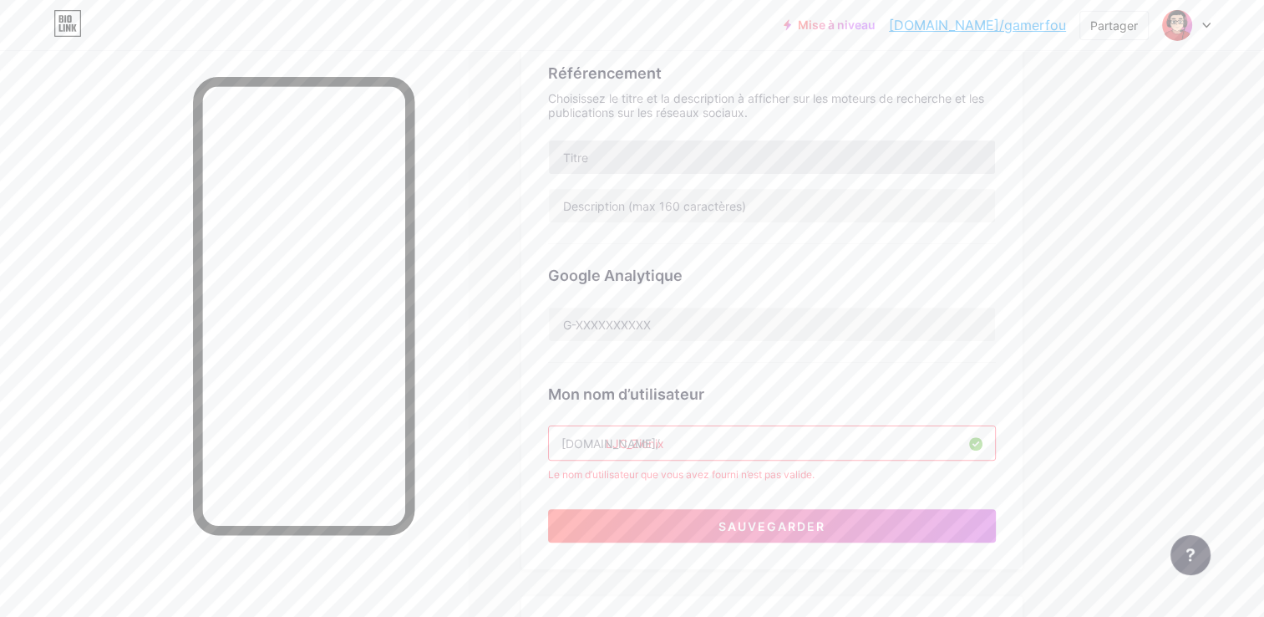
scroll to position [501, 0]
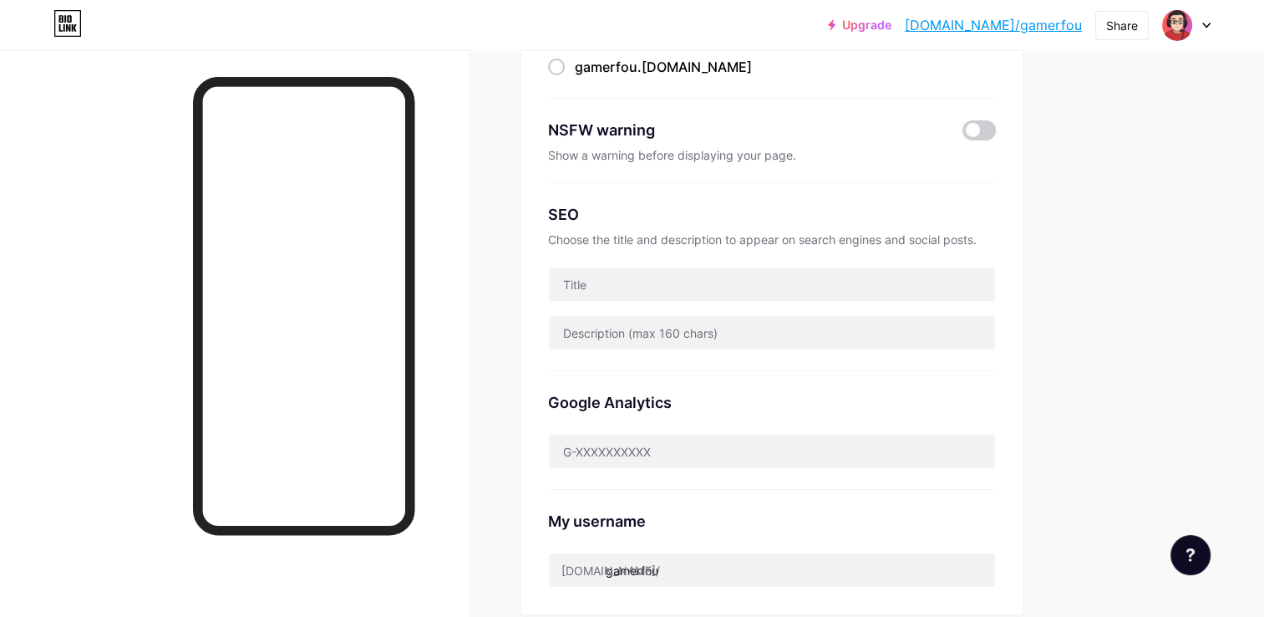
scroll to position [418, 0]
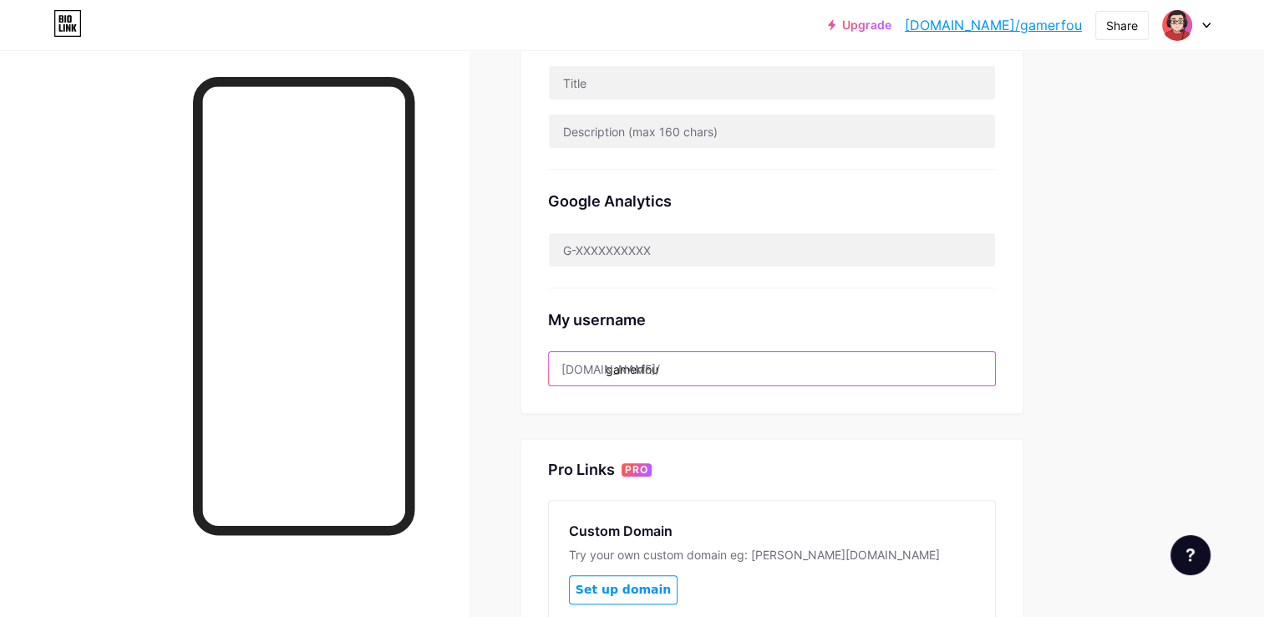
click at [668, 363] on input "gamerfou" at bounding box center [772, 368] width 446 height 33
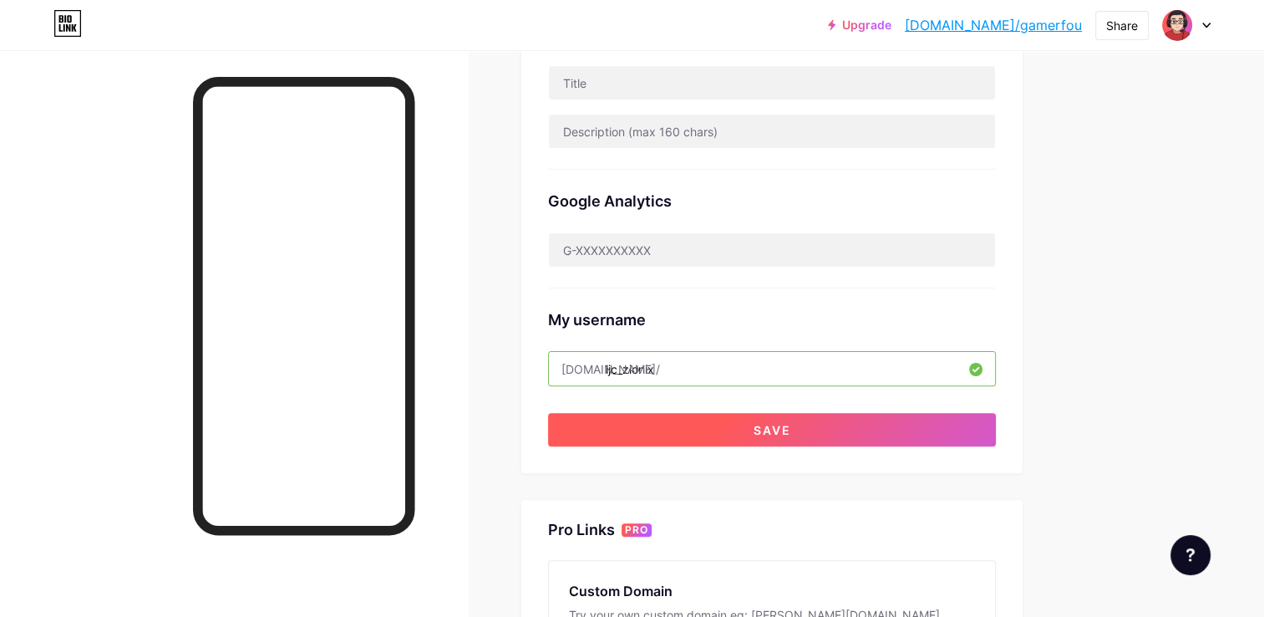
type input "ljc_zionix"
click at [869, 430] on button "Save" at bounding box center [772, 429] width 448 height 33
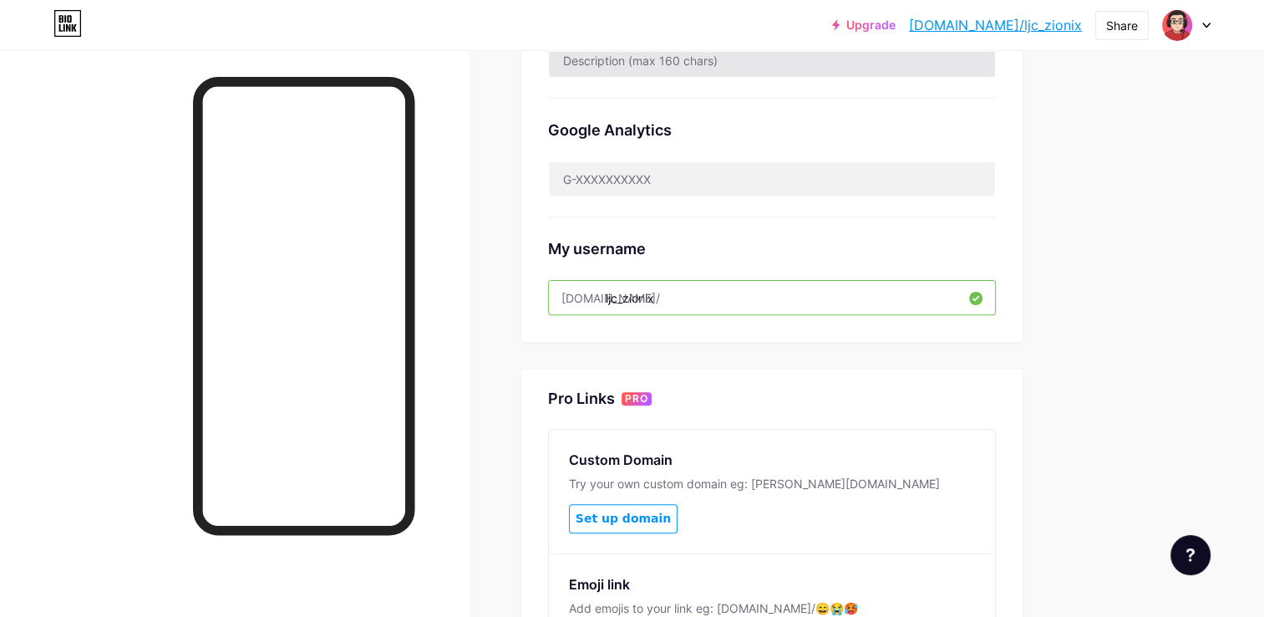
scroll to position [501, 0]
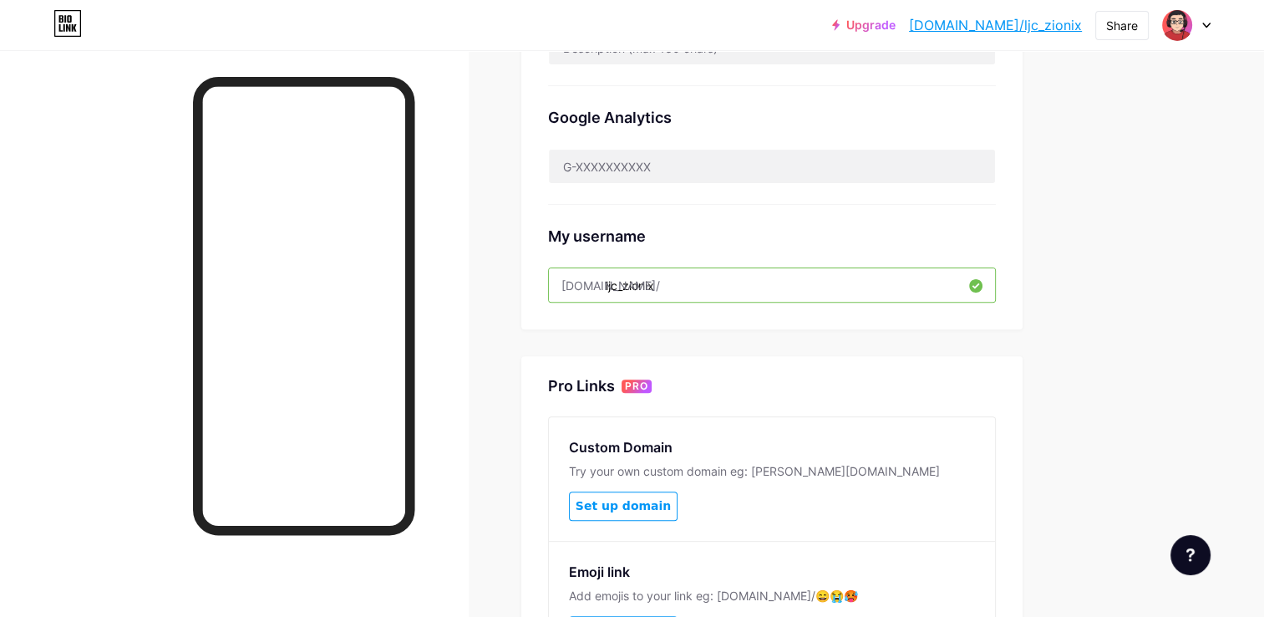
drag, startPoint x: 679, startPoint y: 282, endPoint x: 562, endPoint y: 279, distance: 117.0
click at [562, 279] on div "bio.link/ ljc_zionix" at bounding box center [772, 284] width 448 height 35
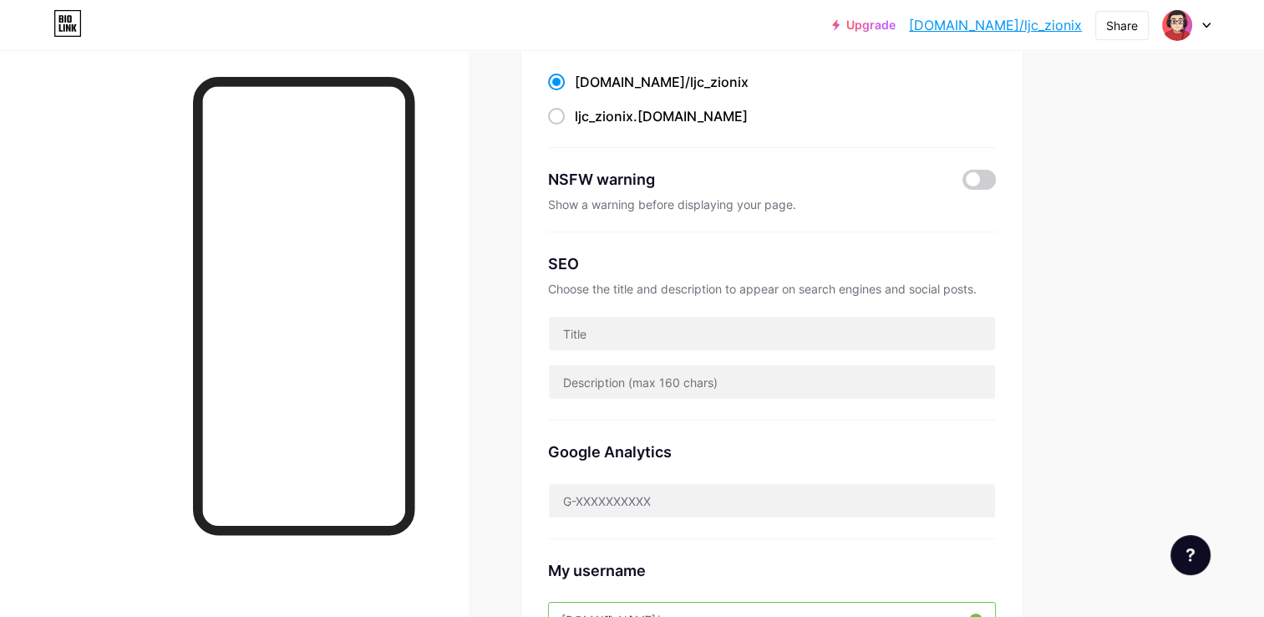
scroll to position [0, 0]
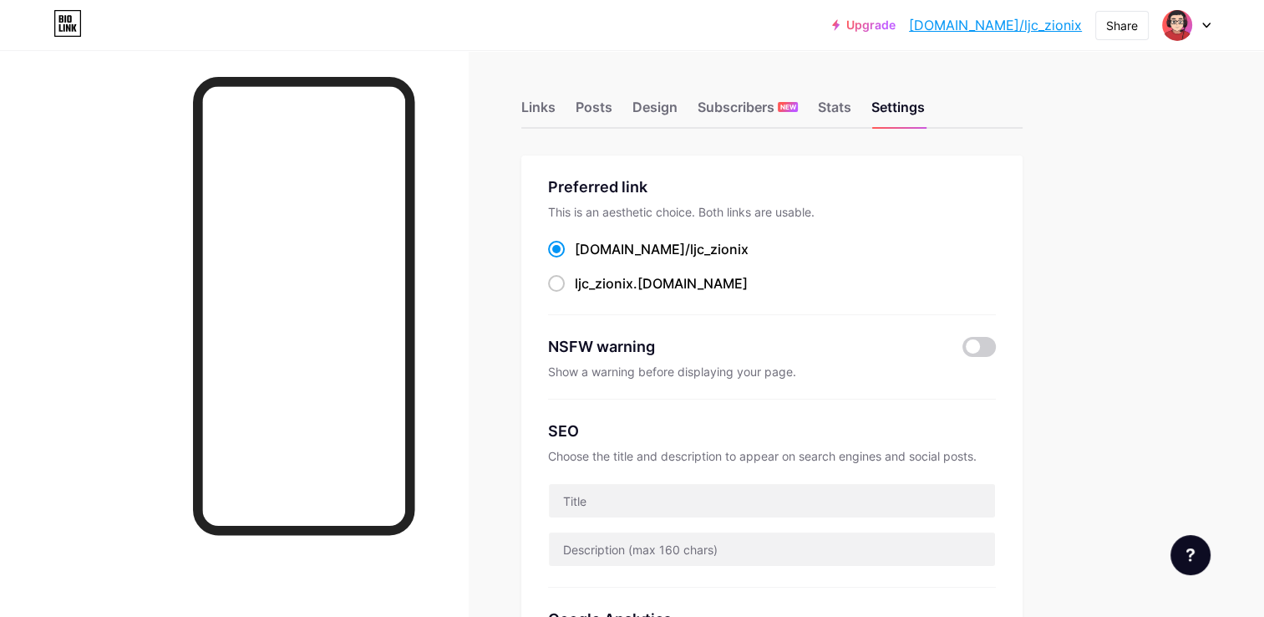
click at [709, 250] on div "bio.link/ ljc_zionix" at bounding box center [772, 249] width 448 height 21
drag, startPoint x: 688, startPoint y: 244, endPoint x: 592, endPoint y: 238, distance: 96.3
click at [592, 239] on div "bio.link/ ljc_zionix" at bounding box center [772, 249] width 448 height 21
copy label "bio.link/ ljc_zionix"
click at [642, 110] on div "Design" at bounding box center [655, 112] width 45 height 30
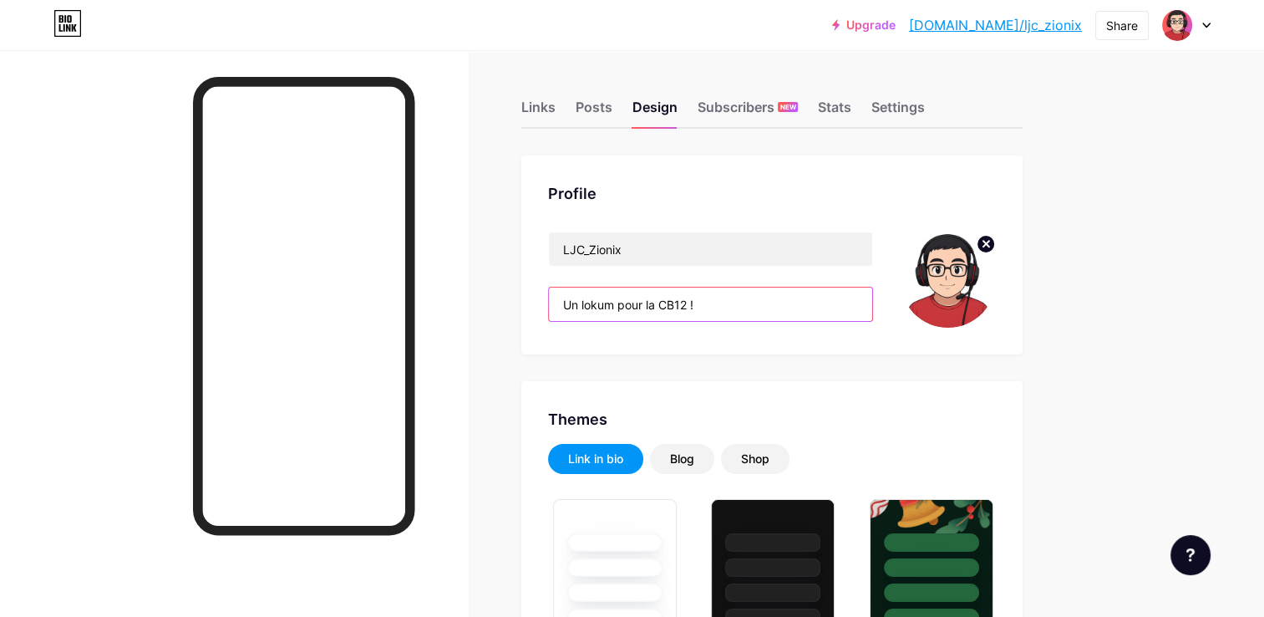
click at [614, 304] on input "Un lokum pour la CB12 !" at bounding box center [710, 303] width 323 height 33
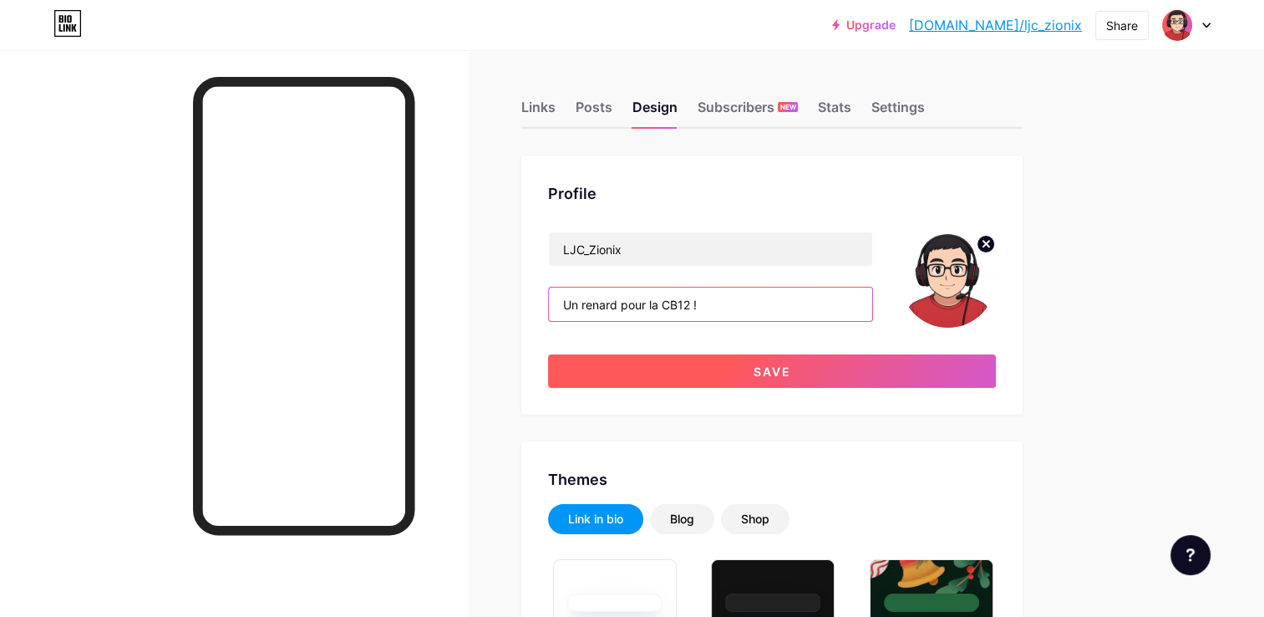
type input "Un renard pour la CB12 !"
click at [686, 372] on button "Save" at bounding box center [772, 370] width 448 height 33
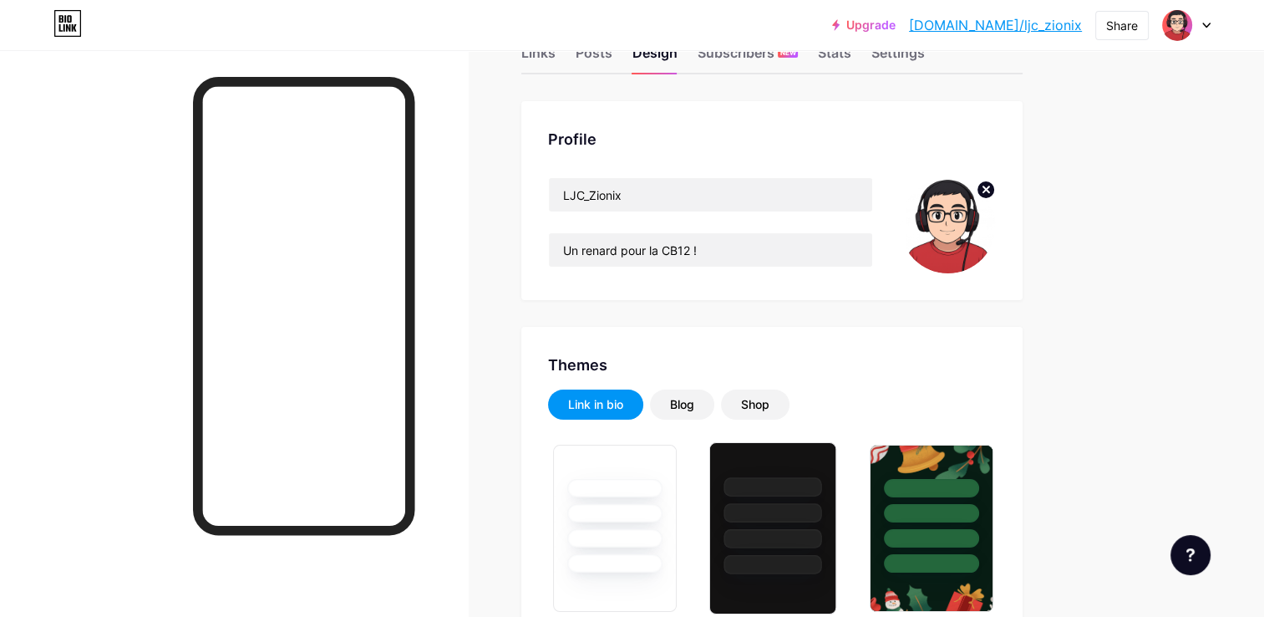
scroll to position [84, 0]
